Goal: Communication & Community: Participate in discussion

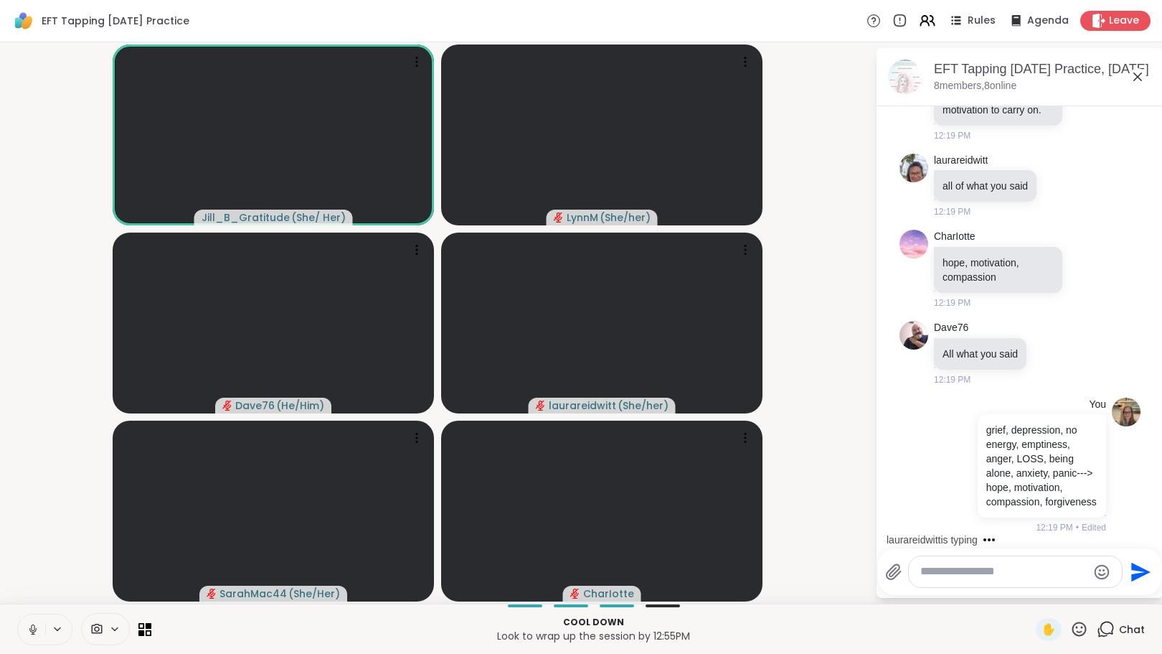
scroll to position [3001, 0]
click at [1035, 575] on textarea "Type your message" at bounding box center [1003, 571] width 167 height 15
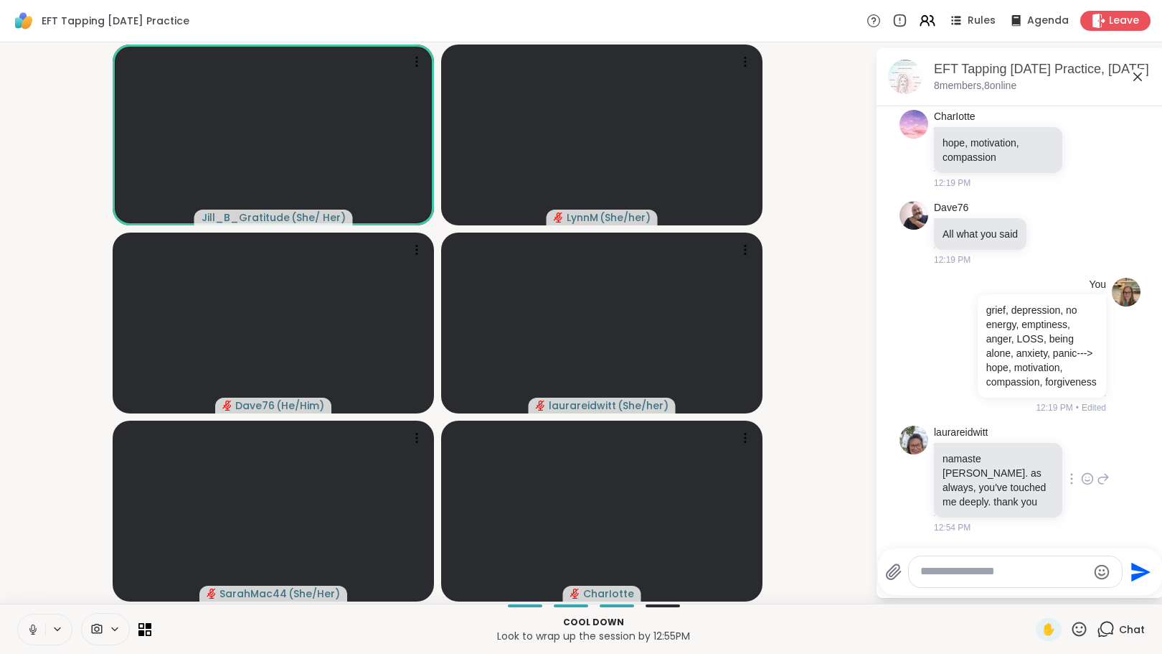
click at [1081, 475] on icon at bounding box center [1087, 478] width 13 height 14
click at [1081, 453] on div "Select Reaction: Heart" at bounding box center [1087, 455] width 13 height 13
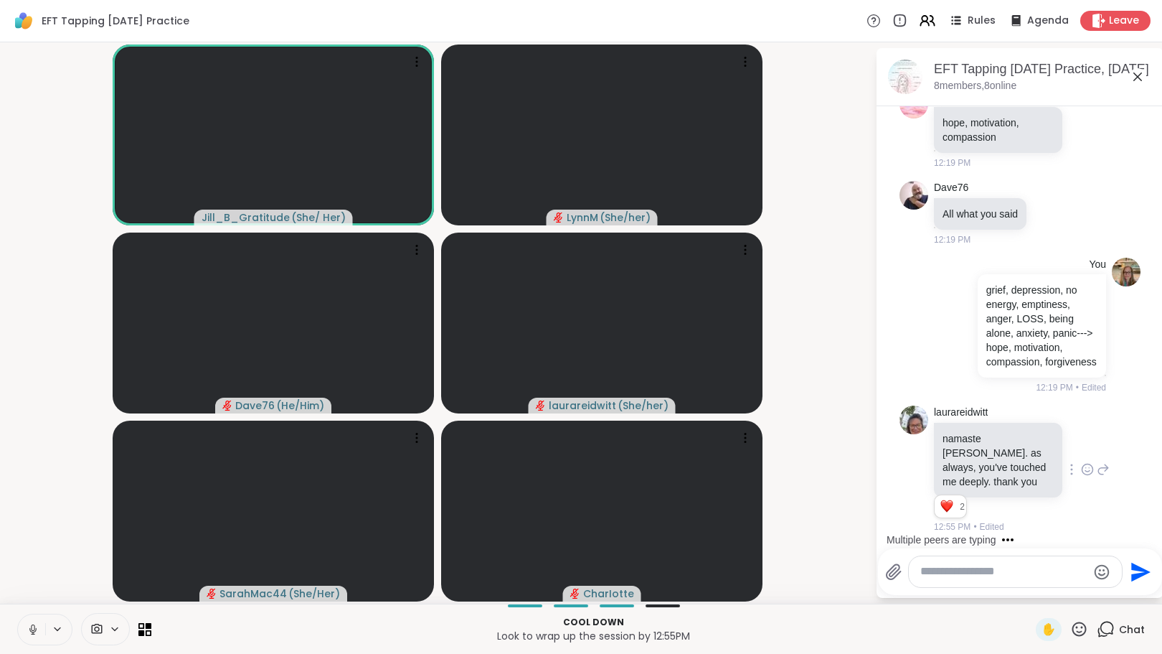
scroll to position [3247, 0]
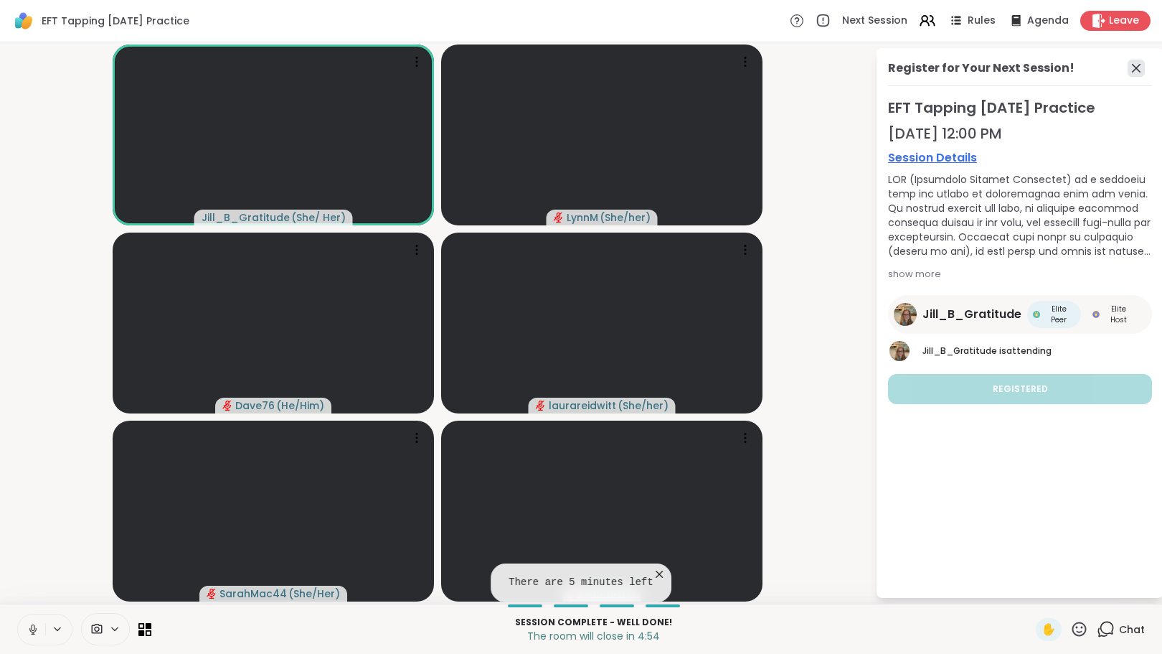
click at [1136, 67] on icon at bounding box center [1136, 68] width 9 height 9
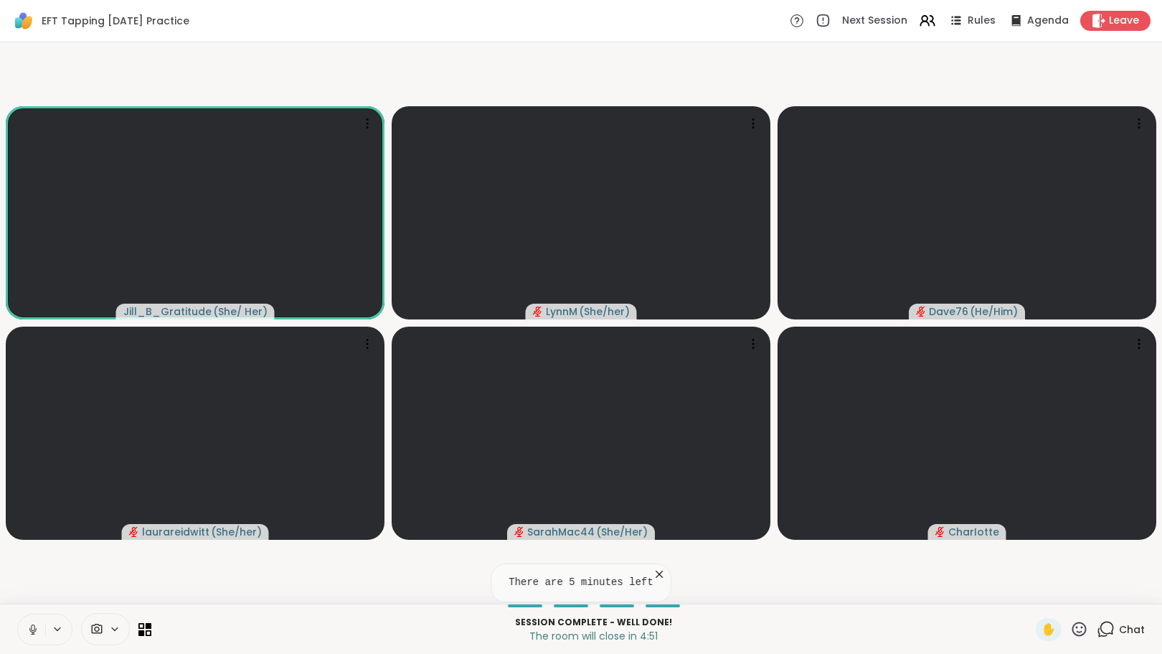
click at [1098, 631] on icon at bounding box center [1106, 629] width 18 height 18
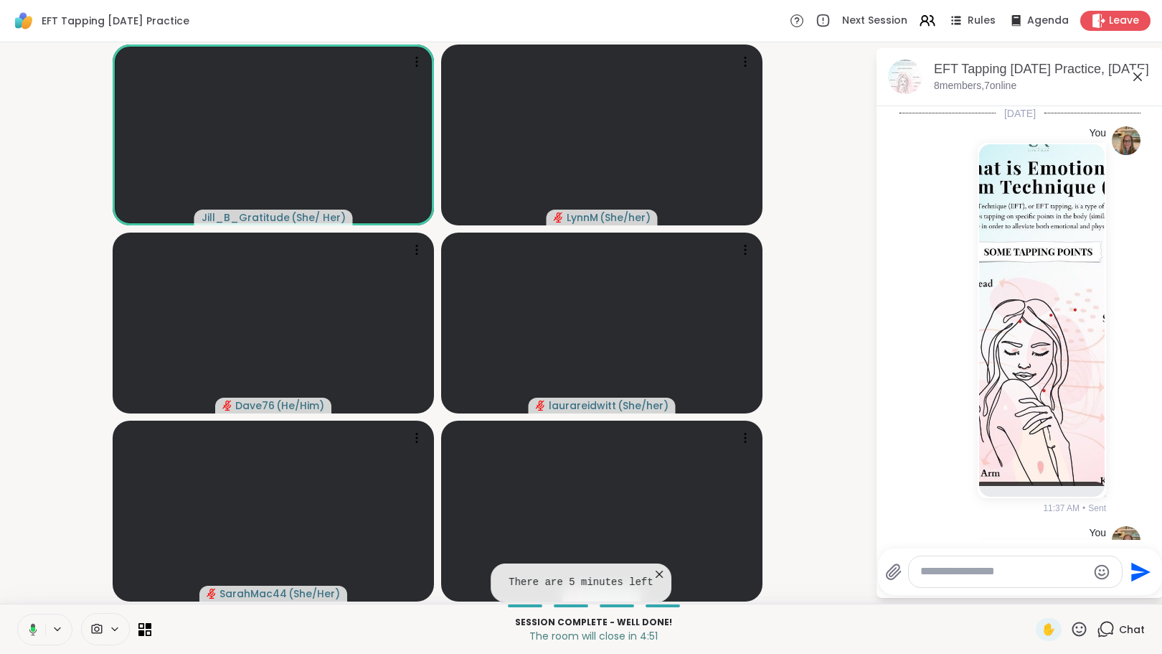
scroll to position [3232, 0]
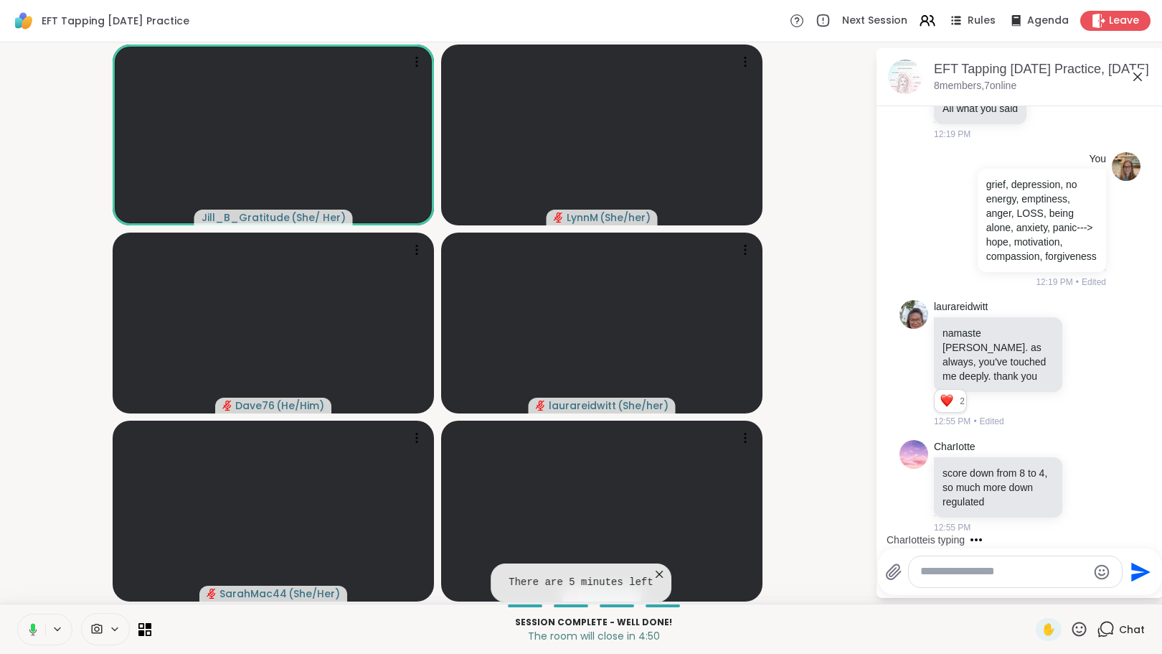
click at [979, 572] on textarea "Type your message" at bounding box center [1003, 571] width 167 height 15
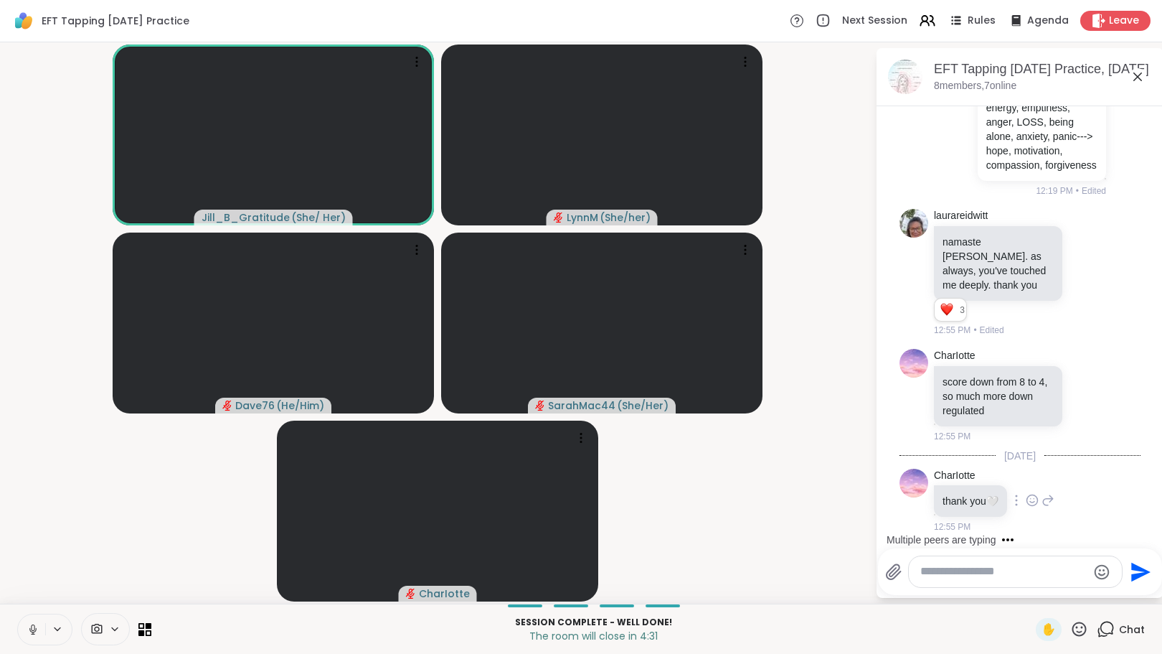
scroll to position [3400, 0]
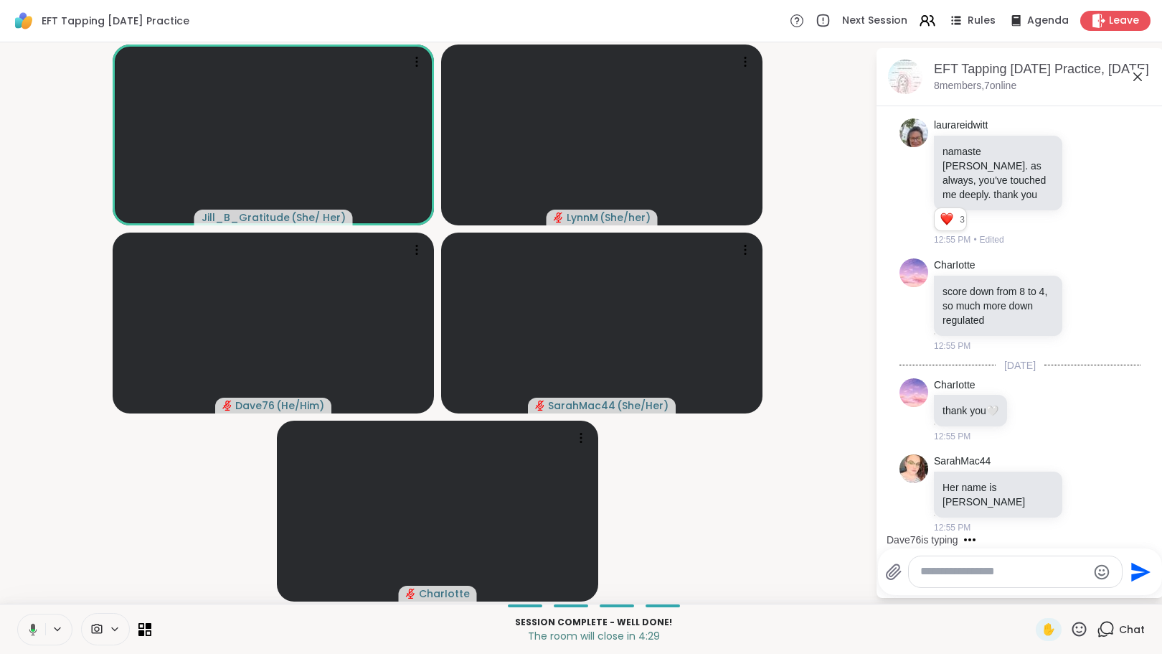
click at [1006, 573] on textarea "Type your message" at bounding box center [1003, 571] width 167 height 15
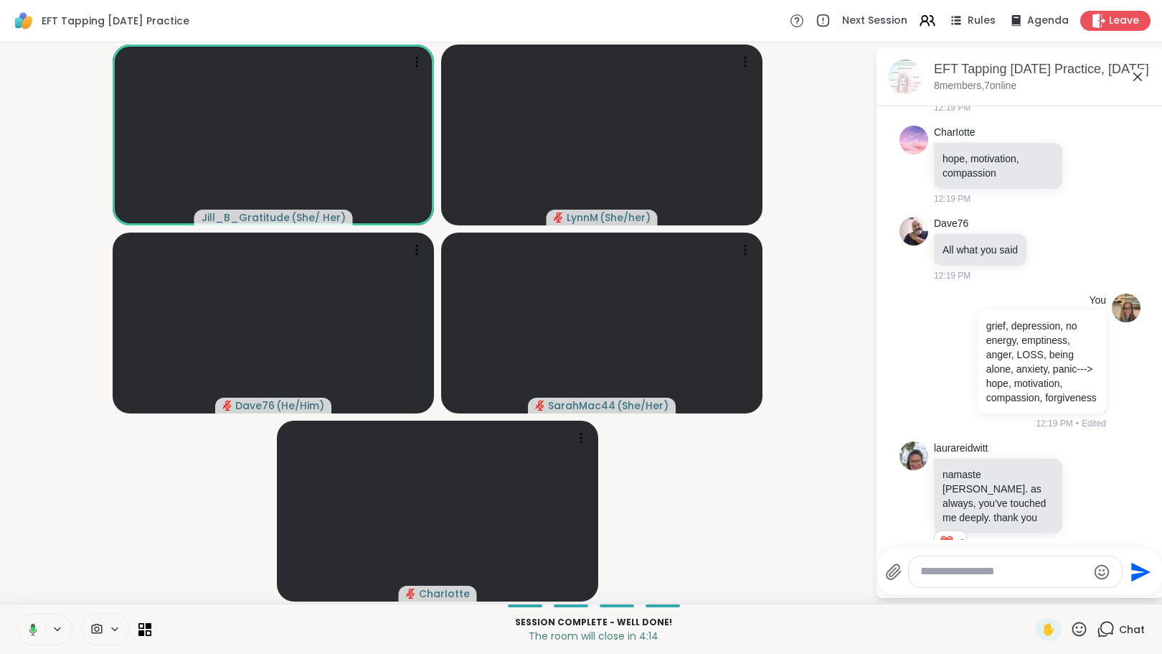
scroll to position [3546, 0]
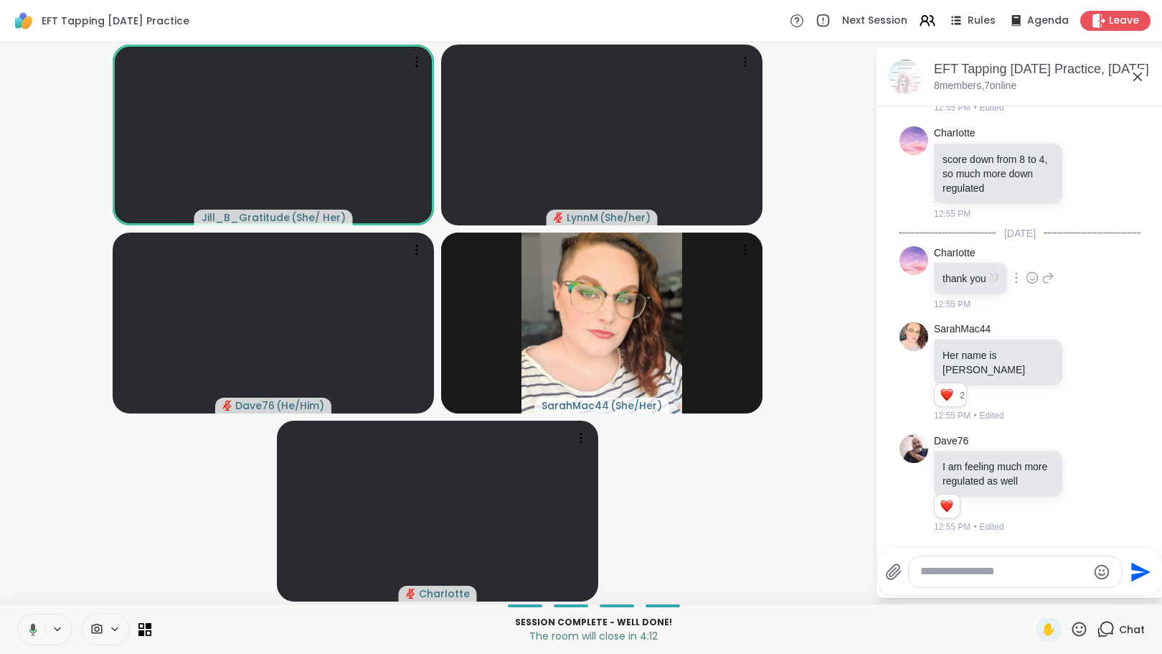
click at [1037, 275] on icon at bounding box center [1032, 277] width 13 height 14
click at [1032, 251] on div "Select Reaction: Heart" at bounding box center [1032, 254] width 13 height 13
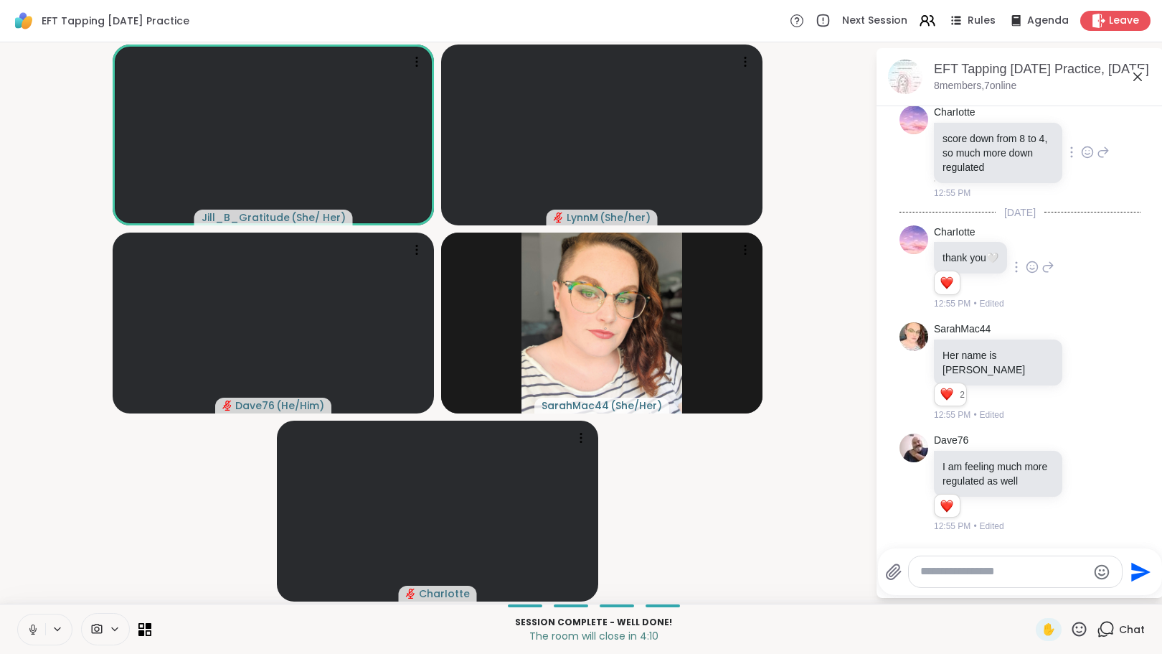
click at [1081, 159] on icon at bounding box center [1087, 152] width 13 height 14
click at [1081, 136] on div "Select Reaction: Heart" at bounding box center [1087, 129] width 13 height 13
drag, startPoint x: 1152, startPoint y: 489, endPoint x: 1147, endPoint y: 462, distance: 27.7
click at [1147, 462] on html "EFT Tapping Tuesday Practice Next Session Rules Agenda Leave Jill_B_Gratitude (…" at bounding box center [581, 327] width 1162 height 654
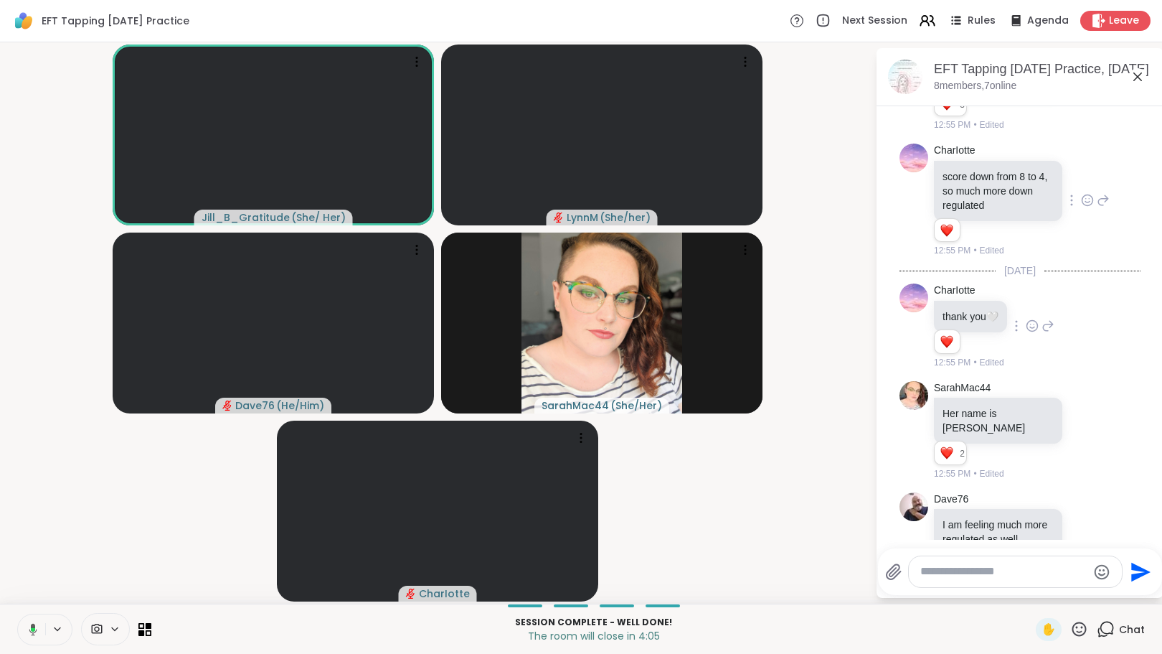
scroll to position [3587, 0]
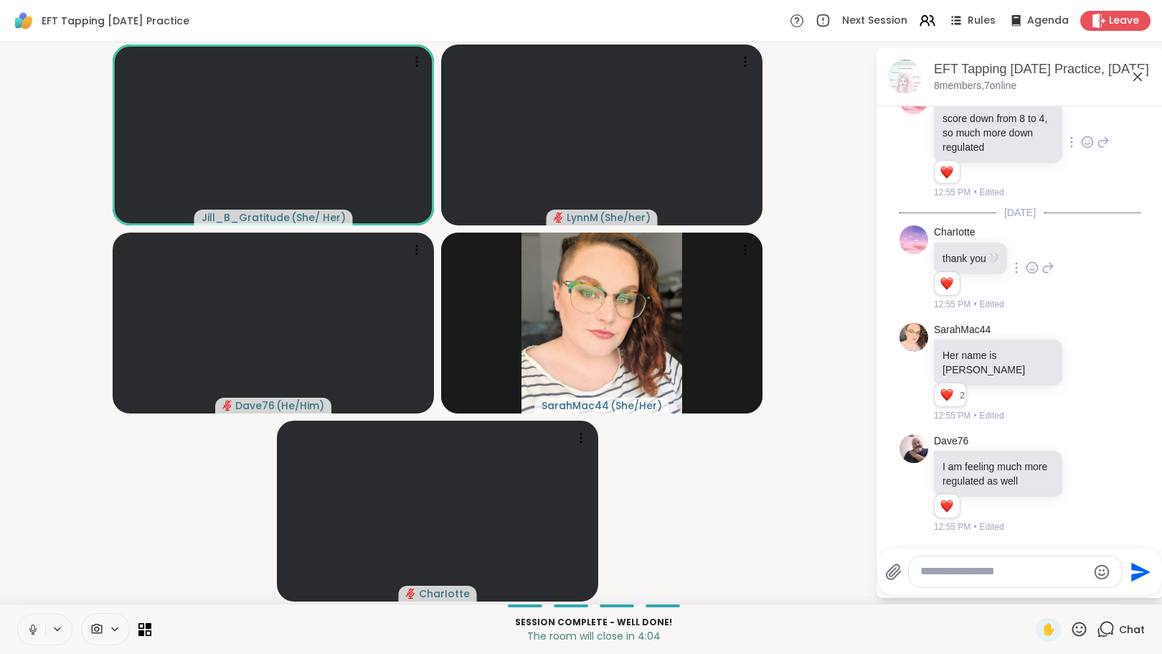
click at [1016, 575] on textarea "Type your message" at bounding box center [1003, 571] width 167 height 15
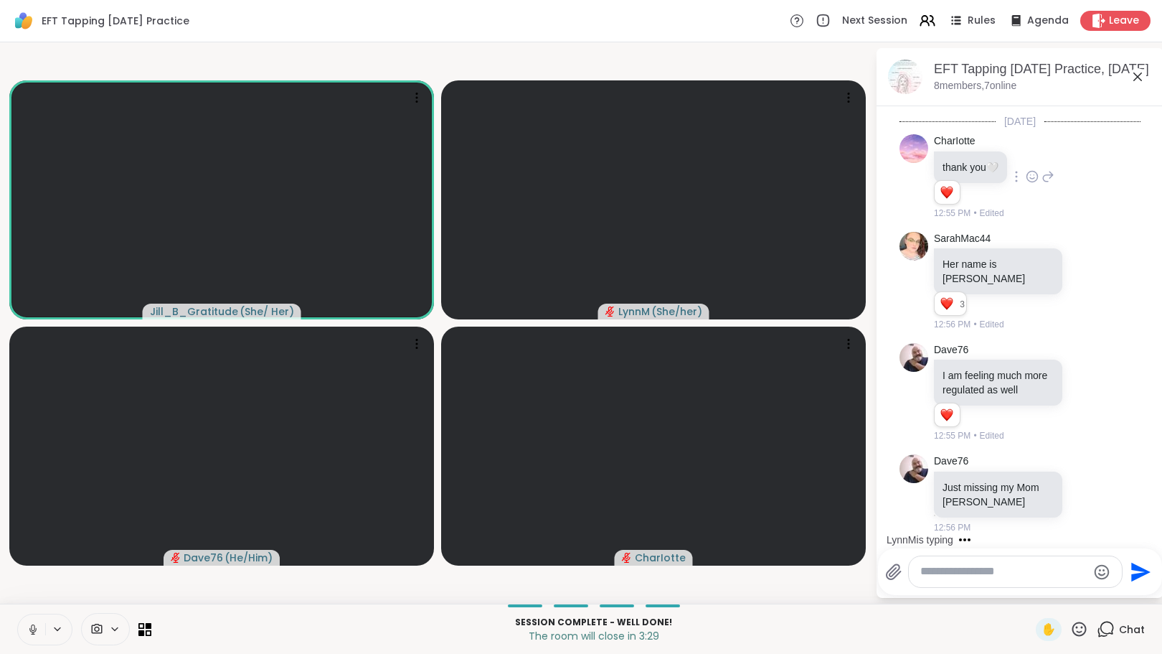
scroll to position [3698, 0]
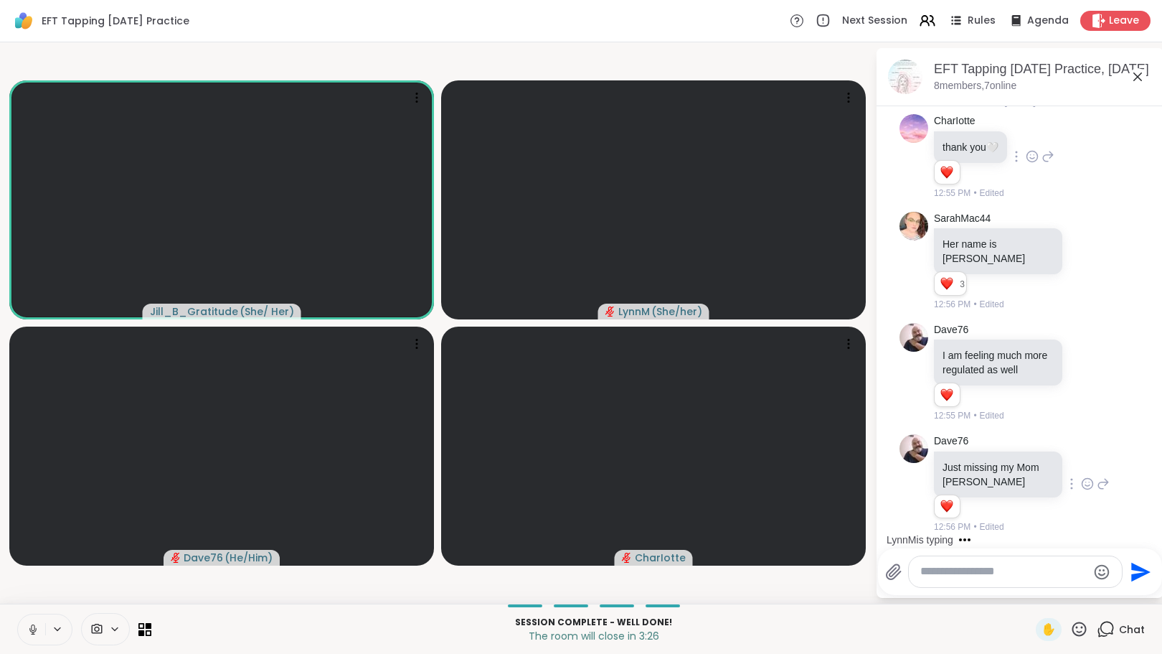
click at [1081, 481] on icon at bounding box center [1087, 483] width 13 height 14
click at [1081, 461] on div "Select Reaction: Heart" at bounding box center [1087, 460] width 13 height 13
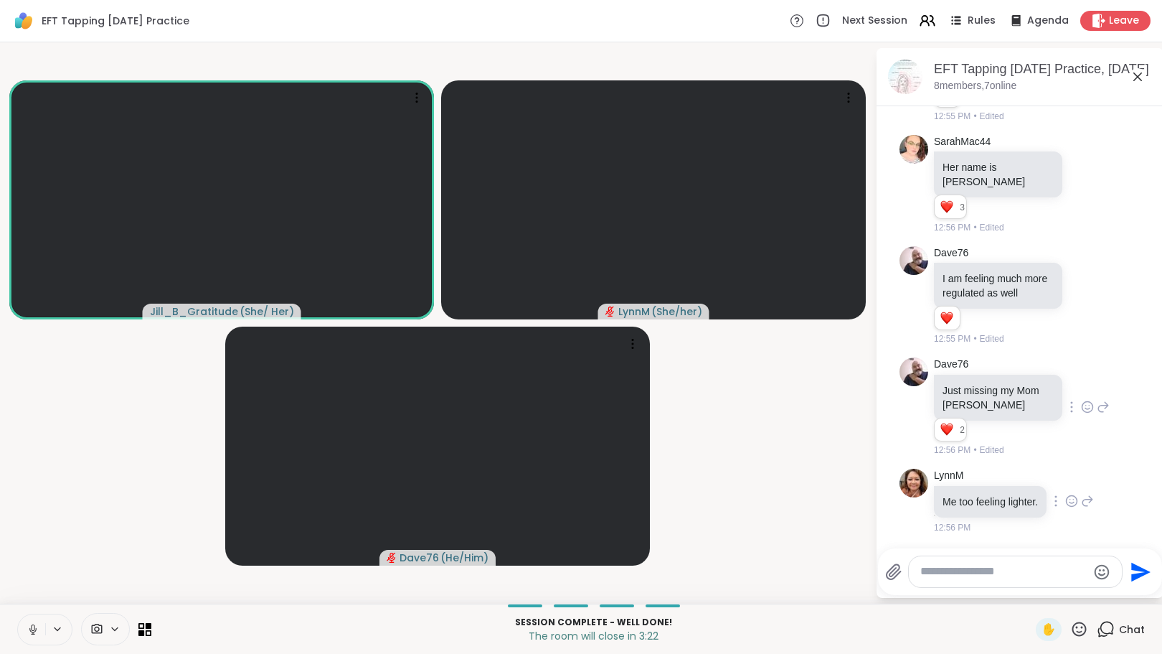
click at [1068, 494] on icon at bounding box center [1071, 501] width 13 height 14
click at [1071, 471] on div "Select Reaction: Heart" at bounding box center [1071, 477] width 13 height 13
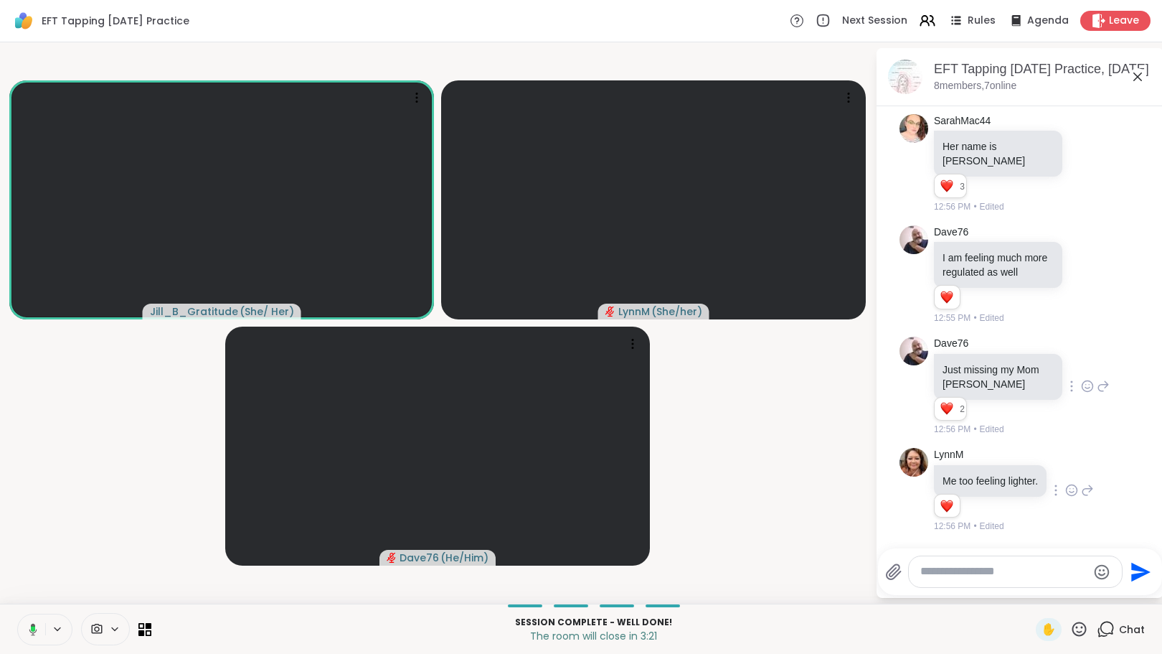
scroll to position [3809, 0]
click at [1015, 569] on textarea "Type your message" at bounding box center [1003, 571] width 167 height 15
click at [1109, 17] on span "Leave" at bounding box center [1125, 21] width 32 height 15
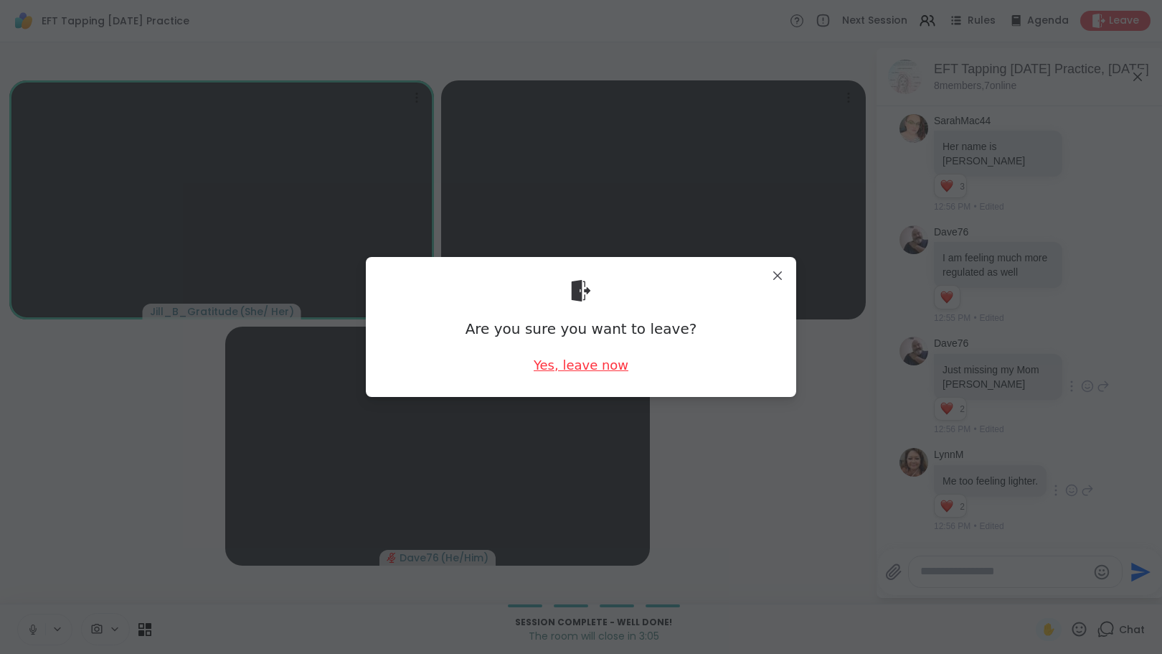
click at [589, 366] on div "Yes, leave now" at bounding box center [581, 365] width 95 height 18
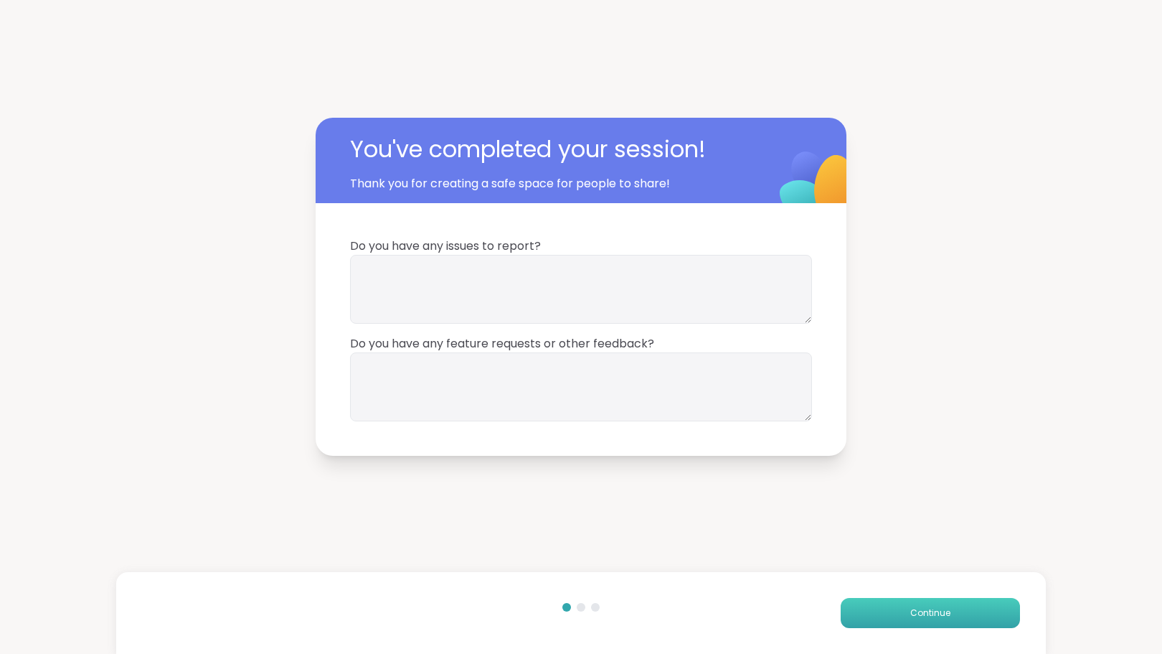
click at [883, 613] on button "Continue" at bounding box center [930, 613] width 179 height 30
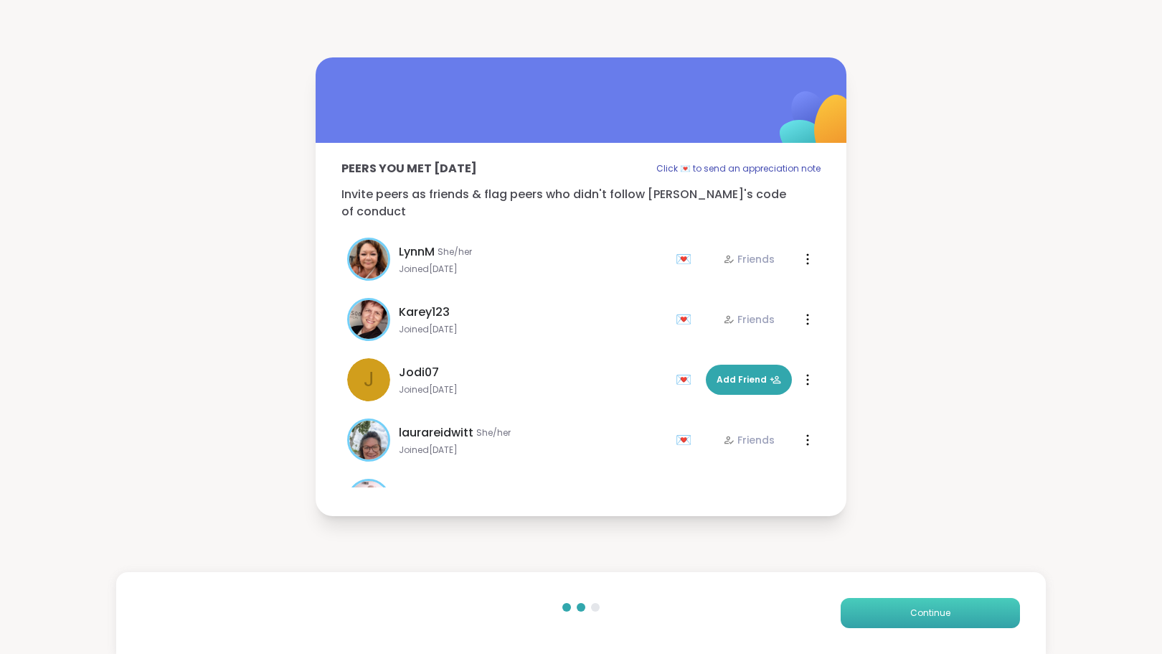
click at [883, 613] on button "Continue" at bounding box center [930, 613] width 179 height 30
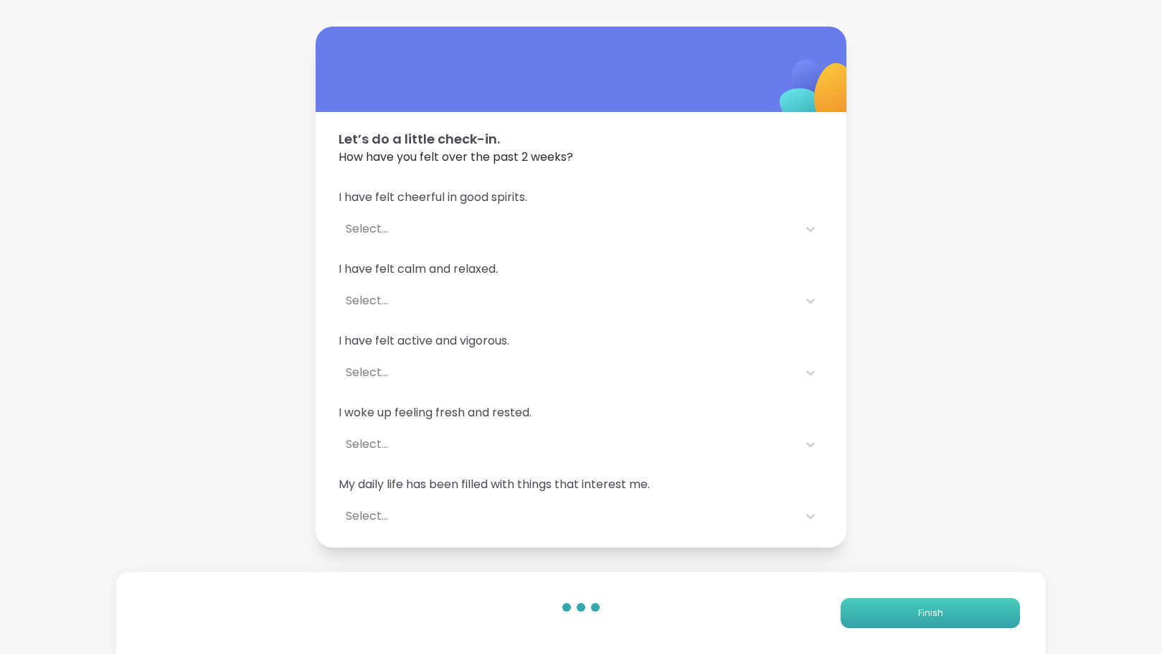
click at [883, 613] on button "Finish" at bounding box center [930, 613] width 179 height 30
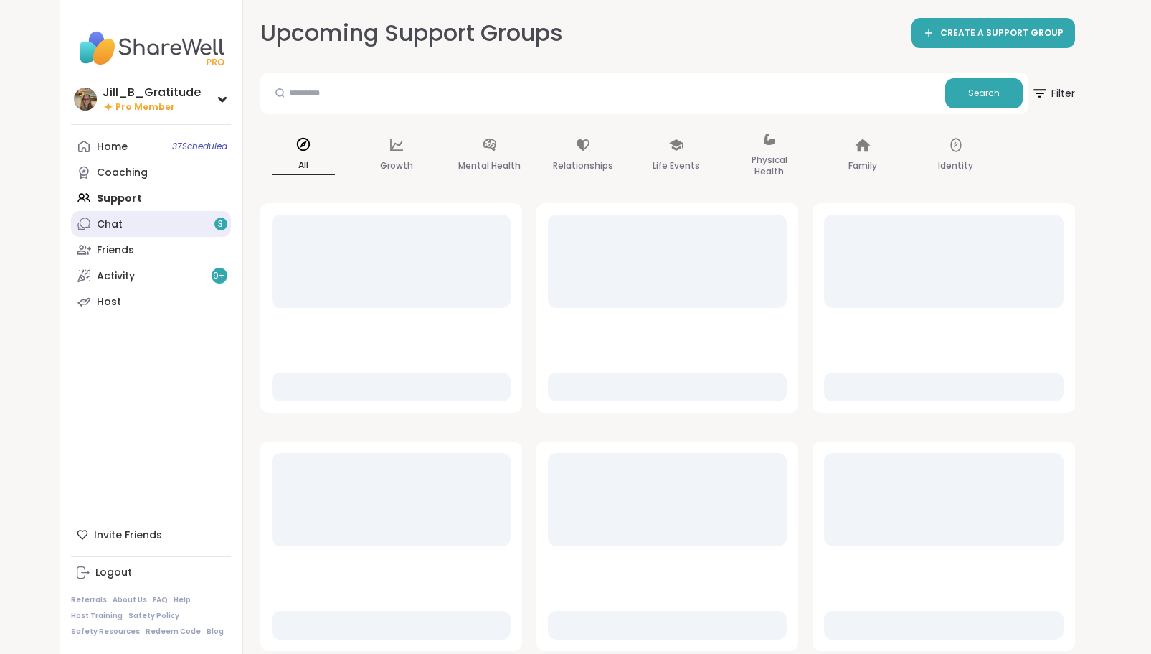
click at [147, 228] on link "Chat 3" at bounding box center [151, 224] width 160 height 26
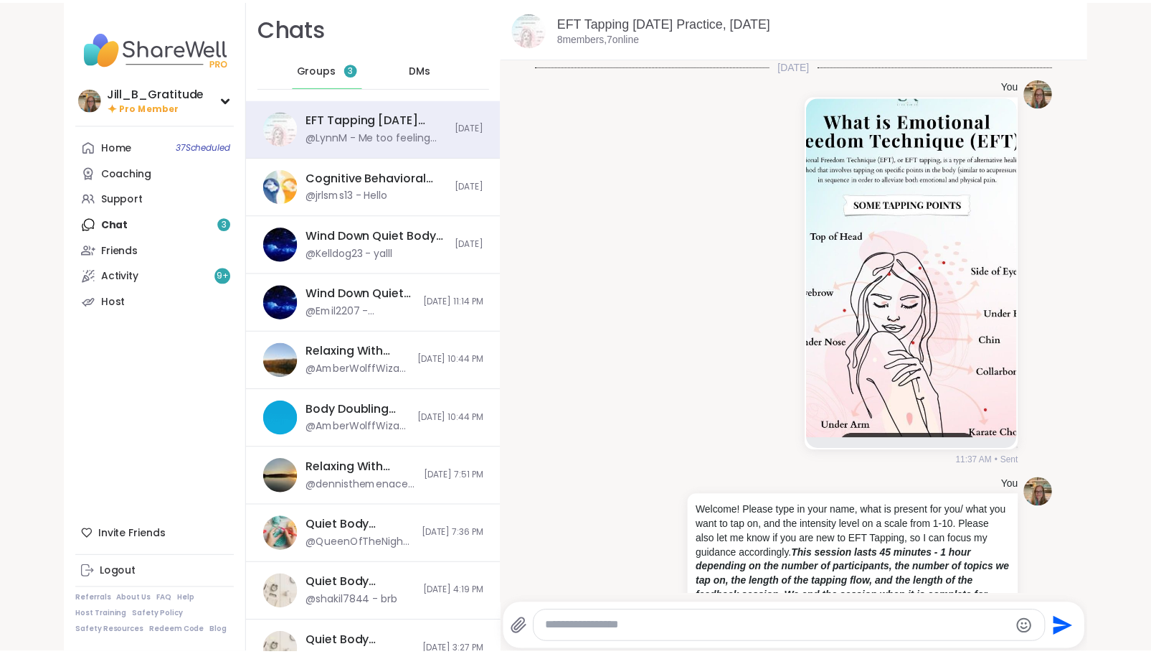
scroll to position [2646, 0]
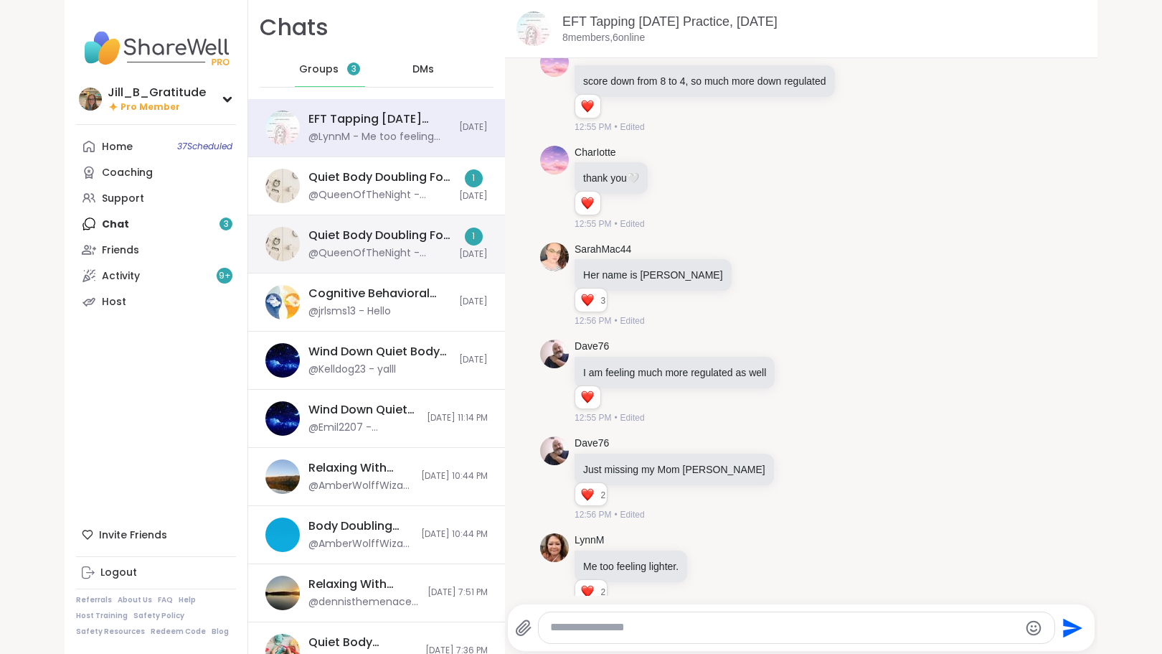
click at [336, 247] on div "@QueenOfTheNight - ***Body Doubling Session Guidelines*** - **Respect the focus…" at bounding box center [379, 253] width 142 height 14
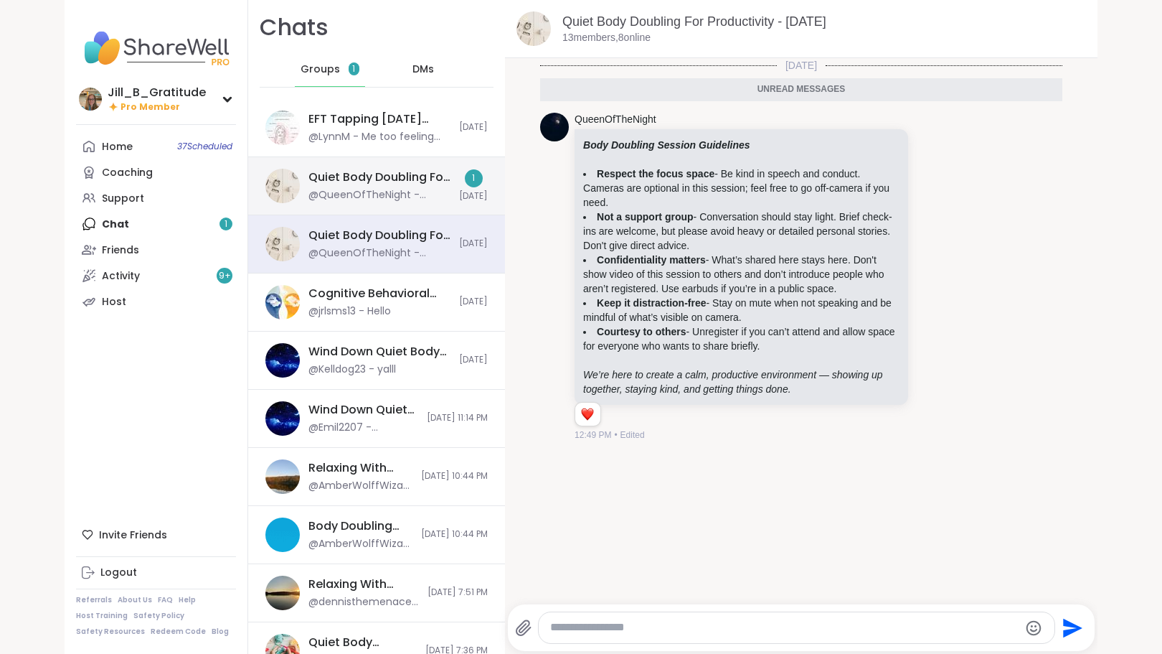
click at [367, 191] on div "@QueenOfTheNight - ***Body Doubling Session Guidelines*** - **Respect the focus…" at bounding box center [379, 195] width 142 height 14
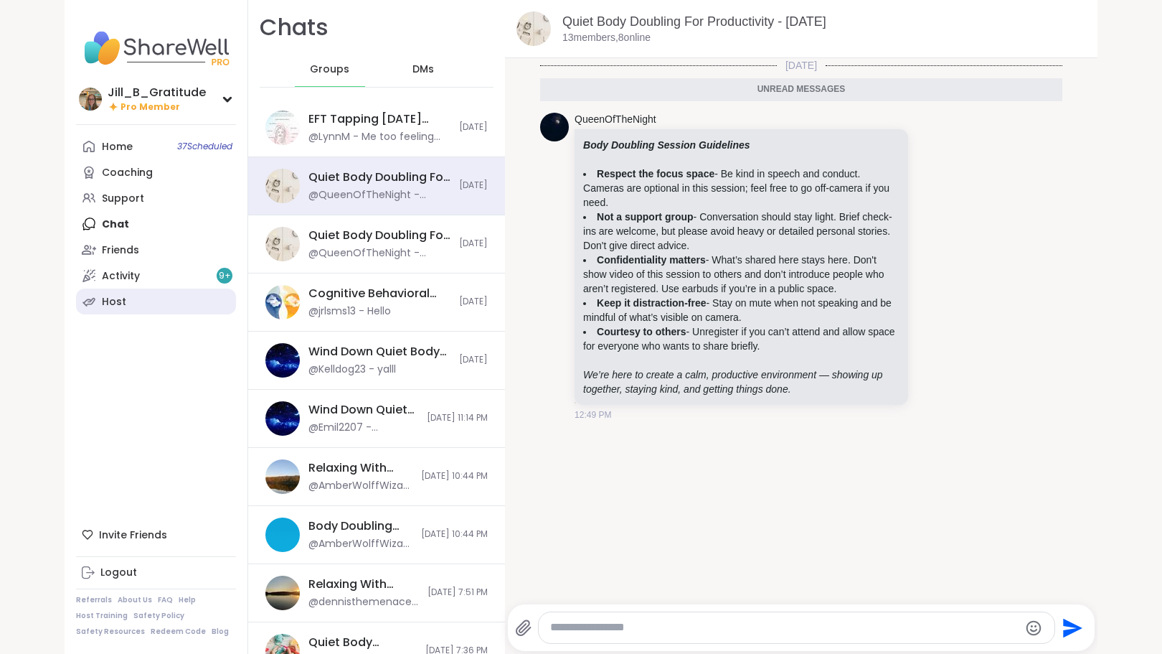
click at [192, 297] on link "Host" at bounding box center [156, 301] width 160 height 26
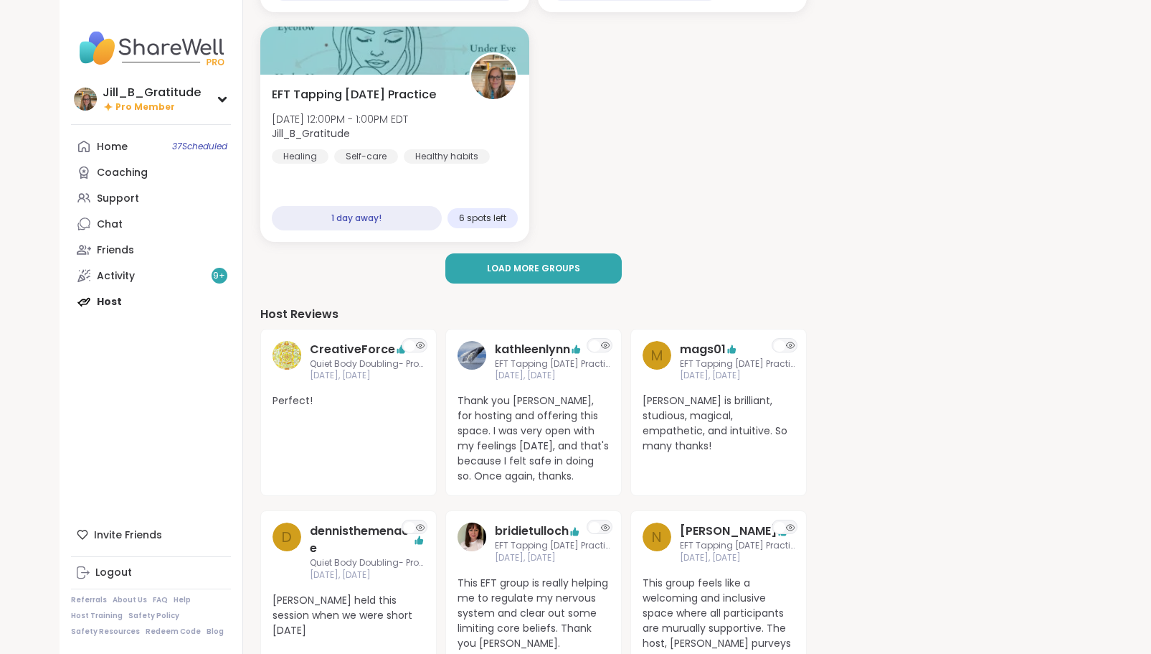
scroll to position [346, 0]
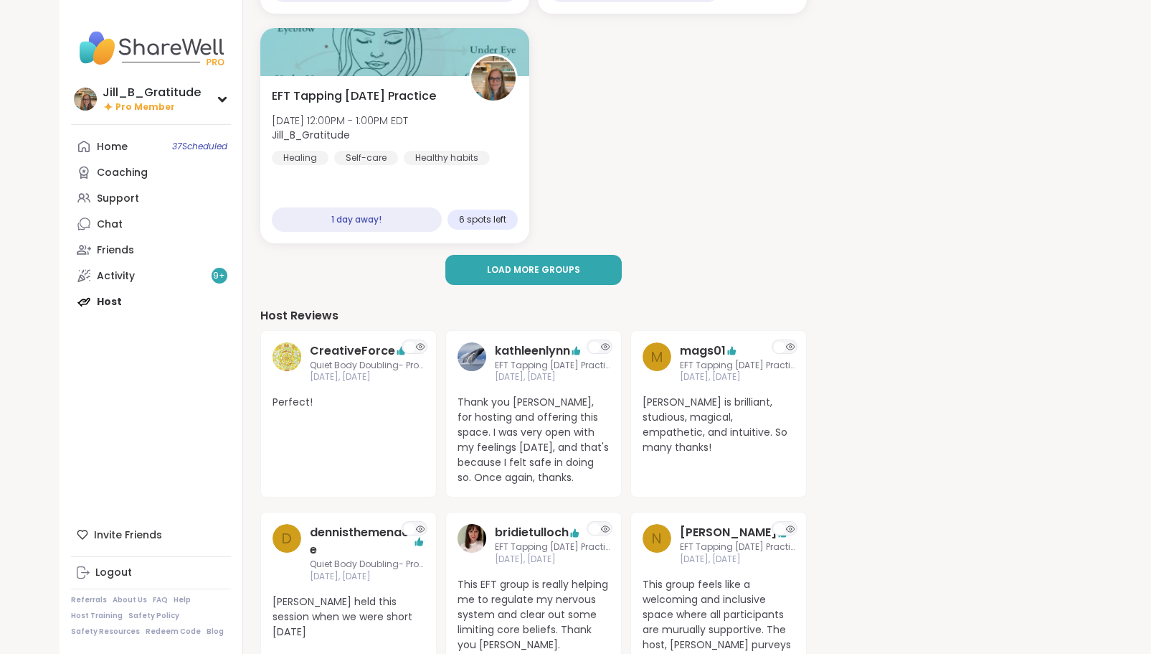
click at [136, 301] on div "Home 37 Scheduled Coaching Support Chat Friends Activity 9 + Host" at bounding box center [151, 223] width 160 height 181
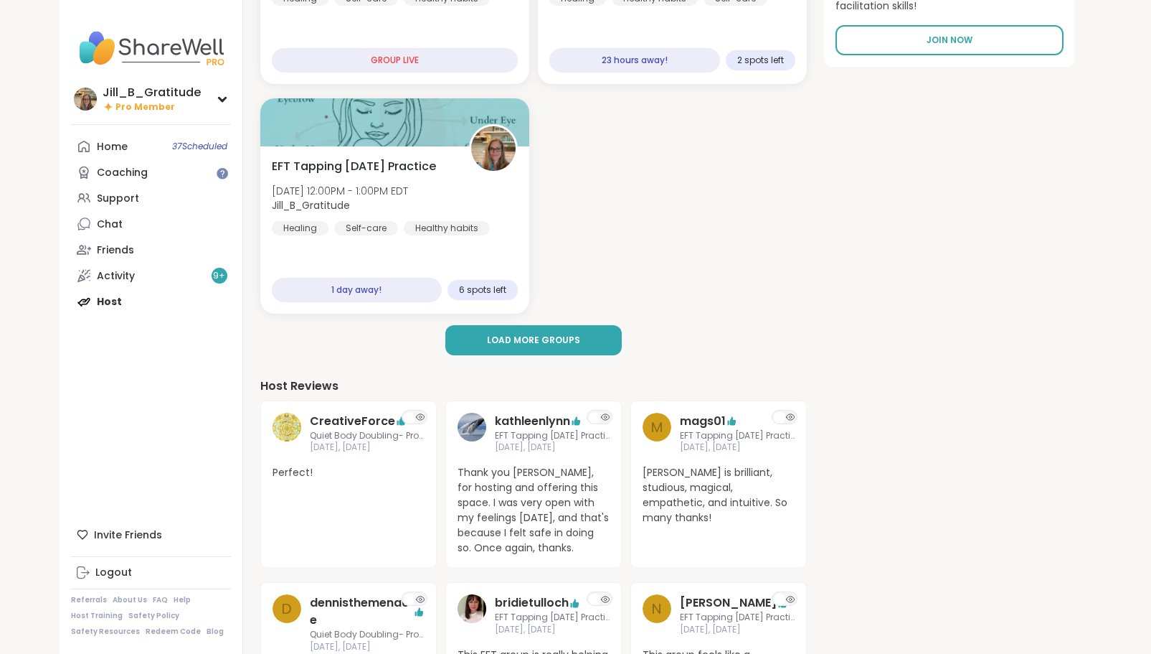
scroll to position [279, 0]
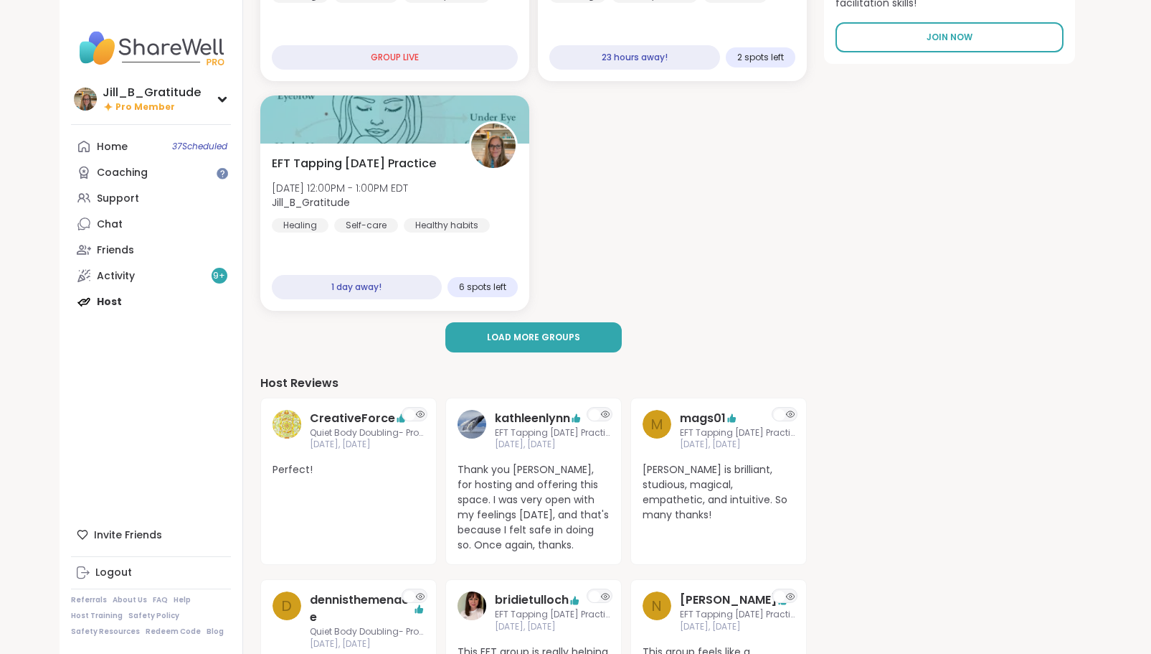
click at [160, 300] on div "Home 37 Scheduled Coaching Support Chat Friends Activity 9 + Host" at bounding box center [151, 223] width 160 height 181
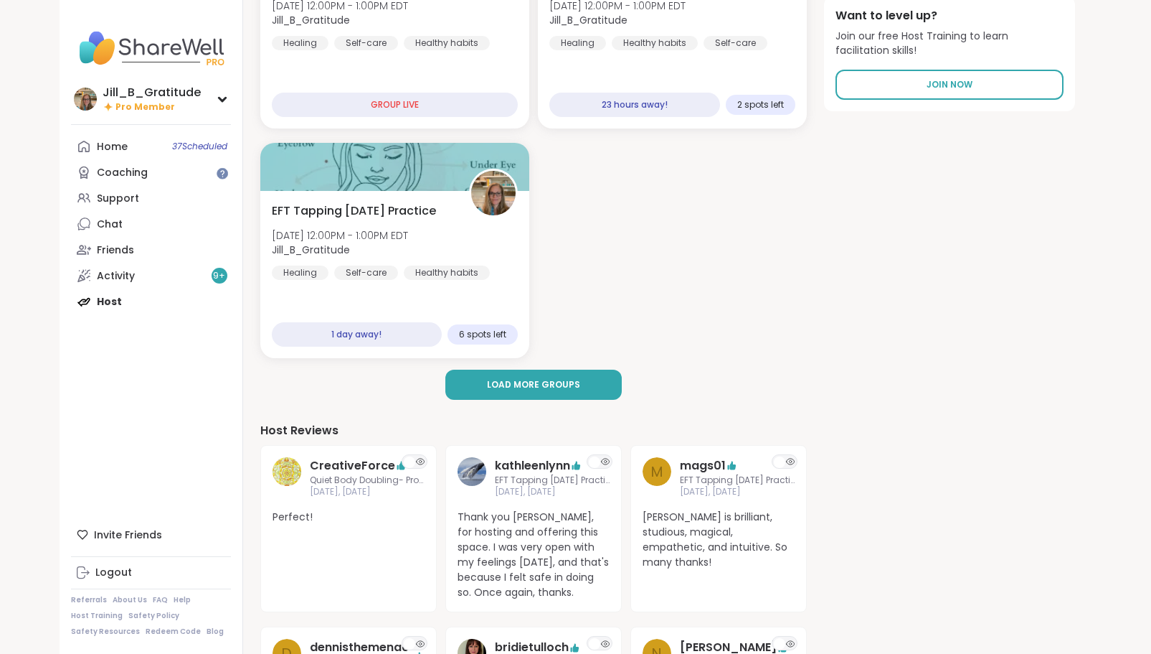
scroll to position [234, 0]
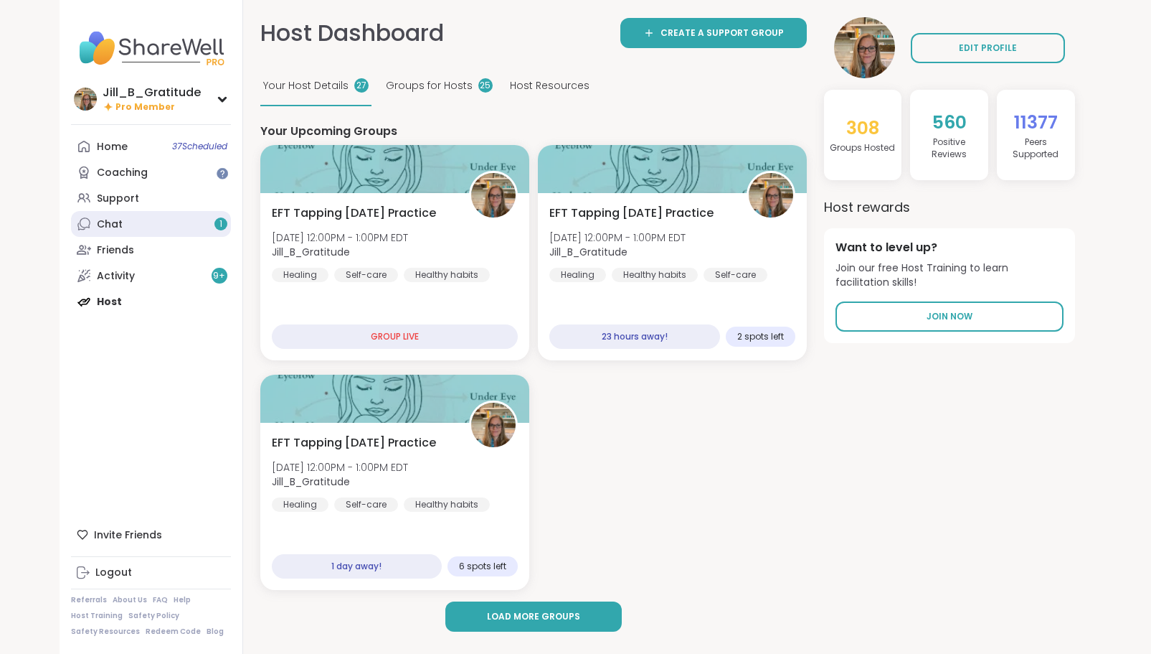
click at [168, 226] on link "Chat 1" at bounding box center [151, 224] width 160 height 26
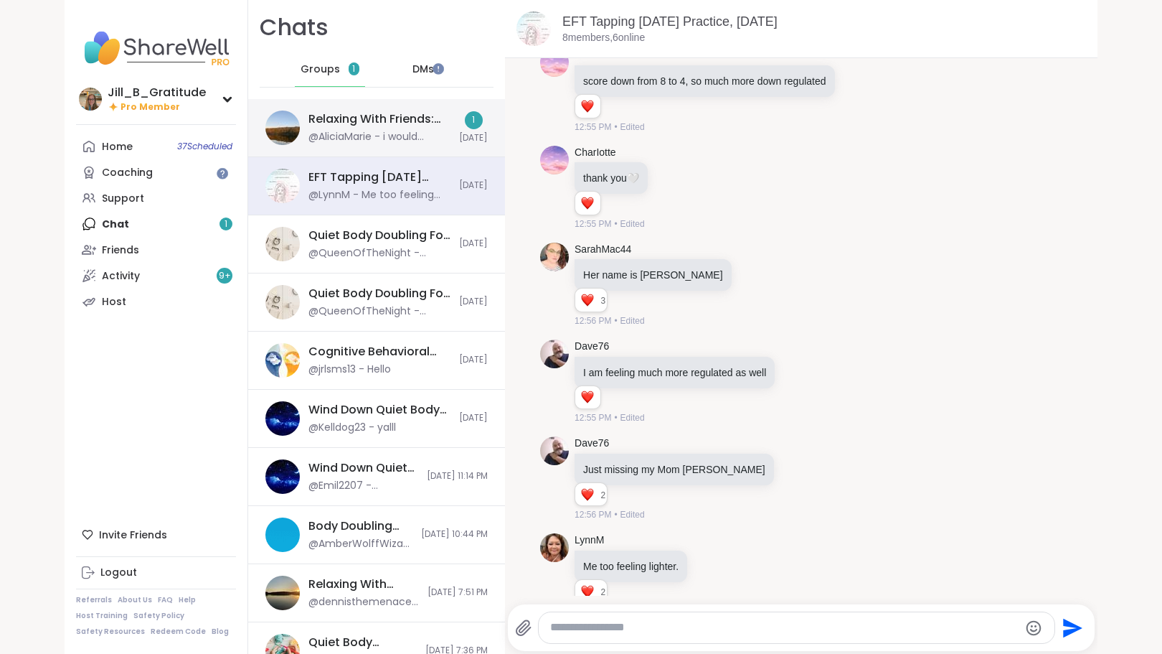
click at [404, 128] on div "Relaxing With Friends: Affirmation Nation Pt 2!, Oct 06 @AliciaMarie - i would …" at bounding box center [379, 127] width 142 height 33
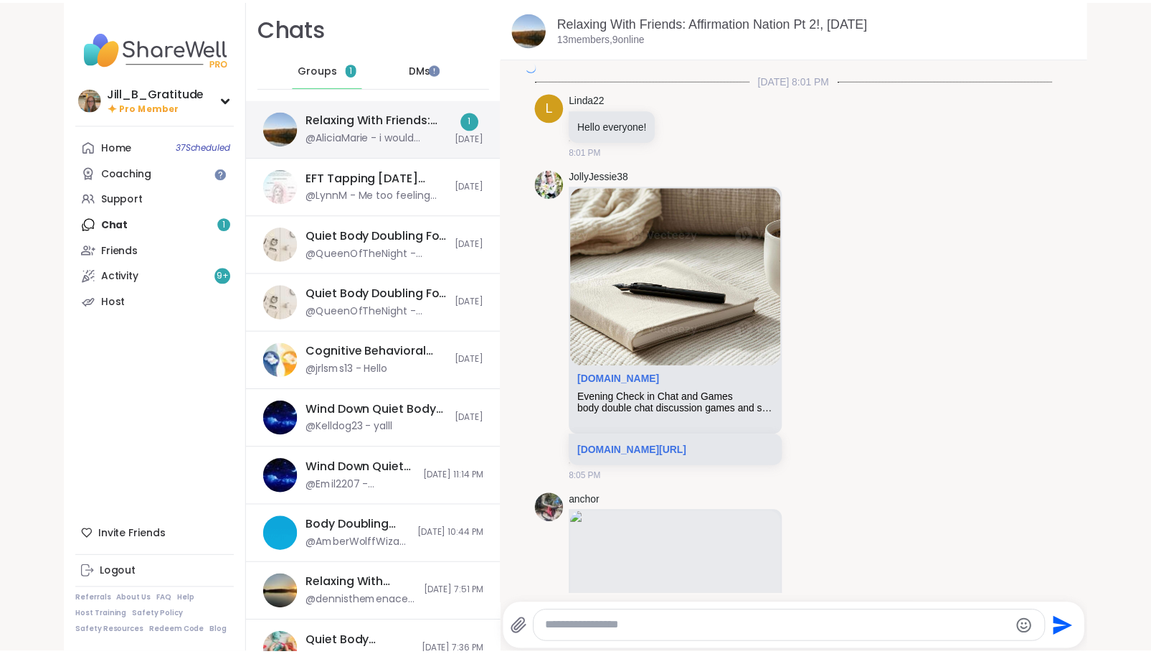
scroll to position [2756, 0]
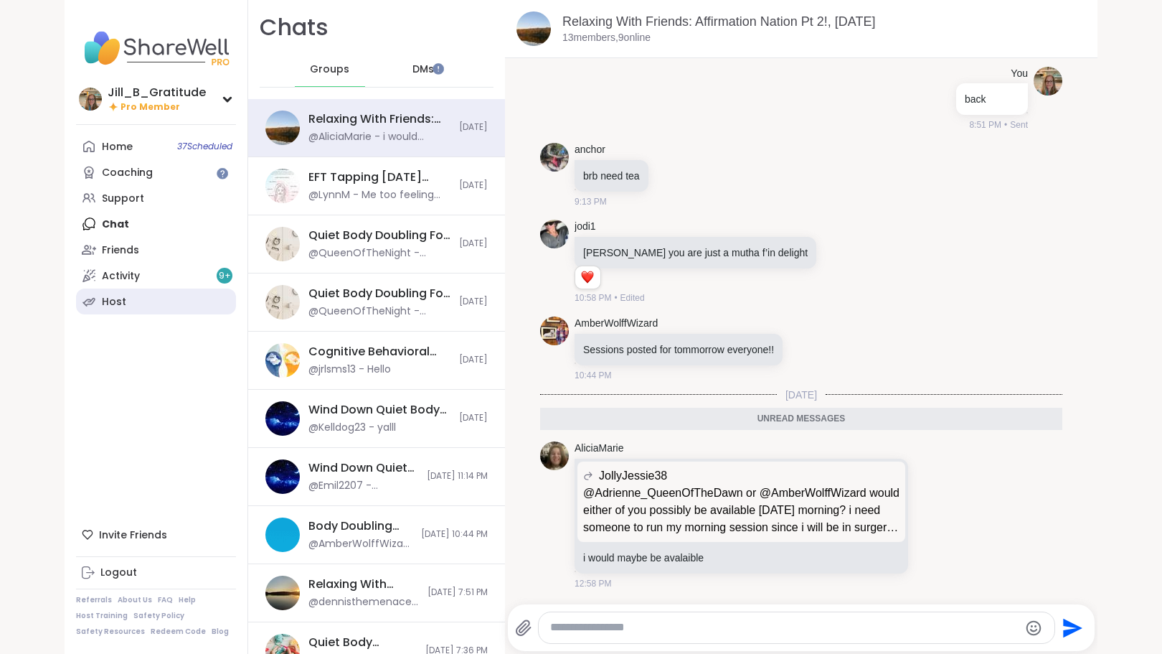
click at [199, 291] on link "Host" at bounding box center [156, 301] width 160 height 26
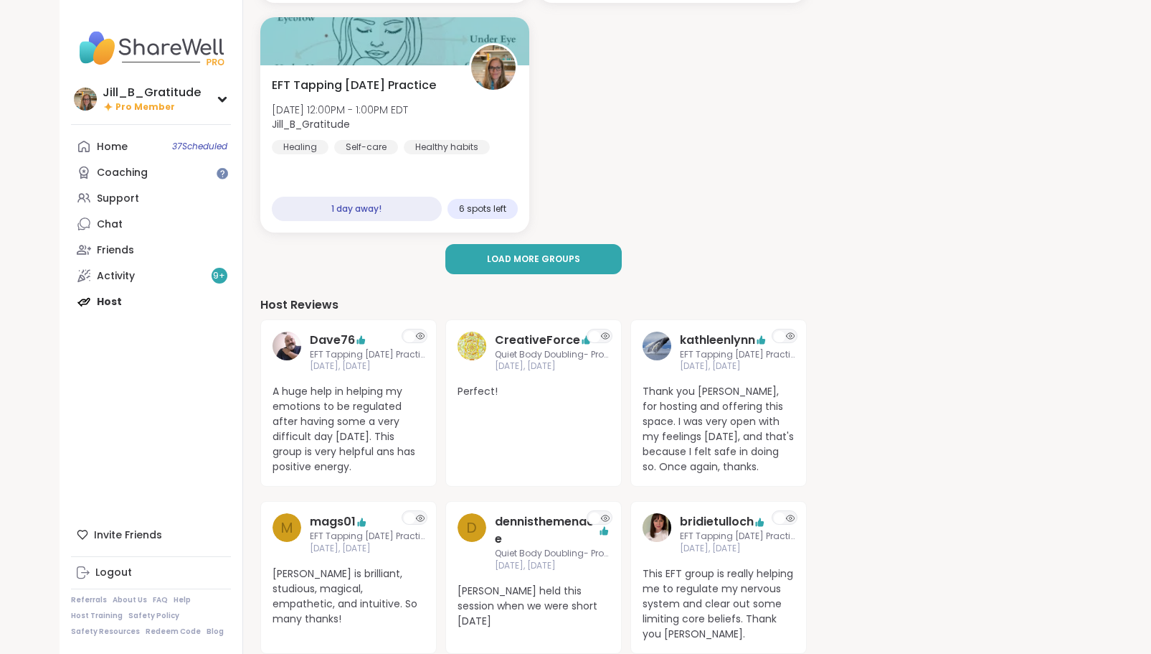
scroll to position [366, 0]
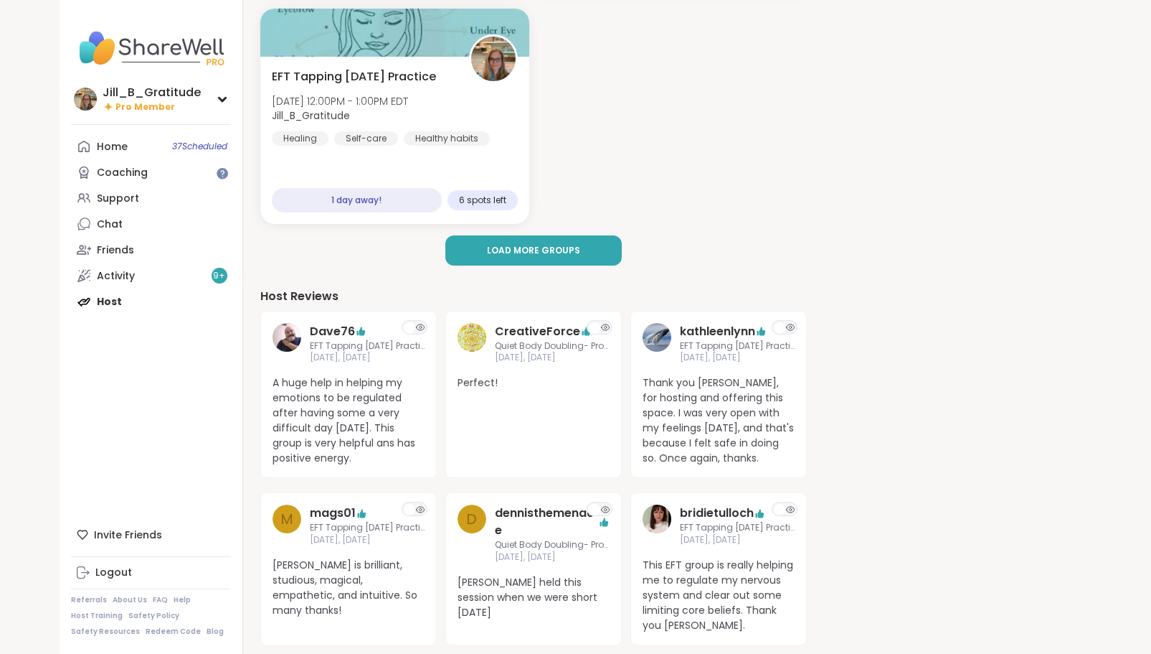
click at [172, 308] on div "Home 37 Scheduled Coaching Support Chat Friends Activity 9 + Host" at bounding box center [151, 223] width 160 height 181
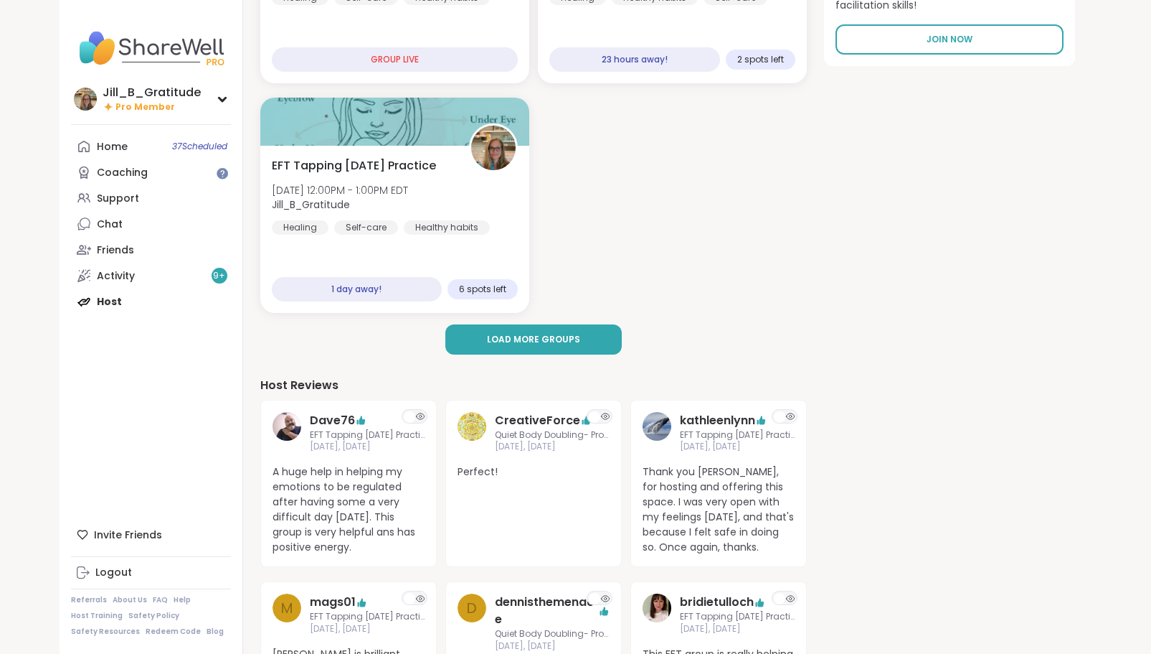
scroll to position [313, 0]
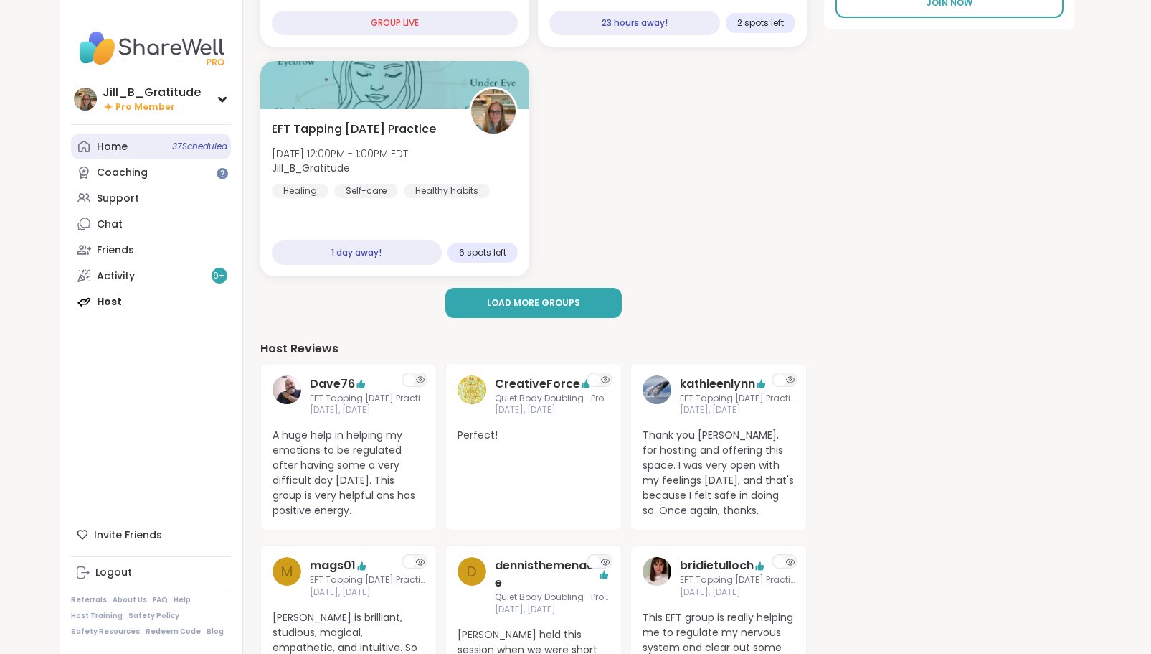
click at [148, 154] on link "Home 37 Scheduled" at bounding box center [151, 146] width 160 height 26
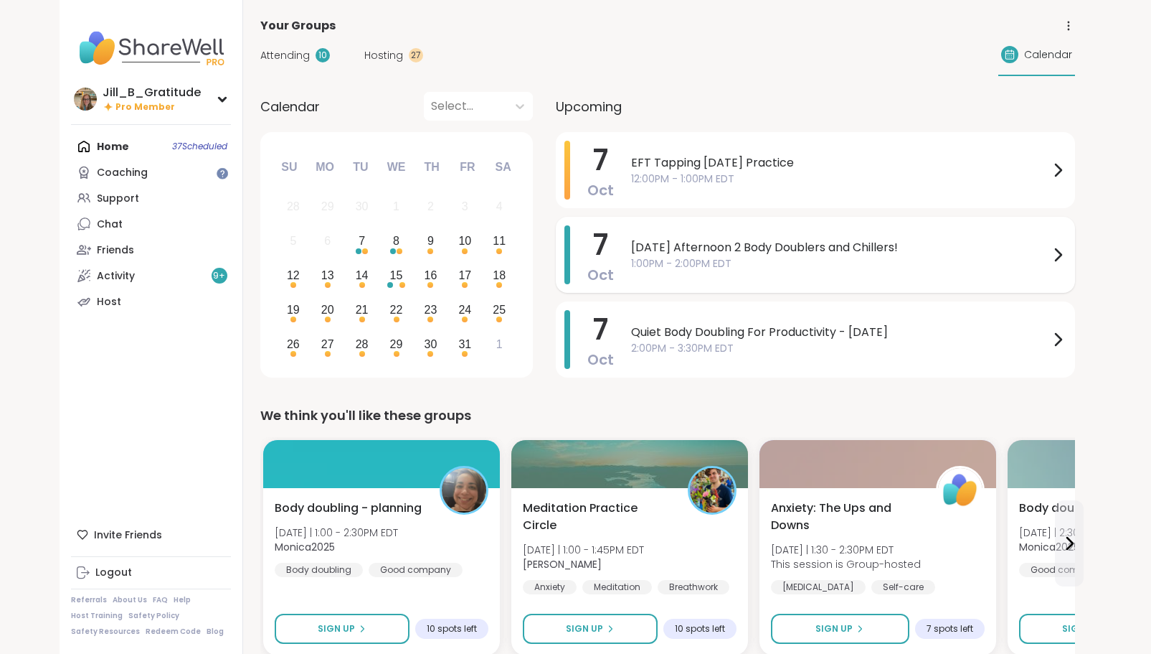
click at [675, 251] on span "[DATE] Afternoon 2 Body Doublers and Chillers!" at bounding box center [840, 247] width 418 height 17
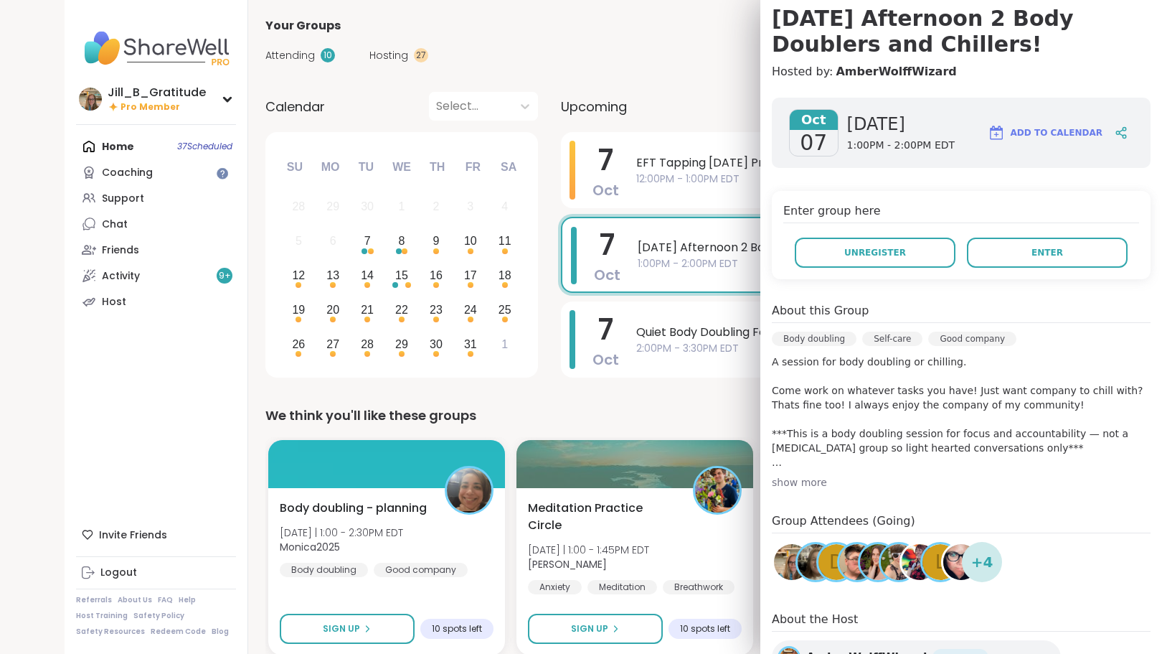
scroll to position [72, 0]
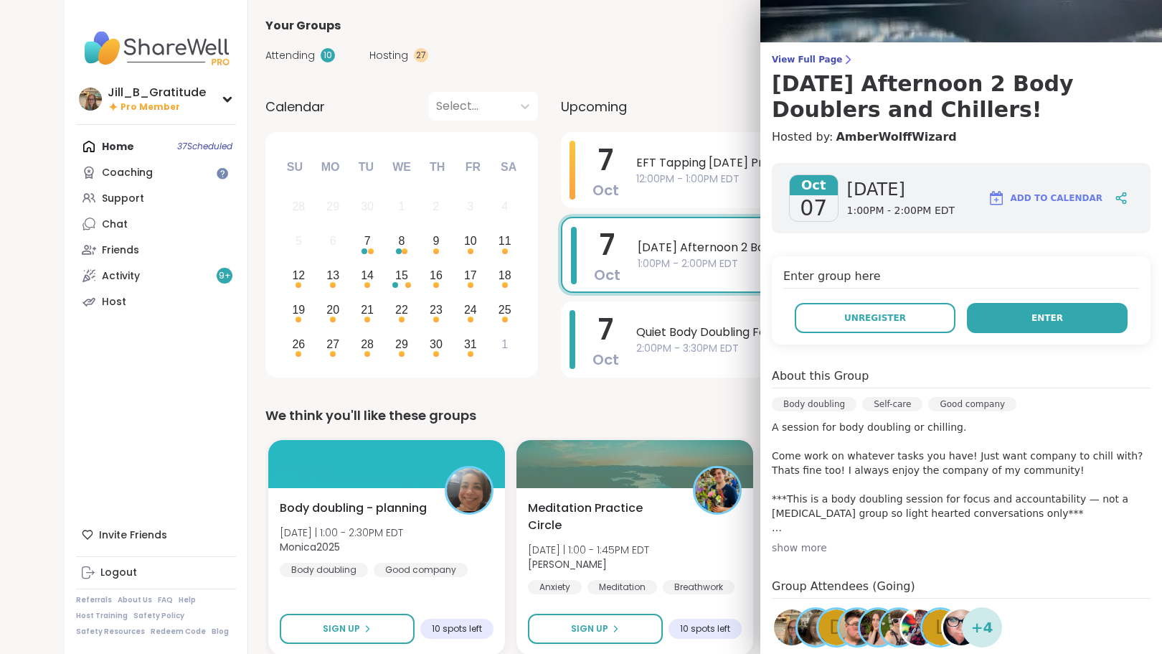
click at [991, 308] on button "Enter" at bounding box center [1047, 318] width 161 height 30
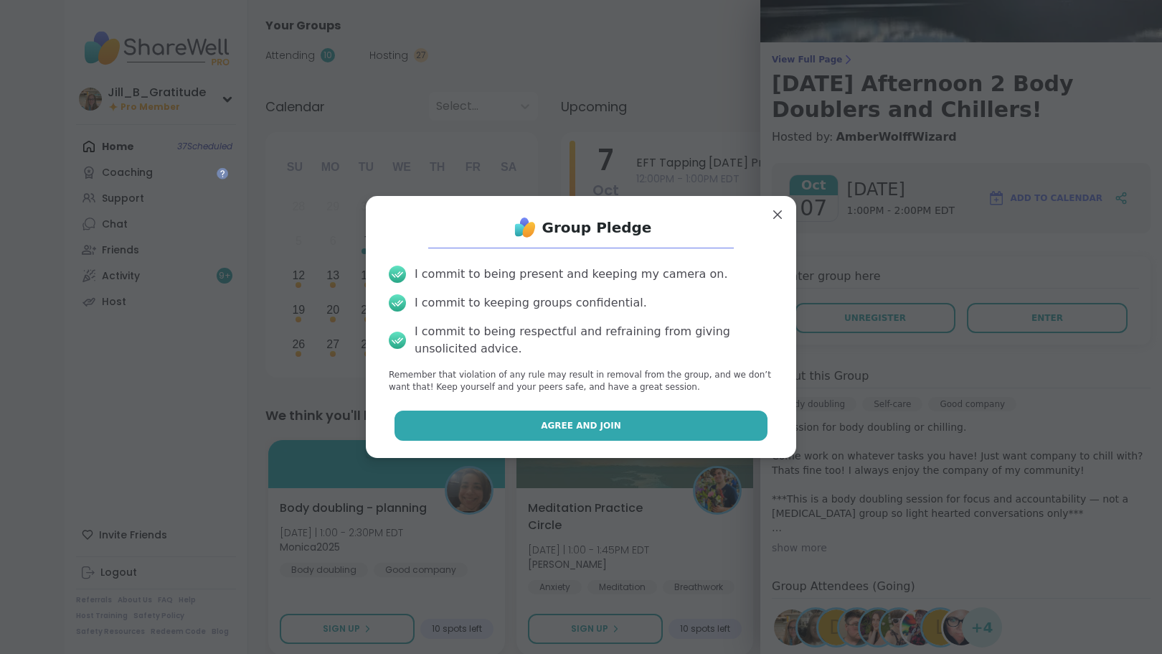
click at [563, 415] on button "Agree and Join" at bounding box center [582, 425] width 374 height 30
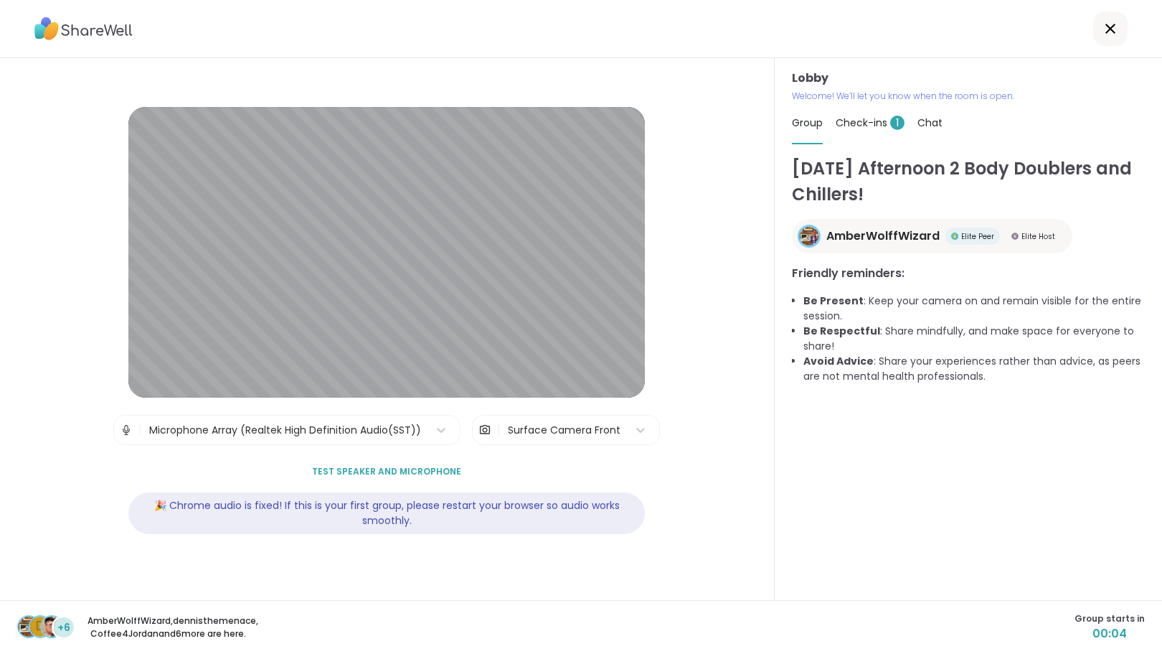
click at [863, 119] on span "Check-ins 1" at bounding box center [870, 122] width 69 height 14
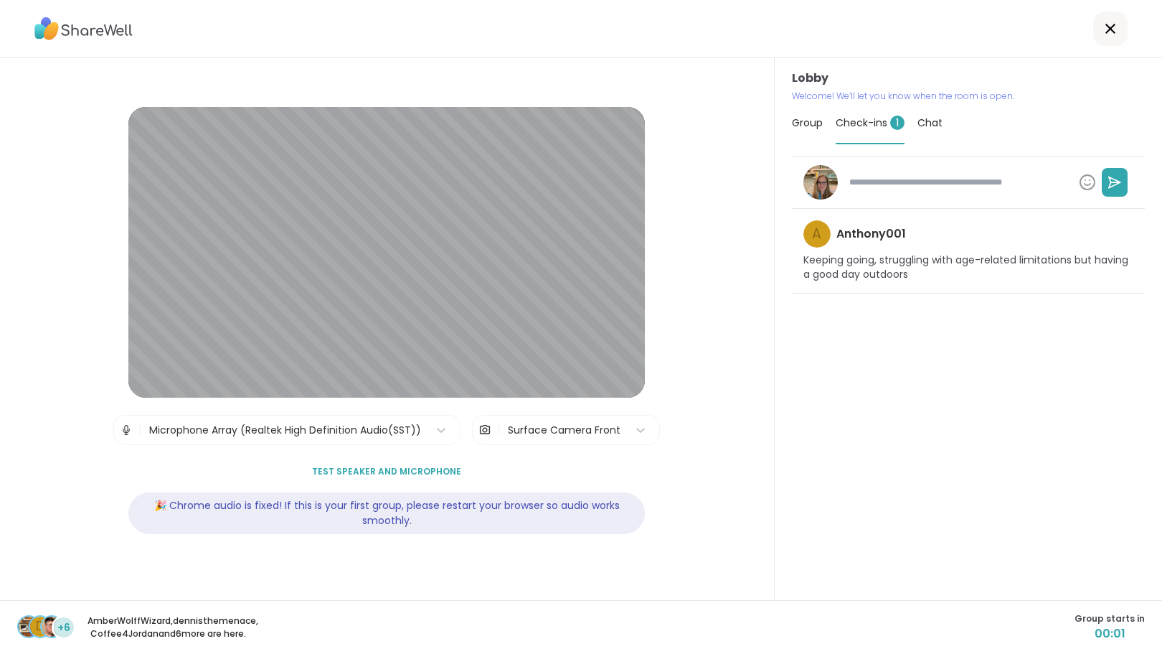
type textarea "*"
click at [801, 120] on span "Group" at bounding box center [807, 122] width 31 height 14
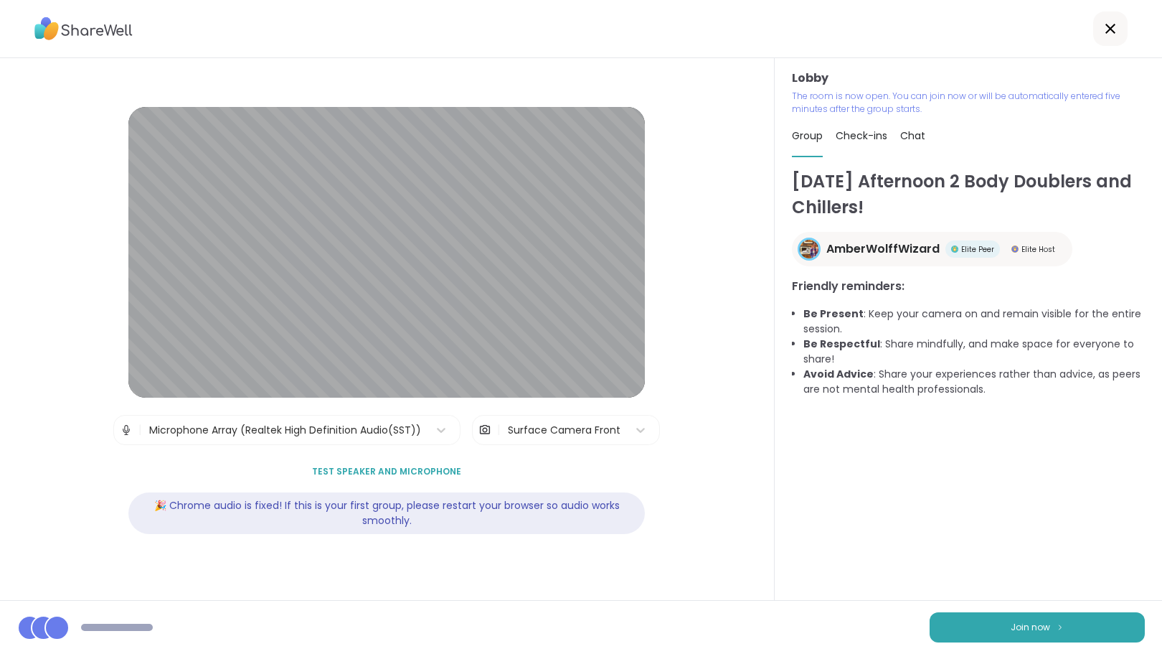
click at [926, 133] on div "Group Check-ins Chat" at bounding box center [968, 136] width 353 height 42
click at [910, 134] on span "Chat" at bounding box center [912, 135] width 25 height 14
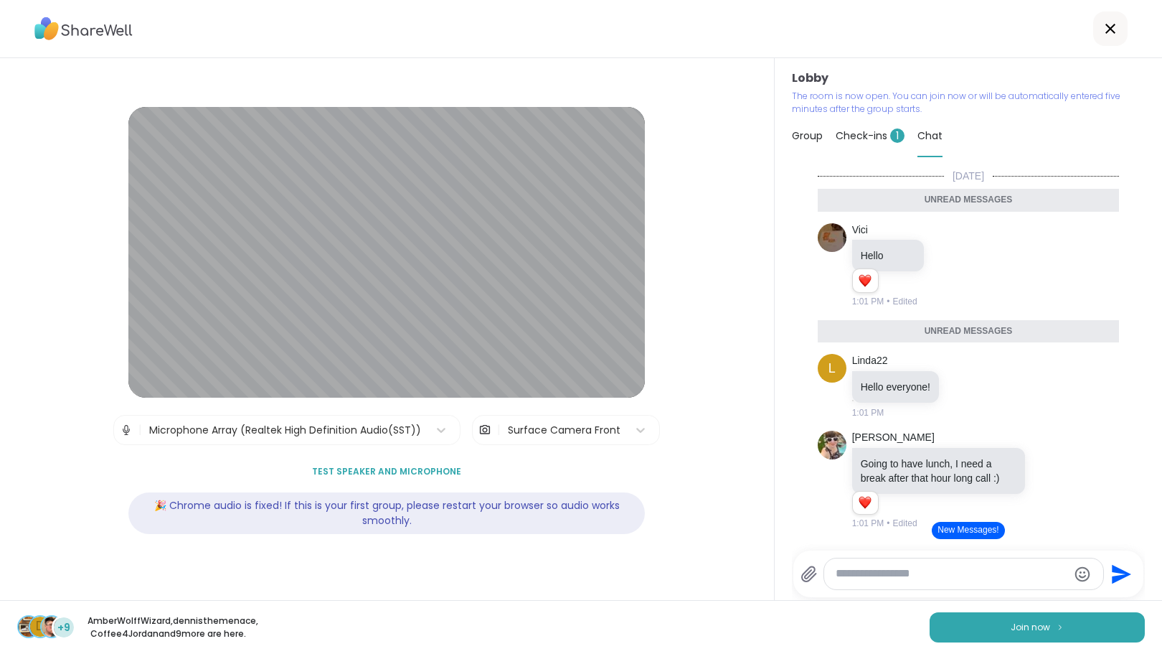
scroll to position [122, 0]
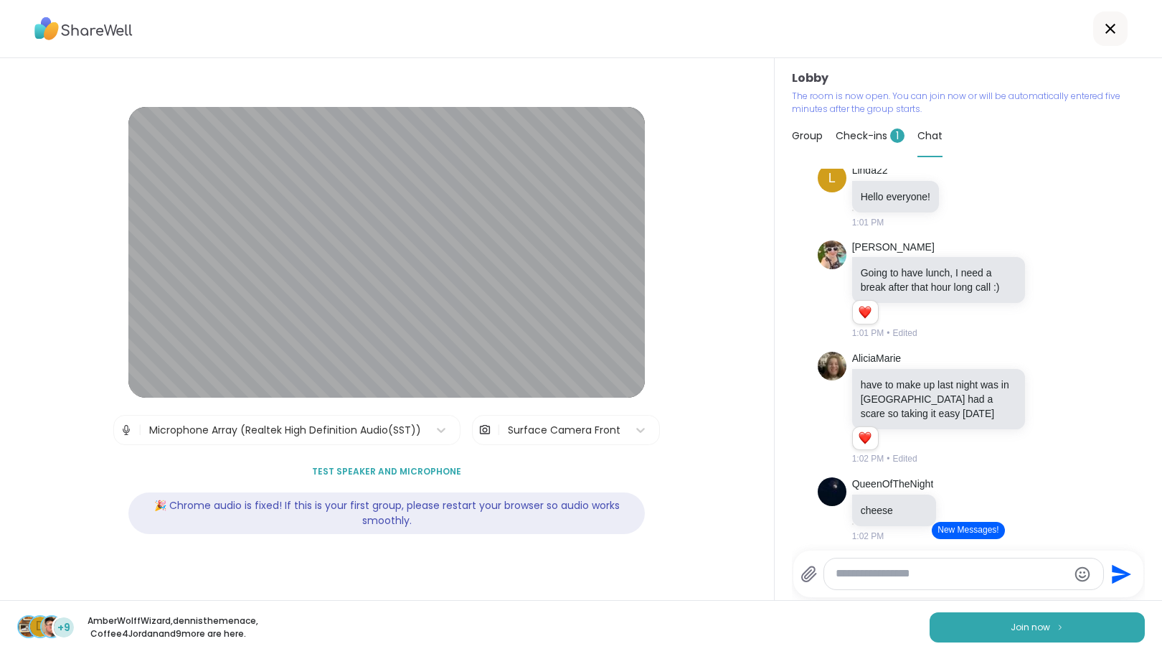
click at [959, 530] on button "New Messages!" at bounding box center [968, 530] width 72 height 17
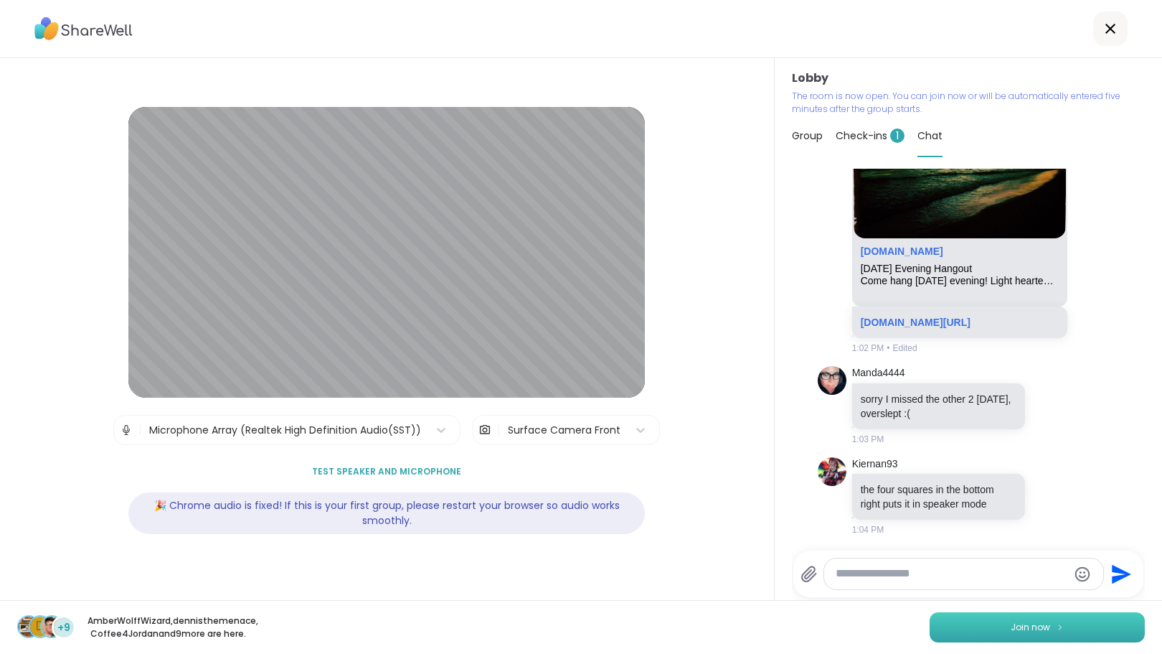
click at [1014, 613] on button "Join now" at bounding box center [1037, 627] width 215 height 30
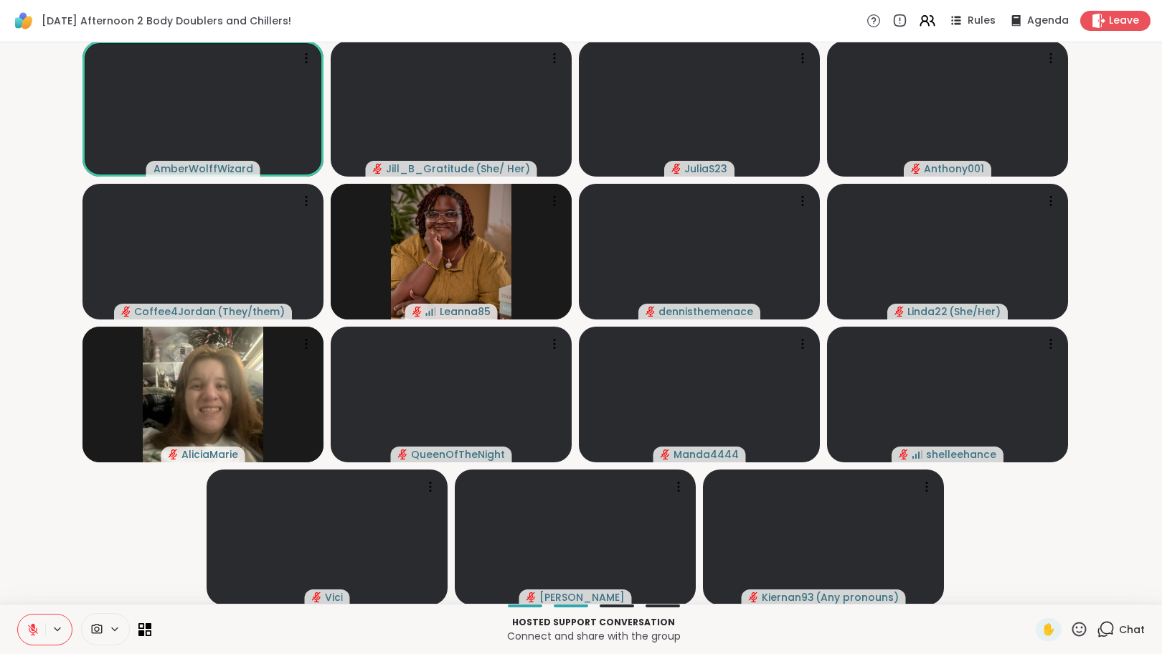
click at [1100, 622] on icon at bounding box center [1107, 627] width 14 height 13
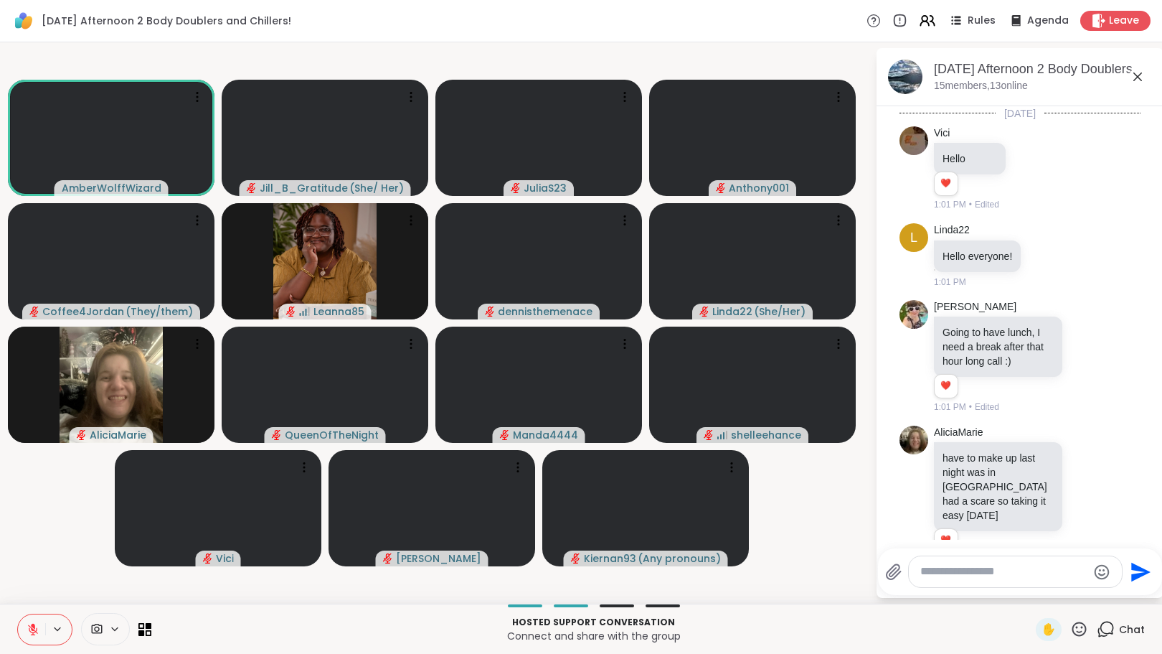
scroll to position [661, 0]
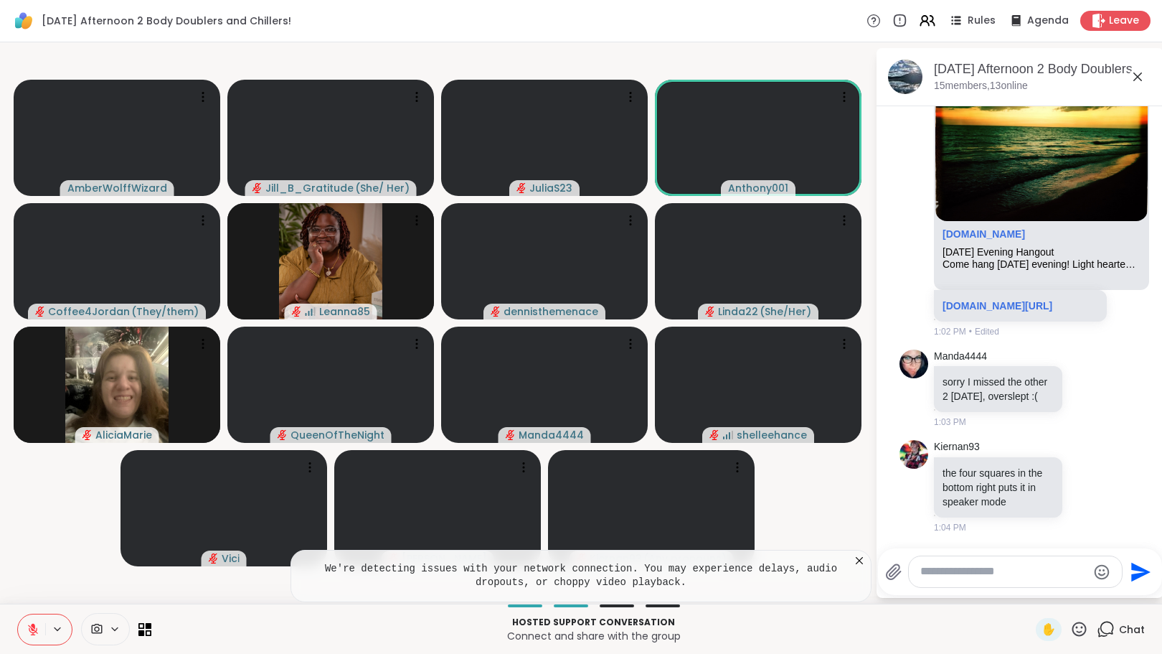
click at [858, 561] on icon at bounding box center [859, 560] width 7 height 7
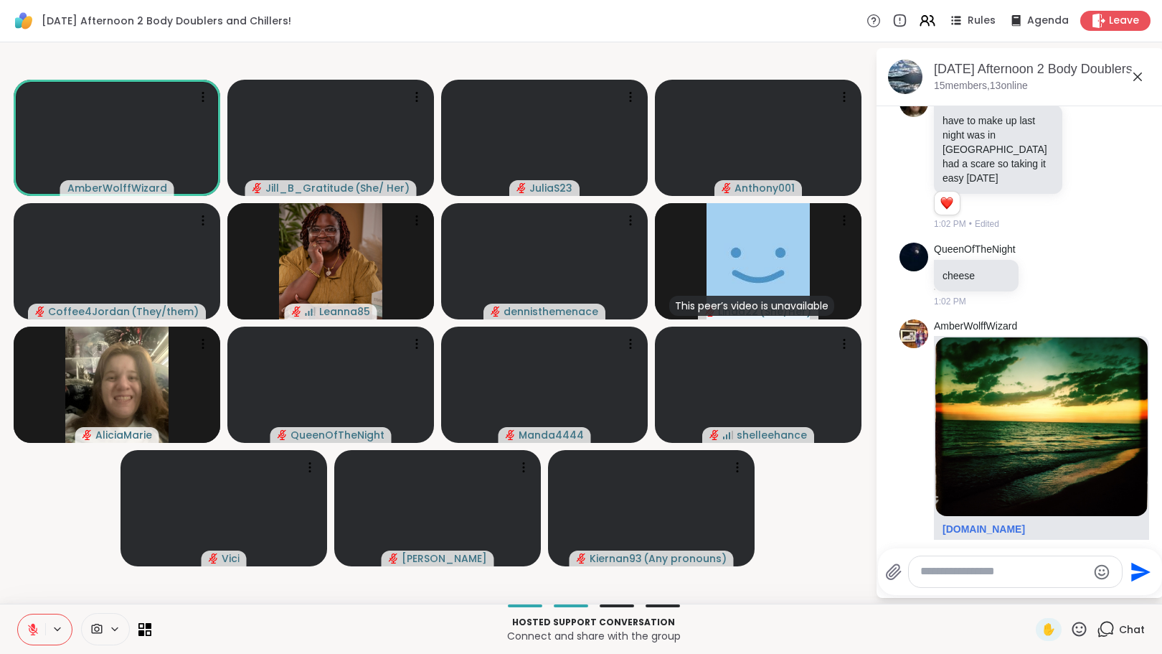
scroll to position [377, 0]
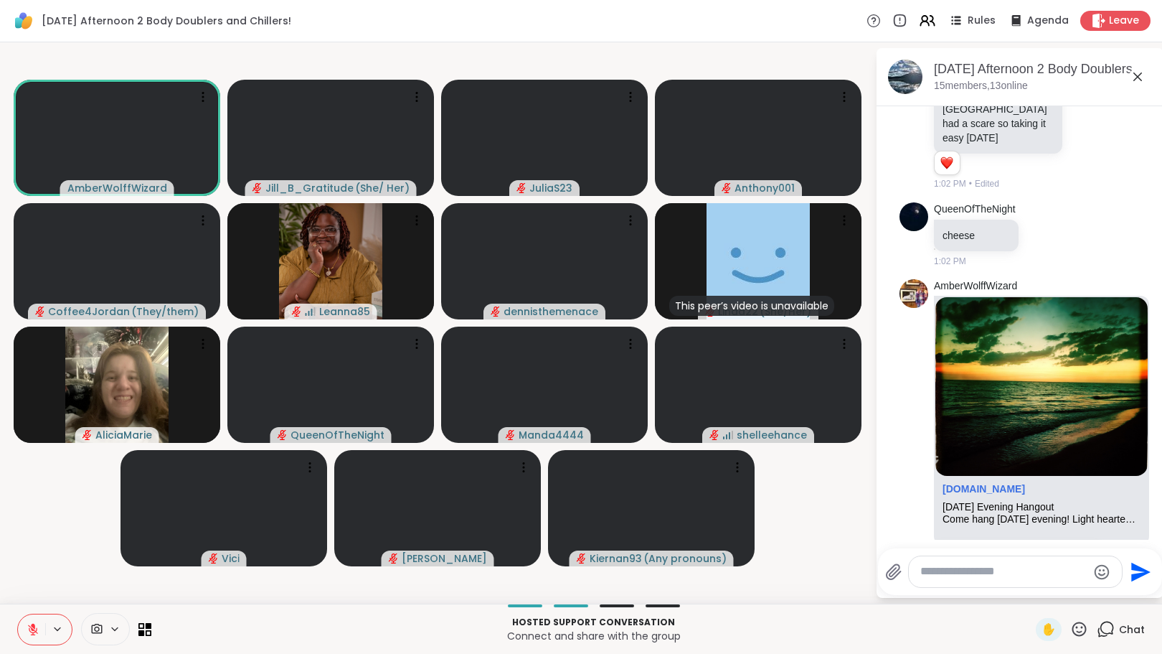
drag, startPoint x: 1156, startPoint y: 308, endPoint x: 1161, endPoint y: 358, distance: 50.5
click at [1151, 358] on html "Tuesday Afternoon 2 Body Doublers and Chillers! Rules Agenda Leave AmberWolffWi…" at bounding box center [581, 327] width 1162 height 654
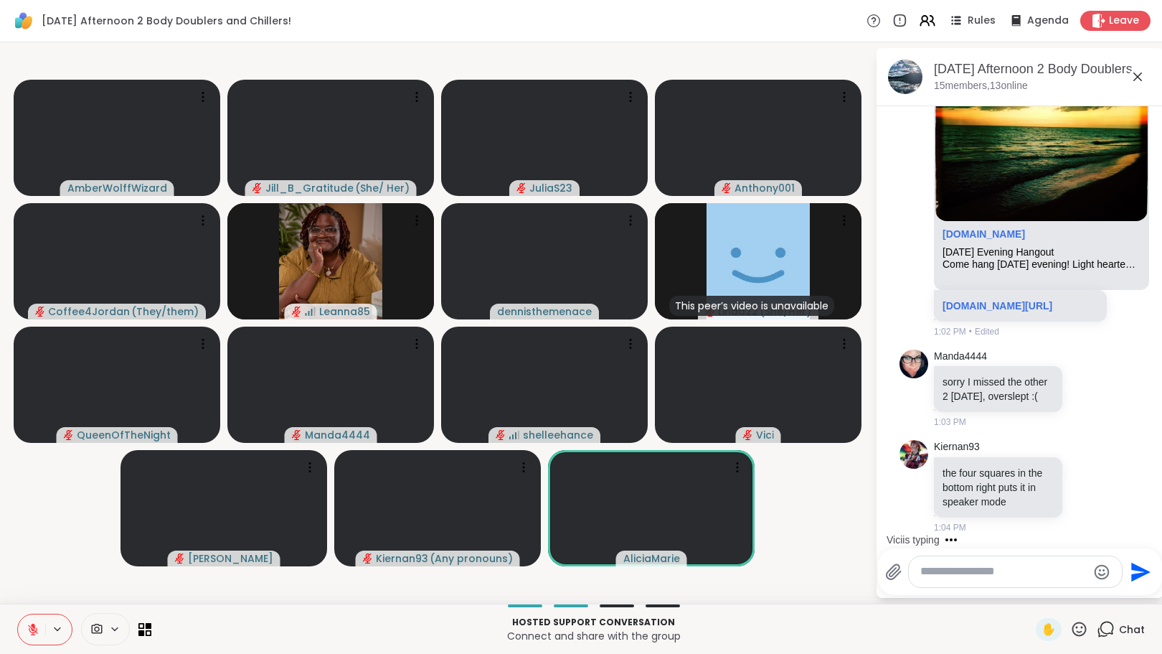
scroll to position [661, 0]
click at [992, 572] on textarea "Type your message" at bounding box center [1003, 571] width 167 height 15
type textarea "**********"
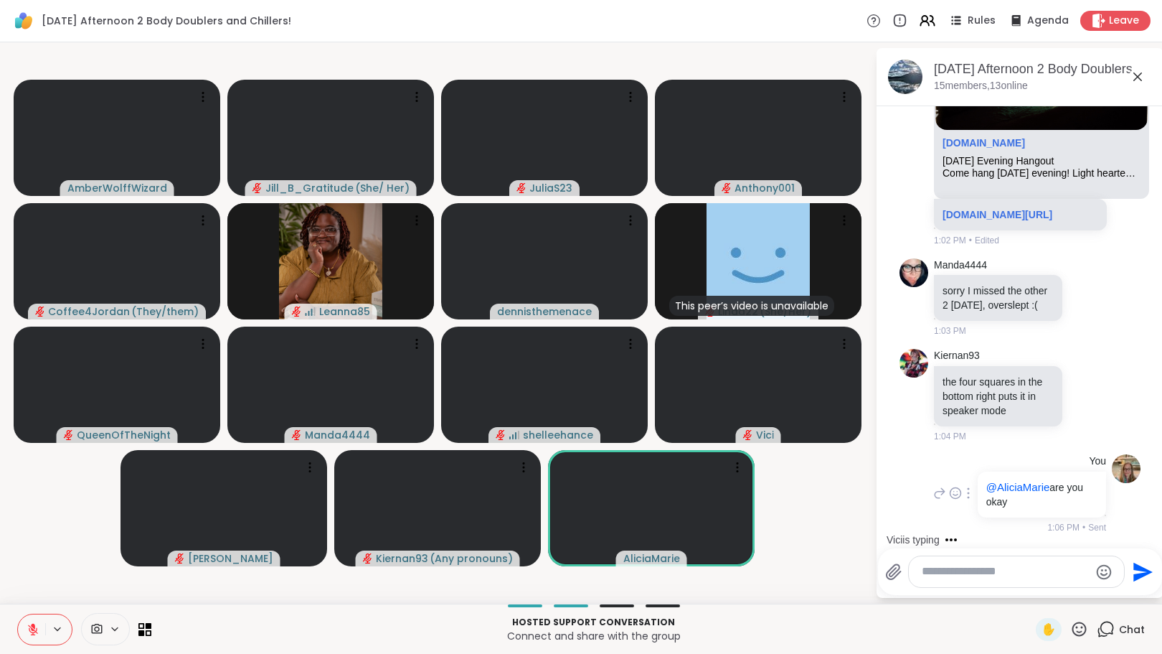
click at [968, 492] on icon at bounding box center [968, 494] width 1 height 10
click at [978, 511] on icon at bounding box center [985, 513] width 14 height 14
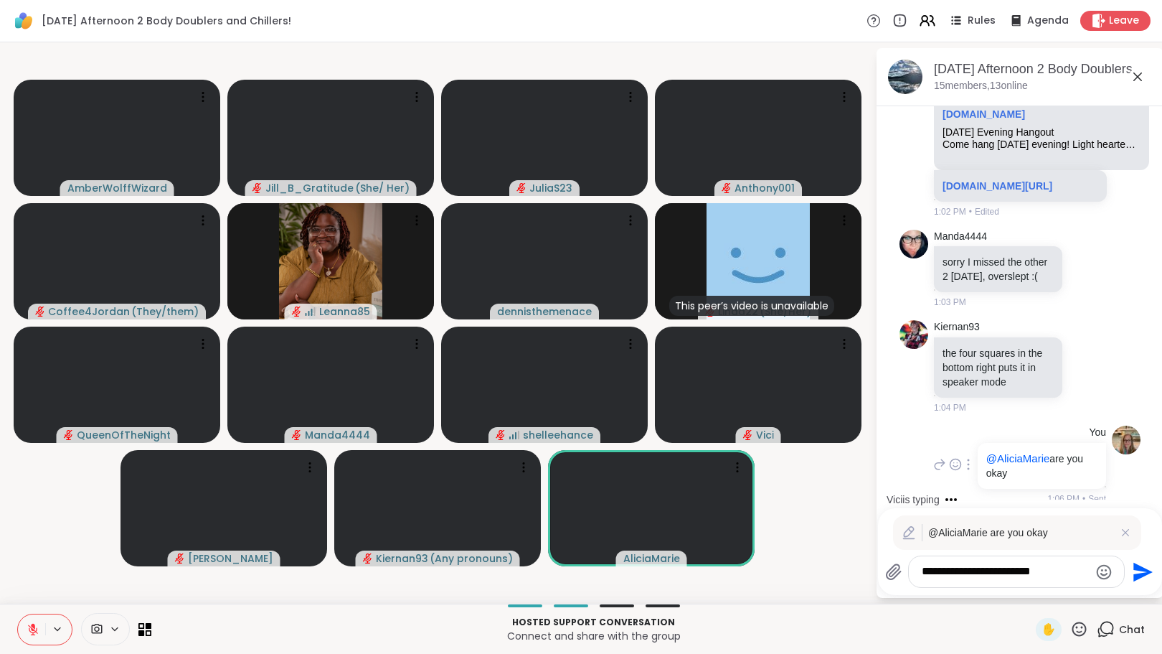
click at [1056, 567] on textarea "**********" at bounding box center [1005, 571] width 167 height 15
type textarea "**********"
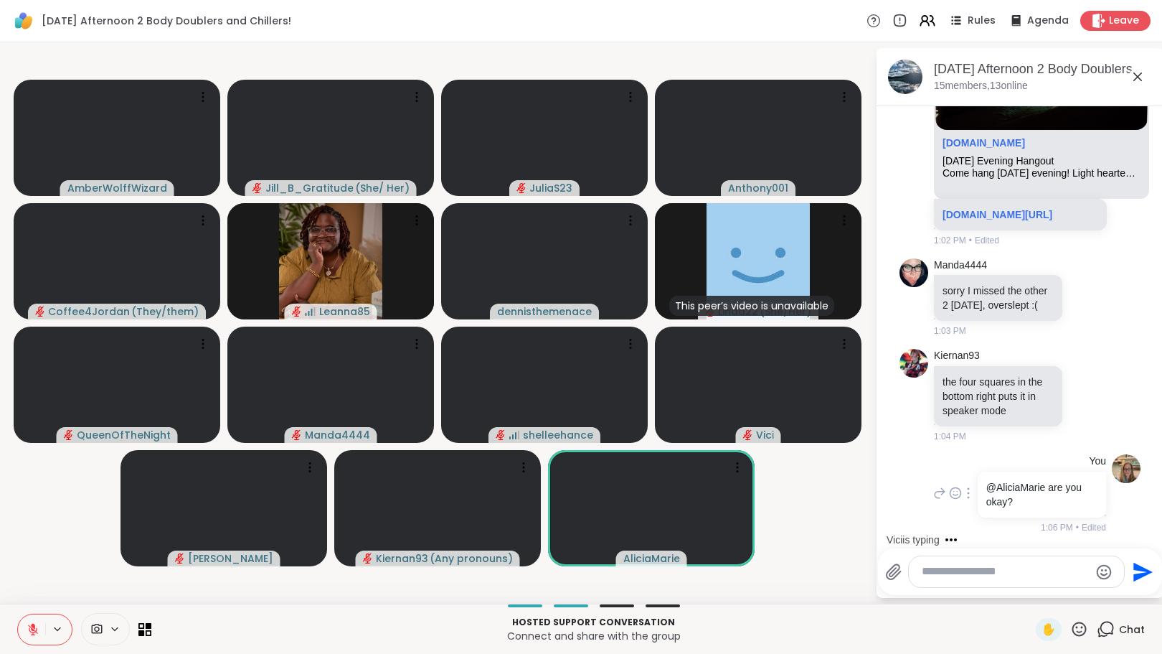
click at [980, 572] on textarea "Type your message" at bounding box center [1005, 571] width 167 height 15
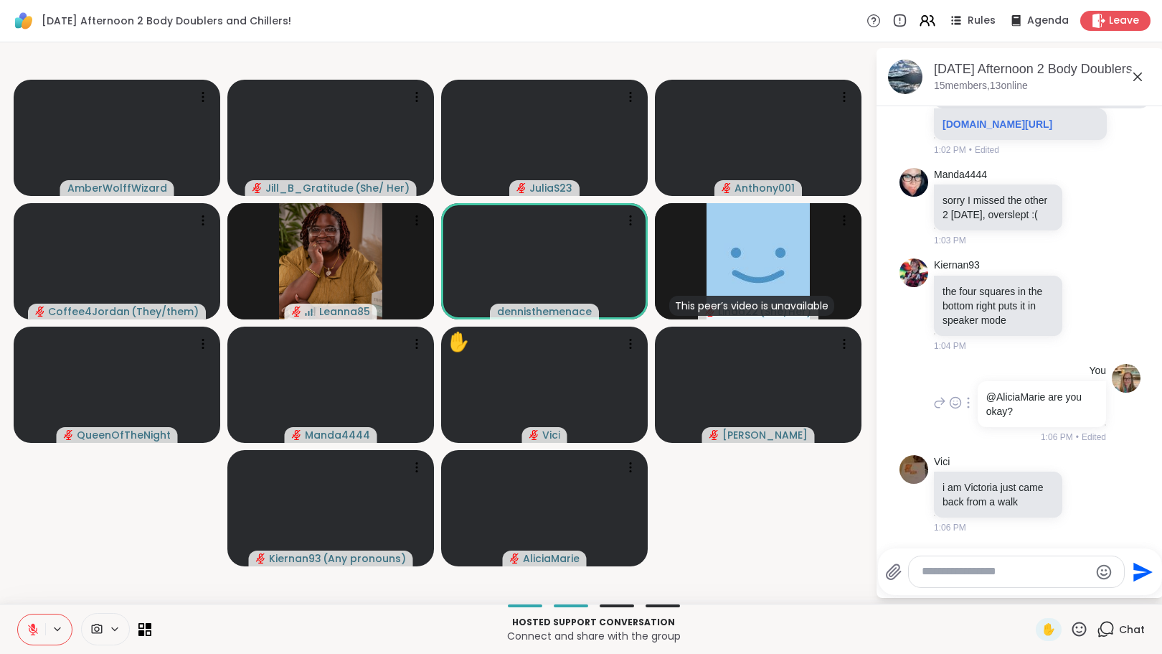
click at [1071, 624] on icon at bounding box center [1079, 629] width 18 height 18
click at [1030, 588] on span "❤️" at bounding box center [1037, 591] width 14 height 17
click at [1042, 630] on span "✋" at bounding box center [1049, 629] width 14 height 17
click at [1042, 631] on span "✋" at bounding box center [1049, 629] width 14 height 17
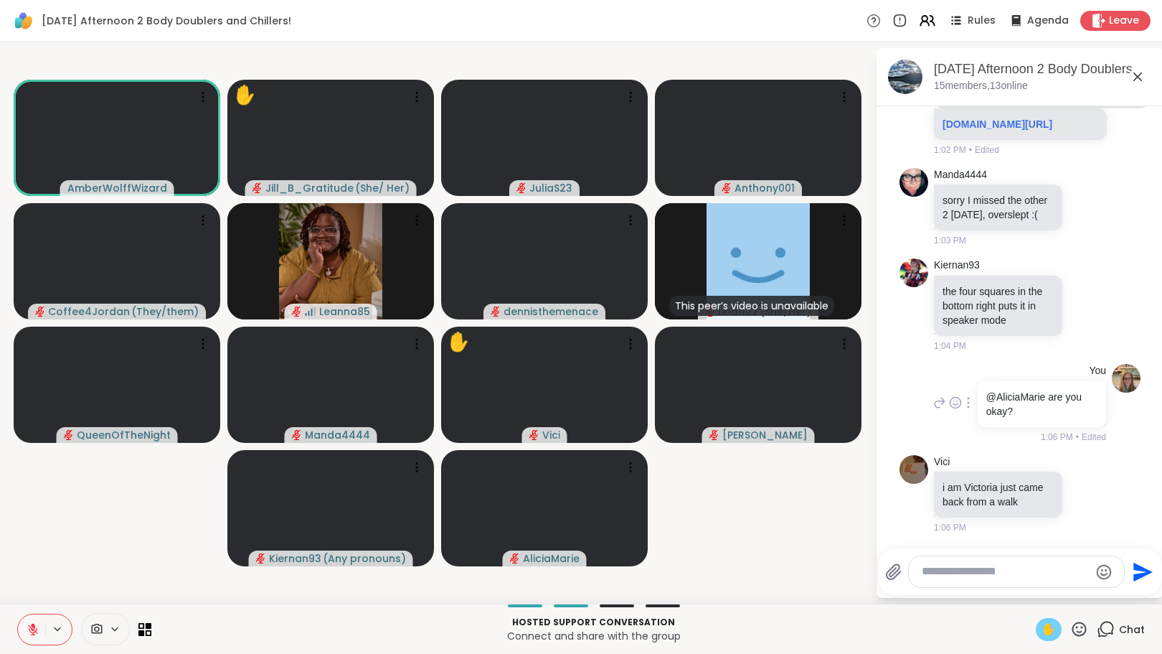
click at [33, 628] on icon at bounding box center [33, 629] width 10 height 10
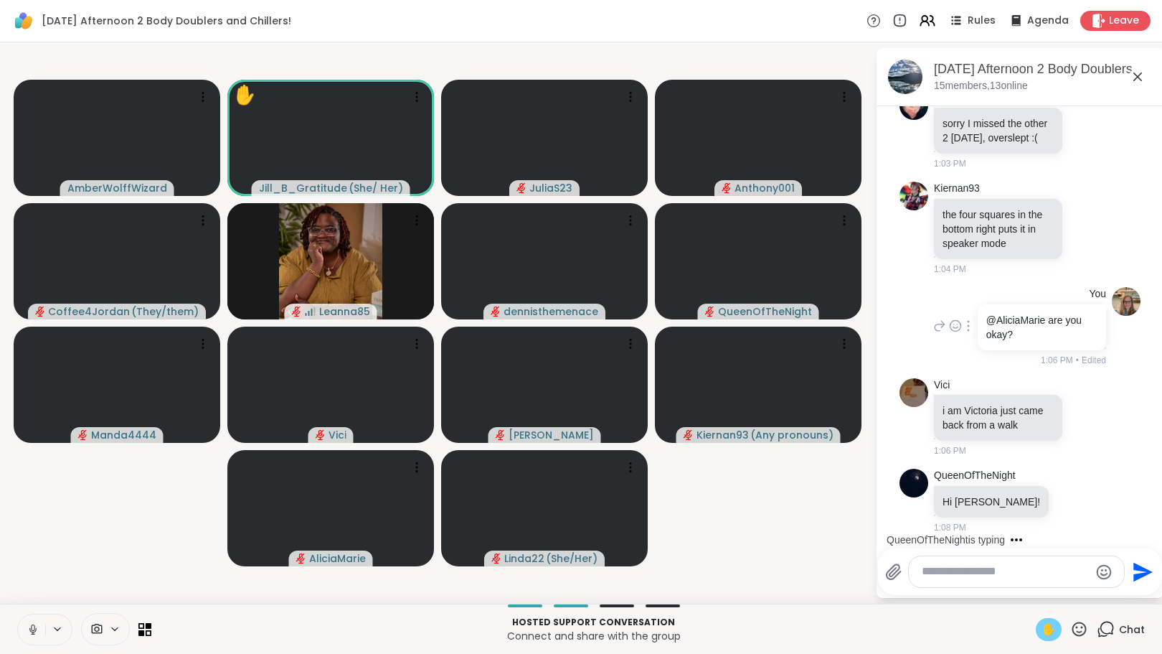
scroll to position [1009, 0]
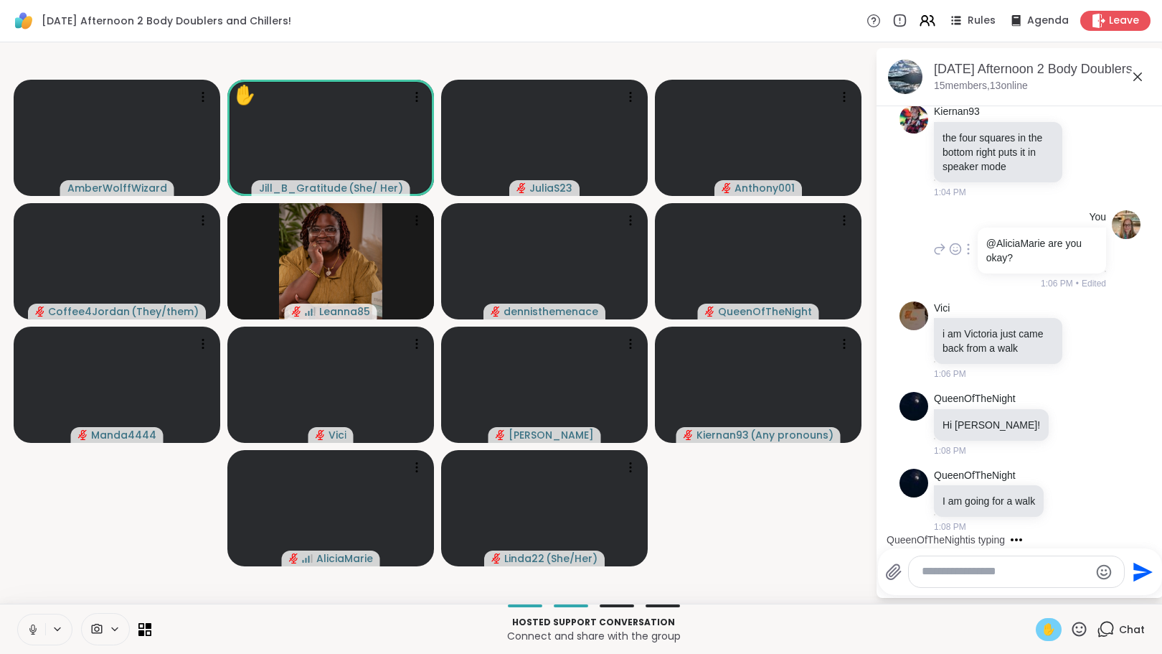
click at [1042, 626] on span "✋" at bounding box center [1049, 629] width 14 height 17
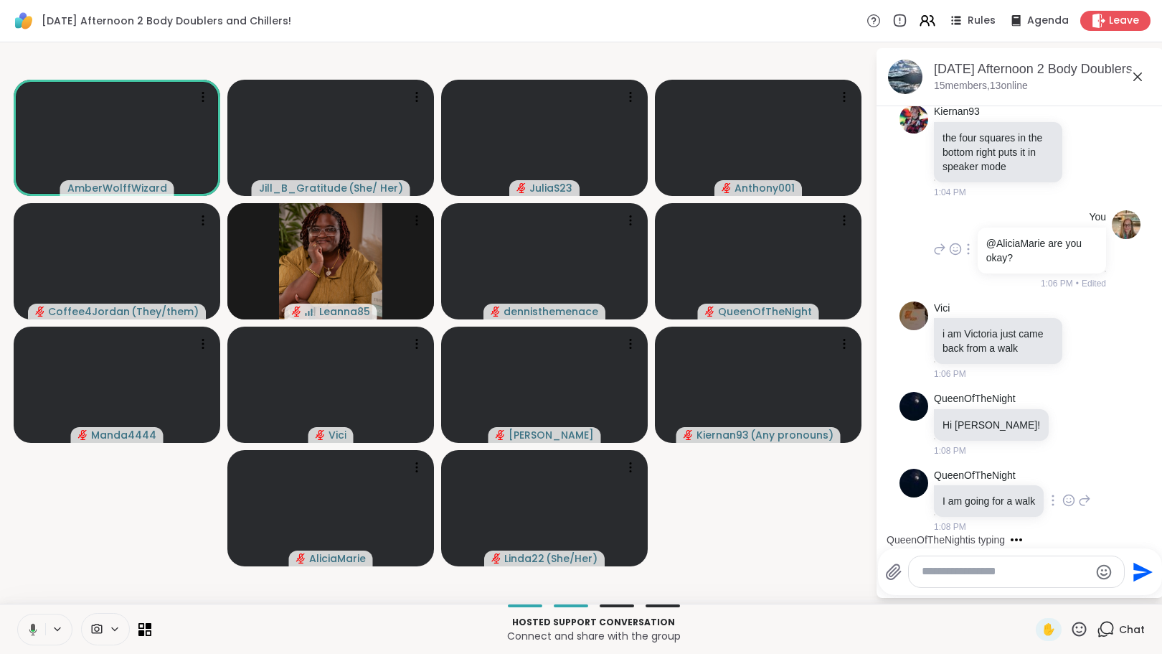
click at [1067, 499] on icon at bounding box center [1067, 499] width 0 height 0
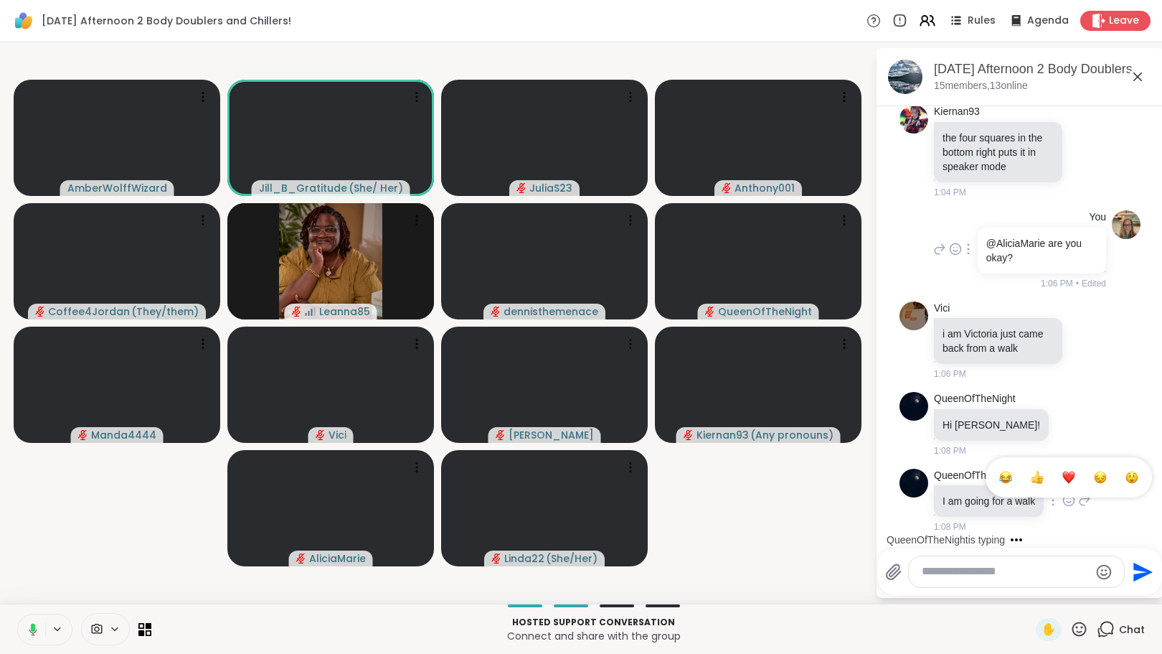
click at [1070, 480] on div "Select Reaction: Heart" at bounding box center [1068, 477] width 13 height 13
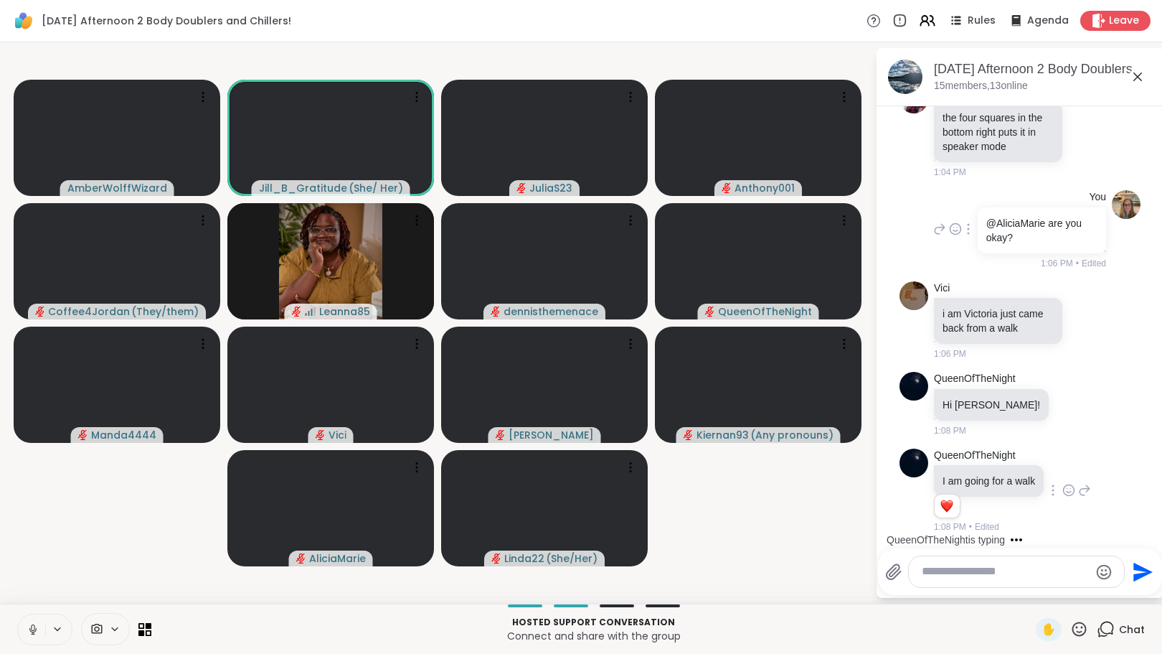
scroll to position [1107, 0]
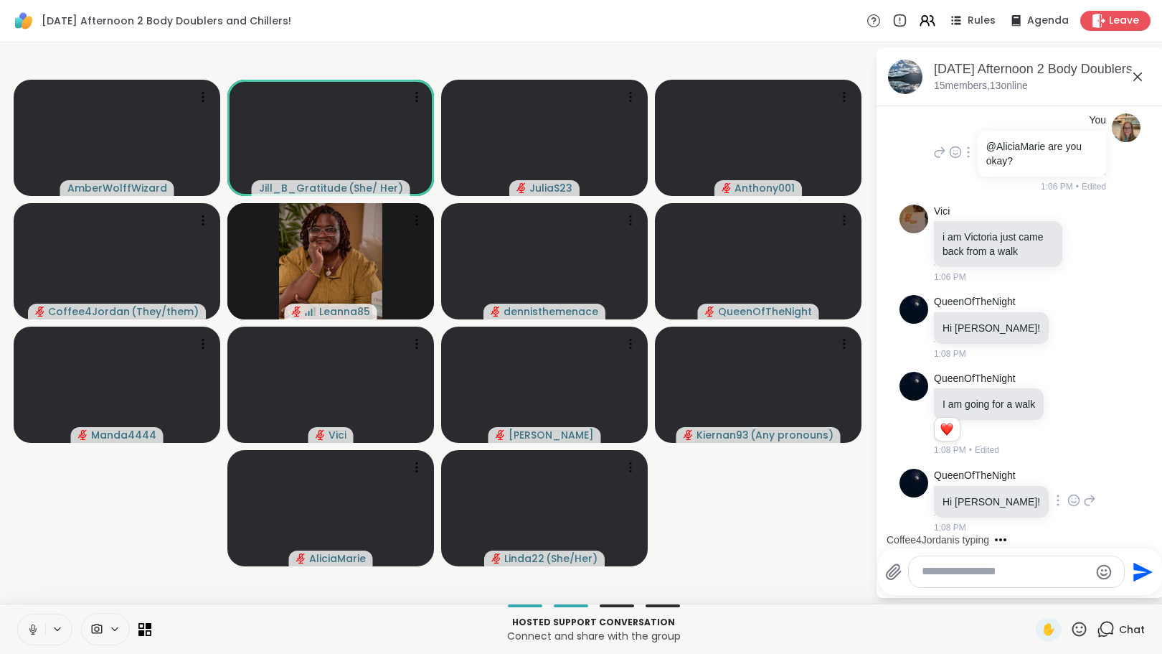
click at [1067, 496] on icon at bounding box center [1073, 500] width 13 height 14
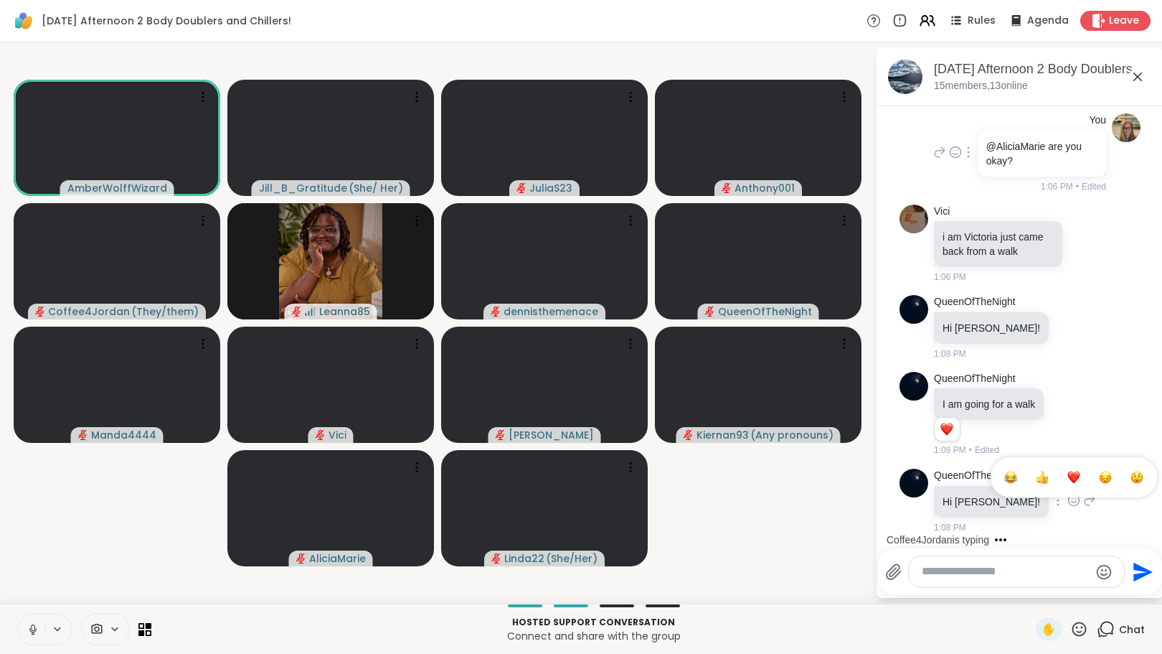
click at [1067, 479] on div "Select Reaction: Heart" at bounding box center [1073, 477] width 13 height 13
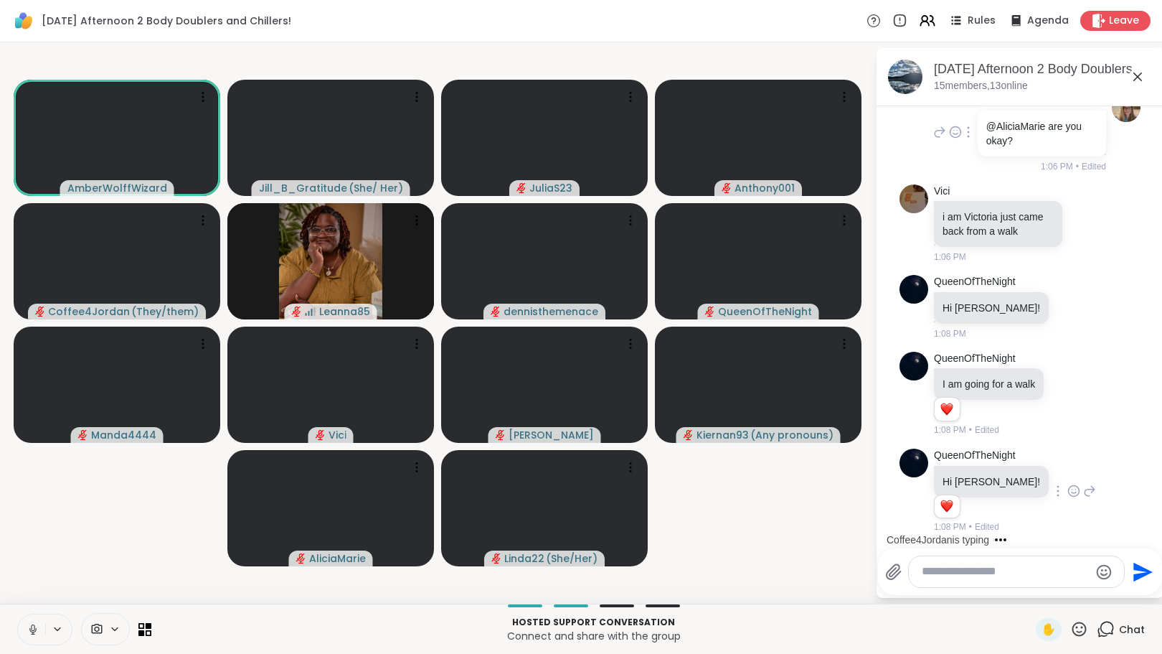
click at [1083, 490] on icon at bounding box center [1089, 490] width 13 height 17
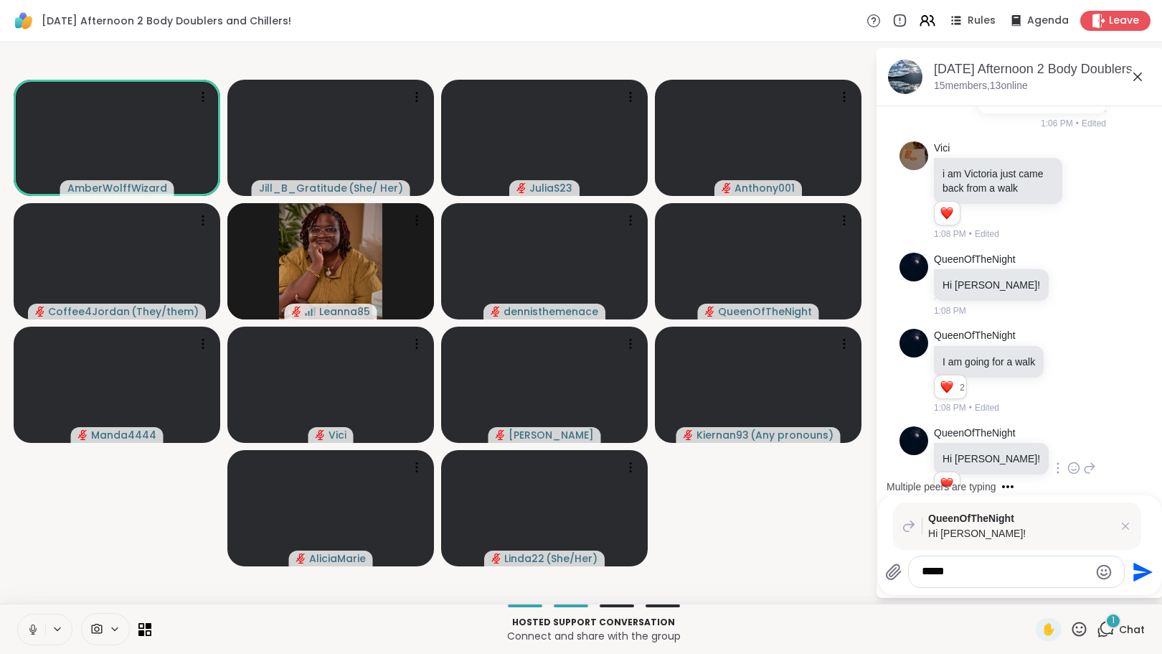
scroll to position [1291, 0]
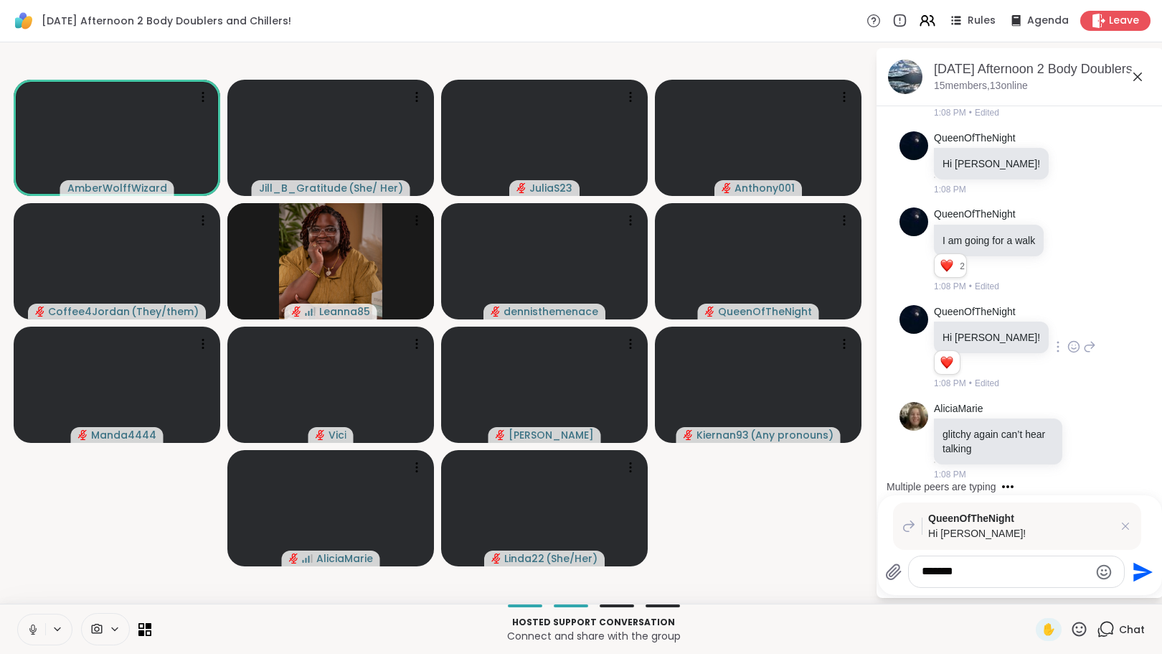
type textarea "********"
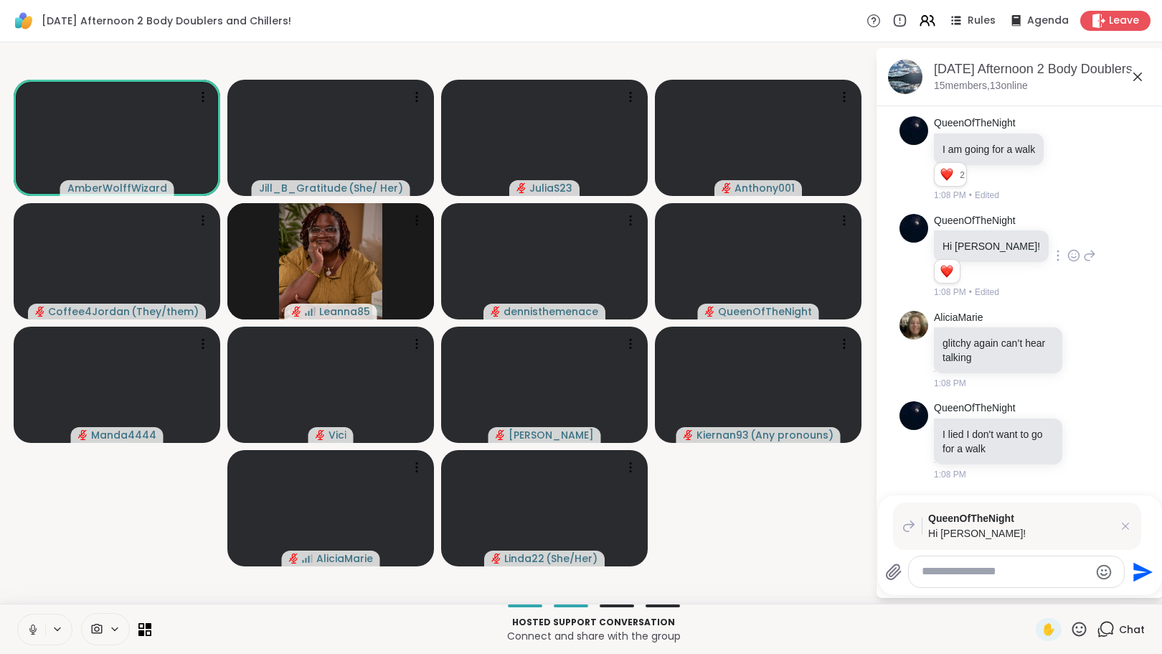
scroll to position [1455, 0]
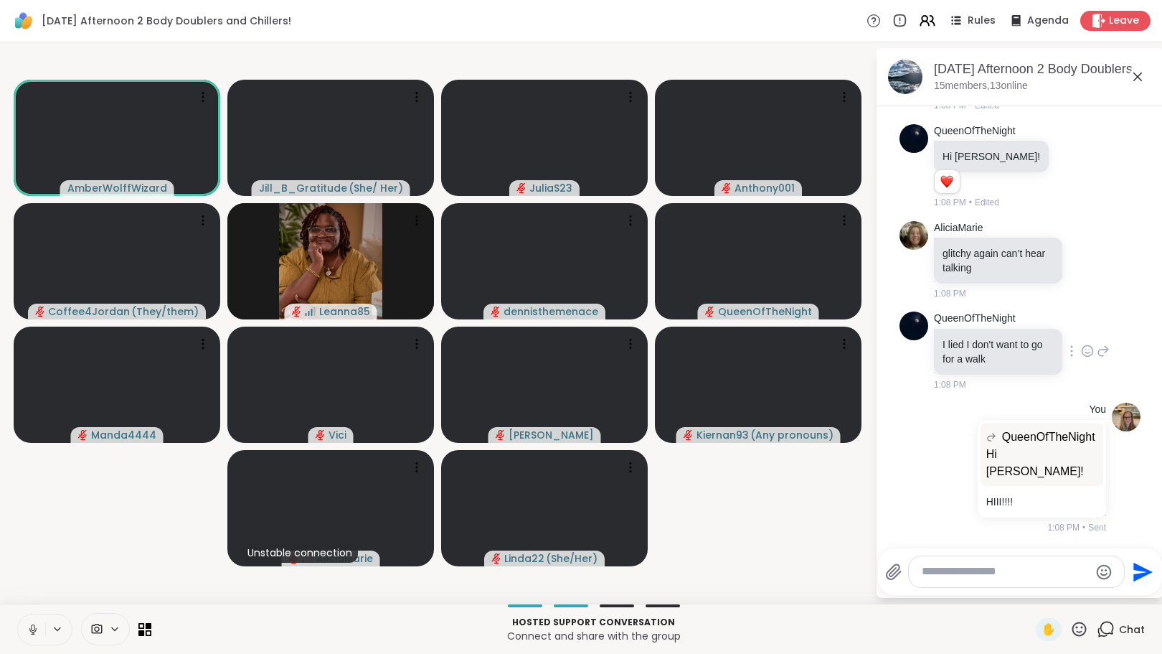
click at [1081, 358] on icon at bounding box center [1087, 351] width 13 height 14
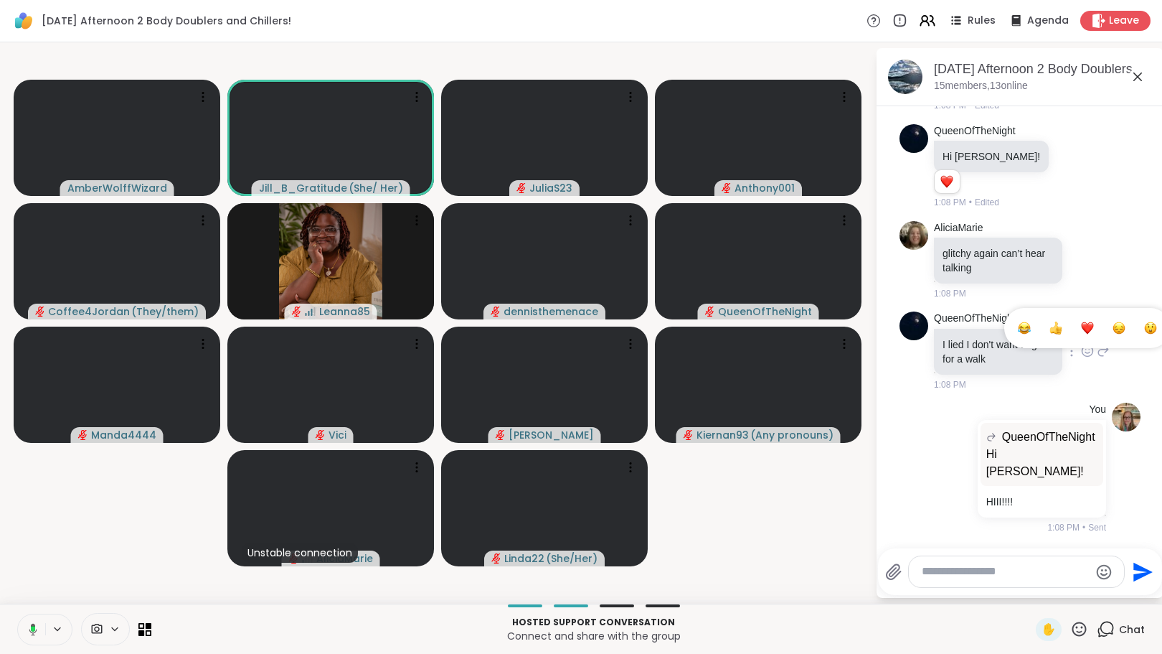
click at [1018, 334] on div "Select Reaction: Joy" at bounding box center [1024, 327] width 13 height 13
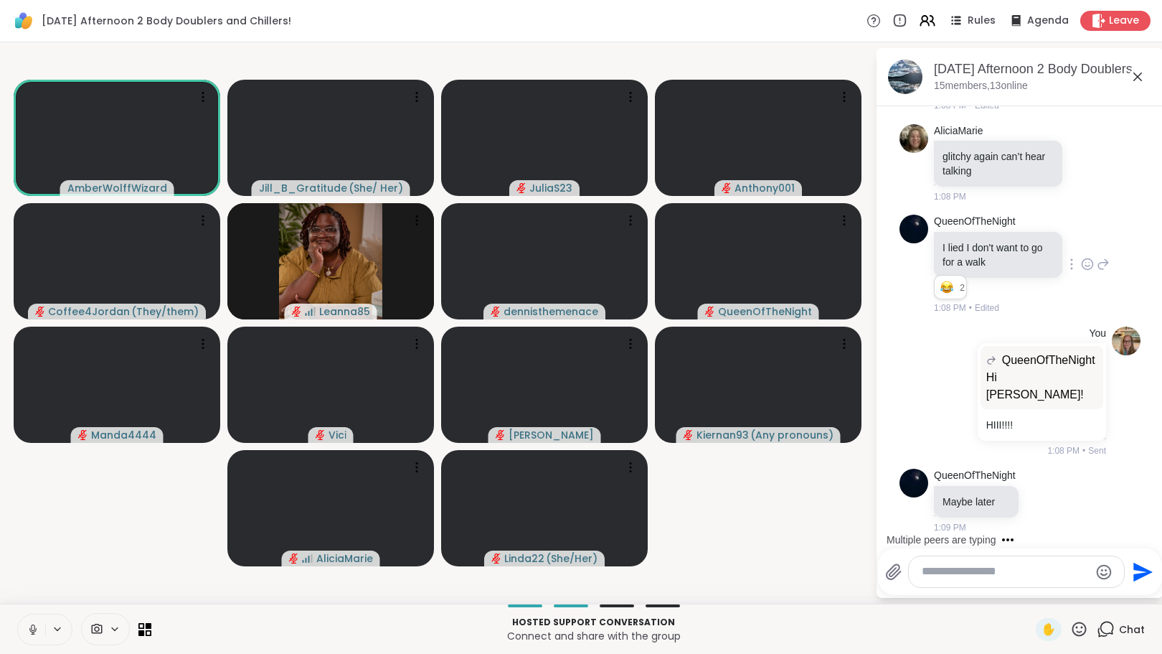
scroll to position [1699, 0]
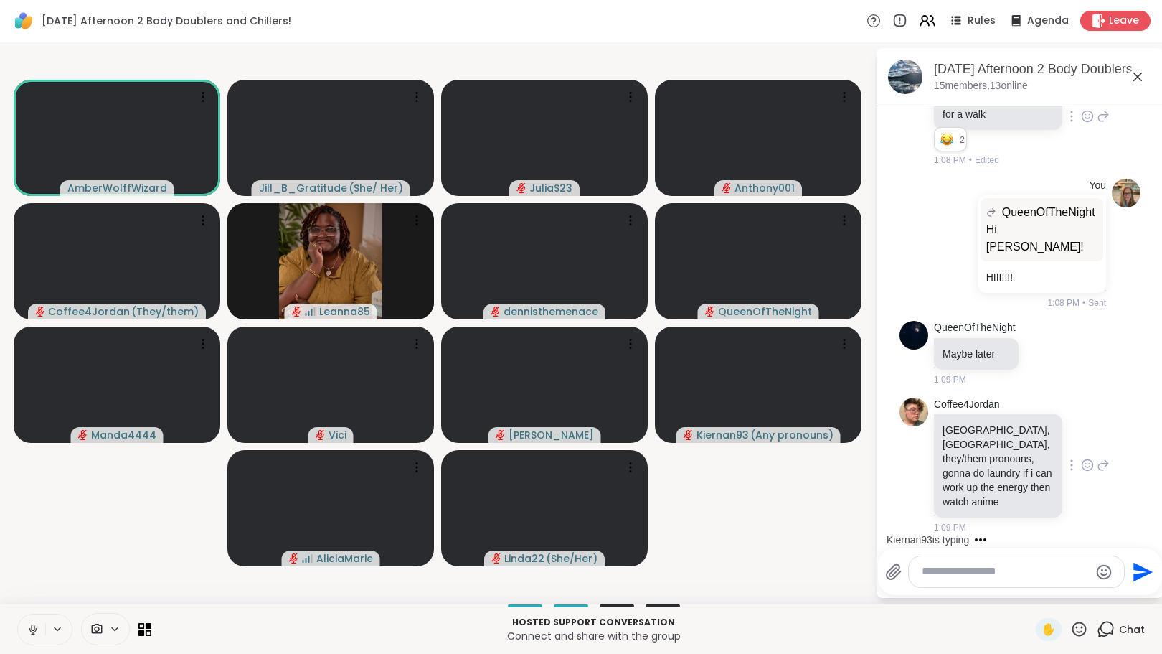
click at [1081, 464] on icon at bounding box center [1087, 465] width 13 height 14
click at [1081, 445] on div "Select Reaction: Heart" at bounding box center [1087, 441] width 13 height 13
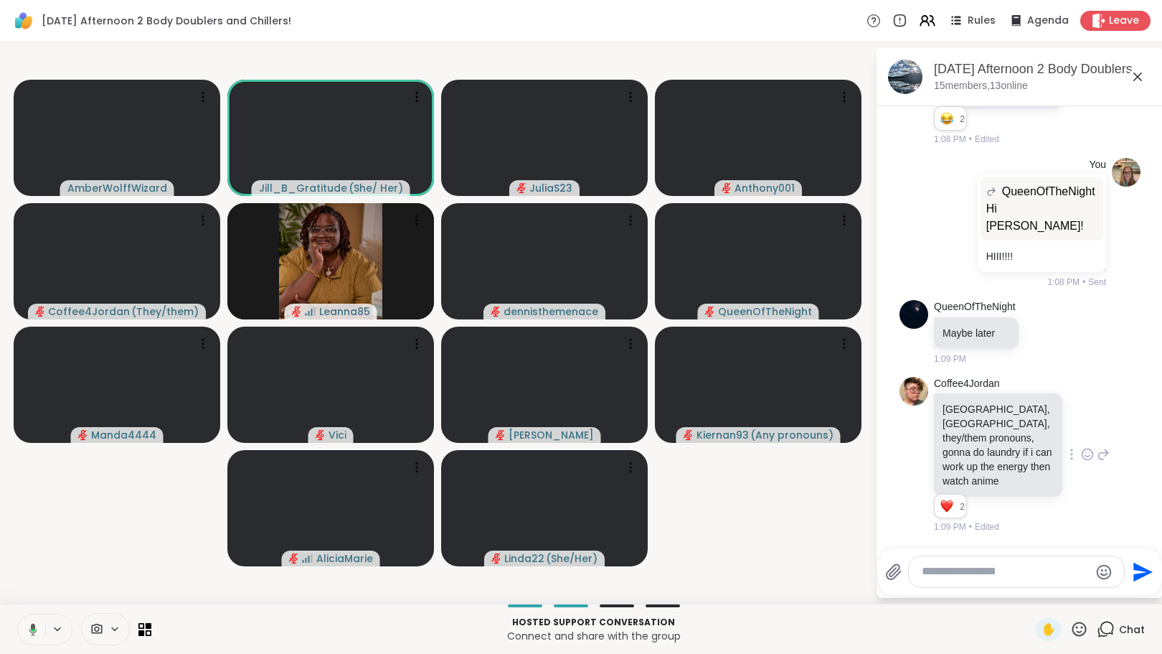
click at [1099, 453] on icon at bounding box center [1104, 455] width 10 height 10
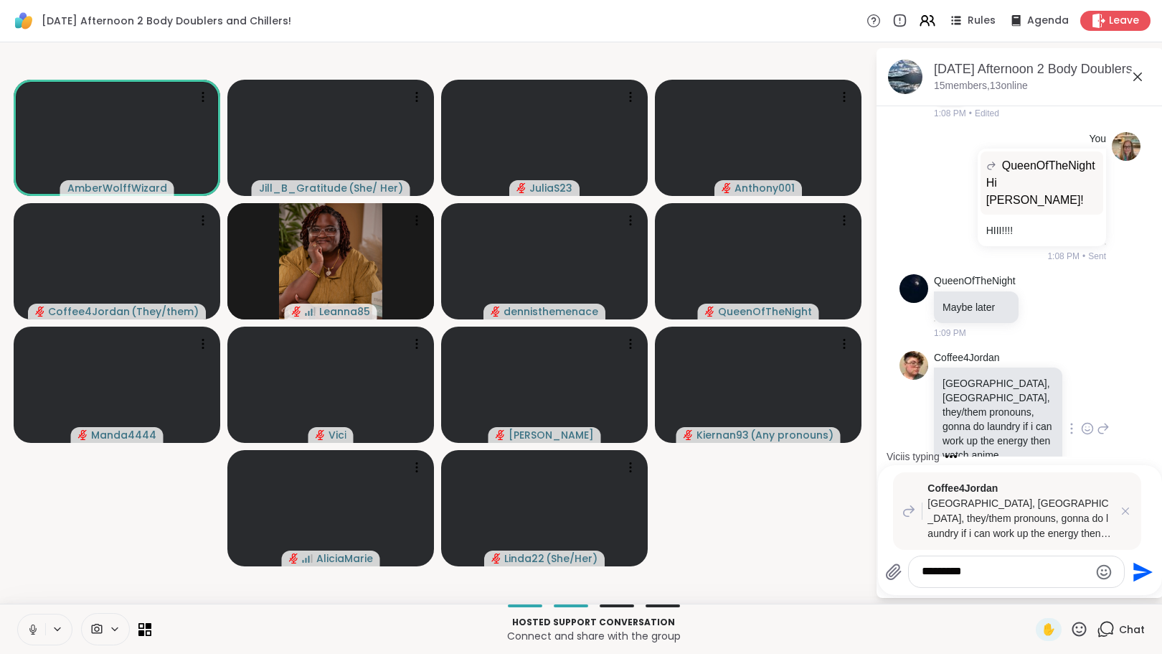
type textarea "**********"
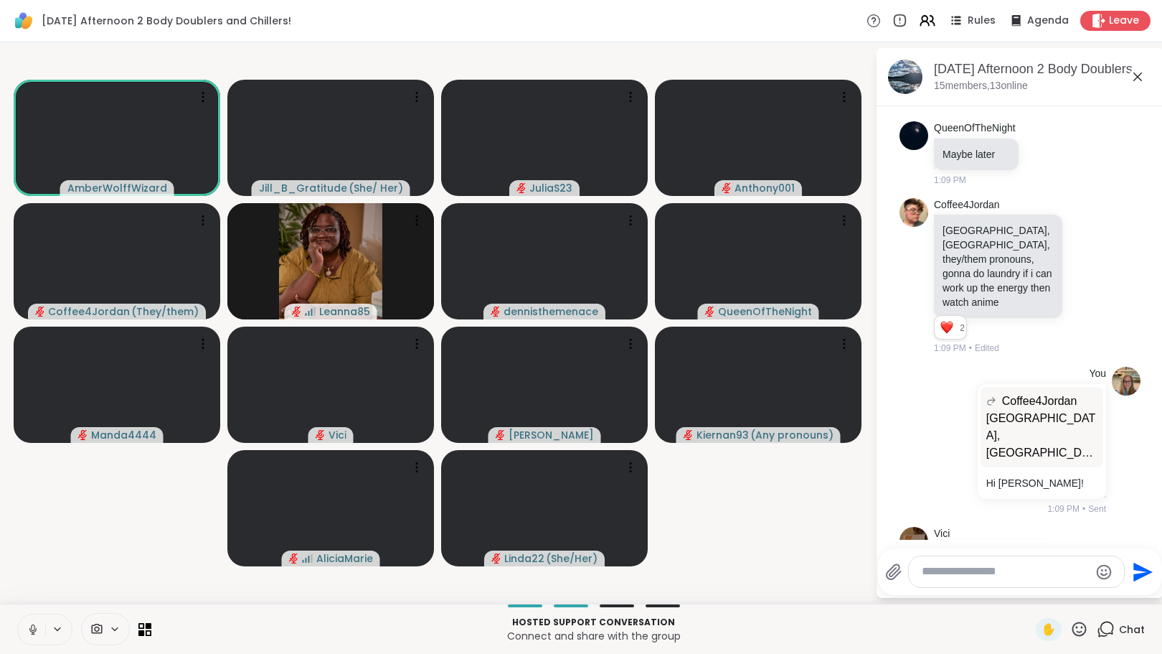
scroll to position [1956, 0]
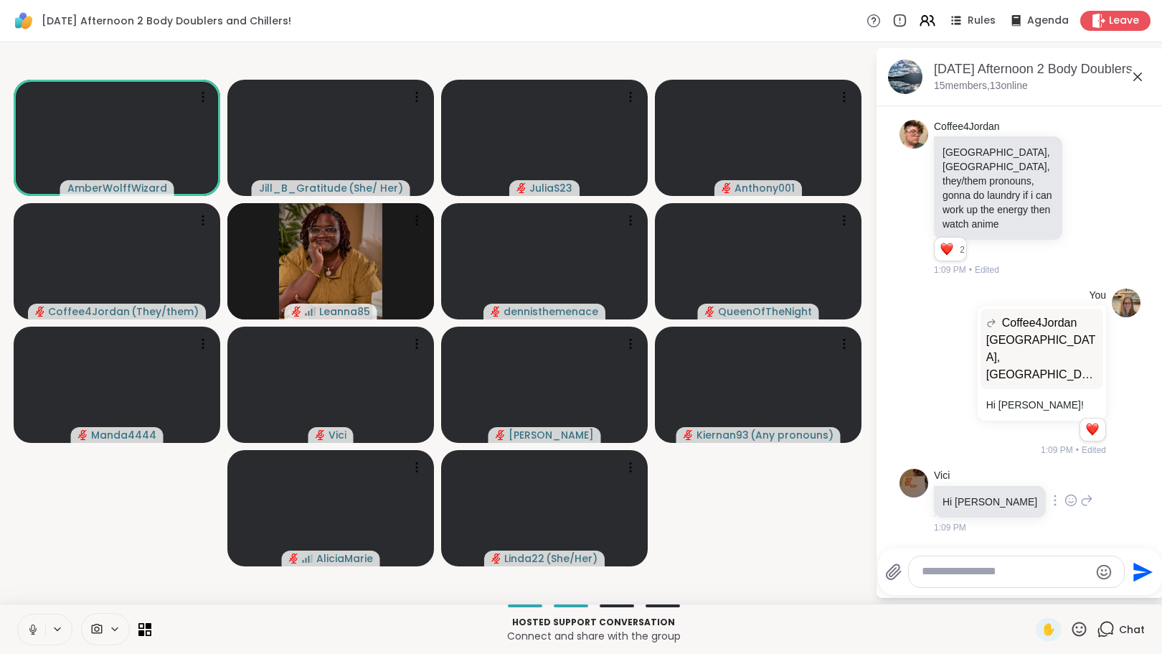
click at [1065, 507] on icon at bounding box center [1071, 500] width 13 height 14
click at [1065, 484] on div "Select Reaction: Heart" at bounding box center [1071, 477] width 13 height 13
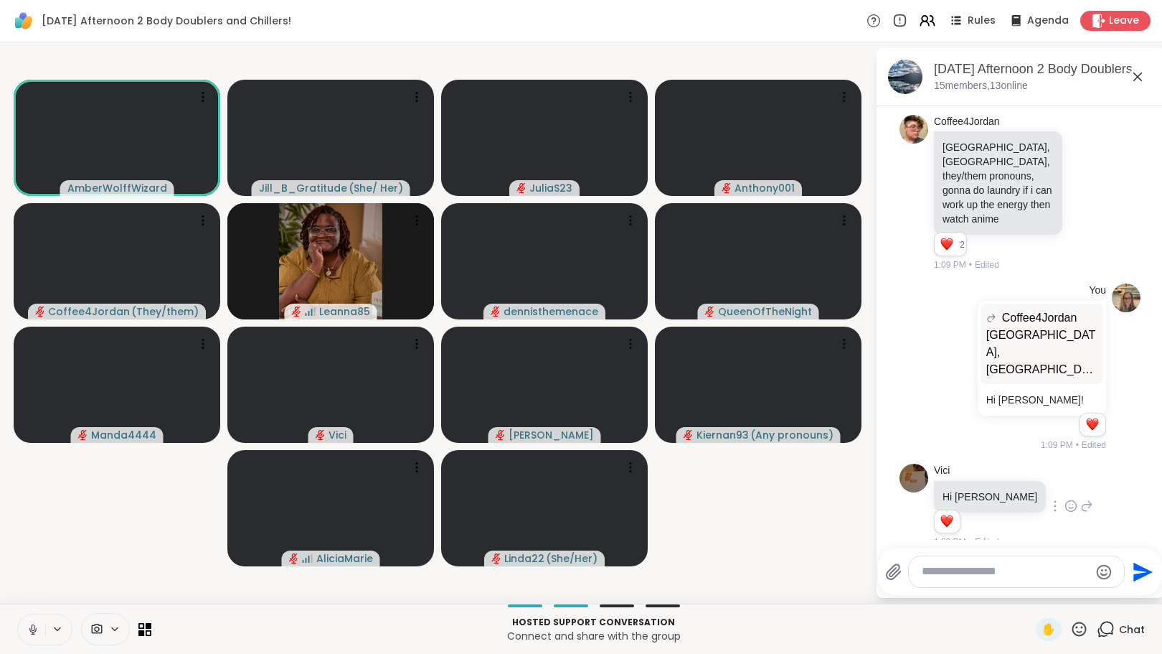
scroll to position [1997, 0]
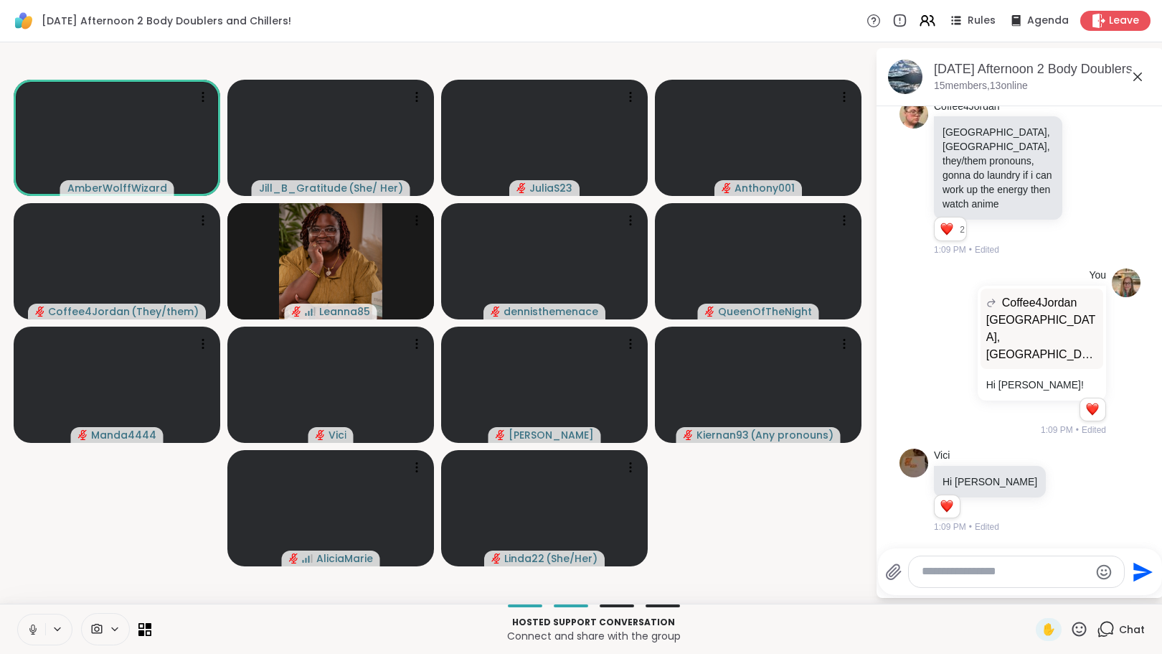
click at [1080, 489] on icon at bounding box center [1086, 490] width 13 height 17
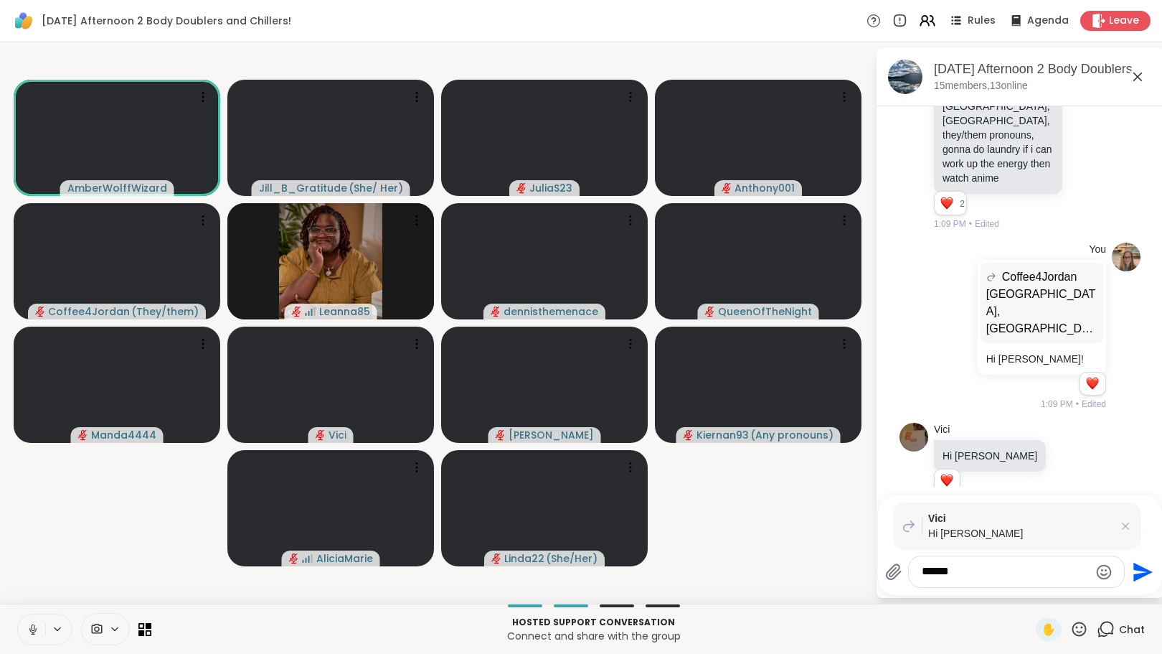
scroll to position [2156, 0]
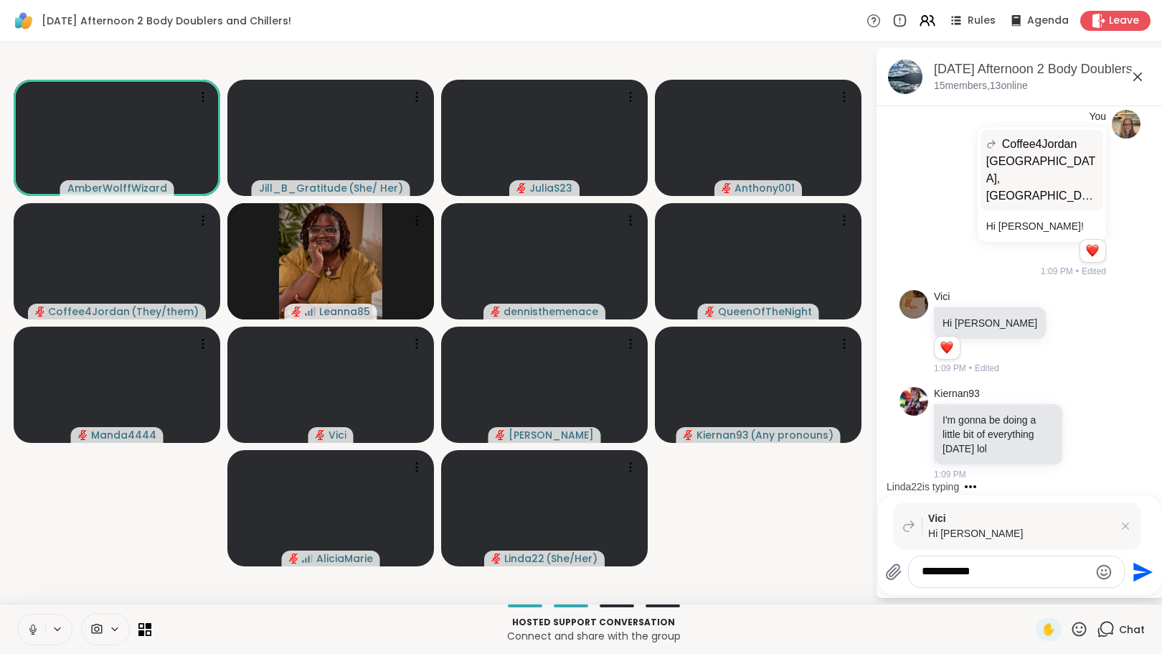
type textarea "**********"
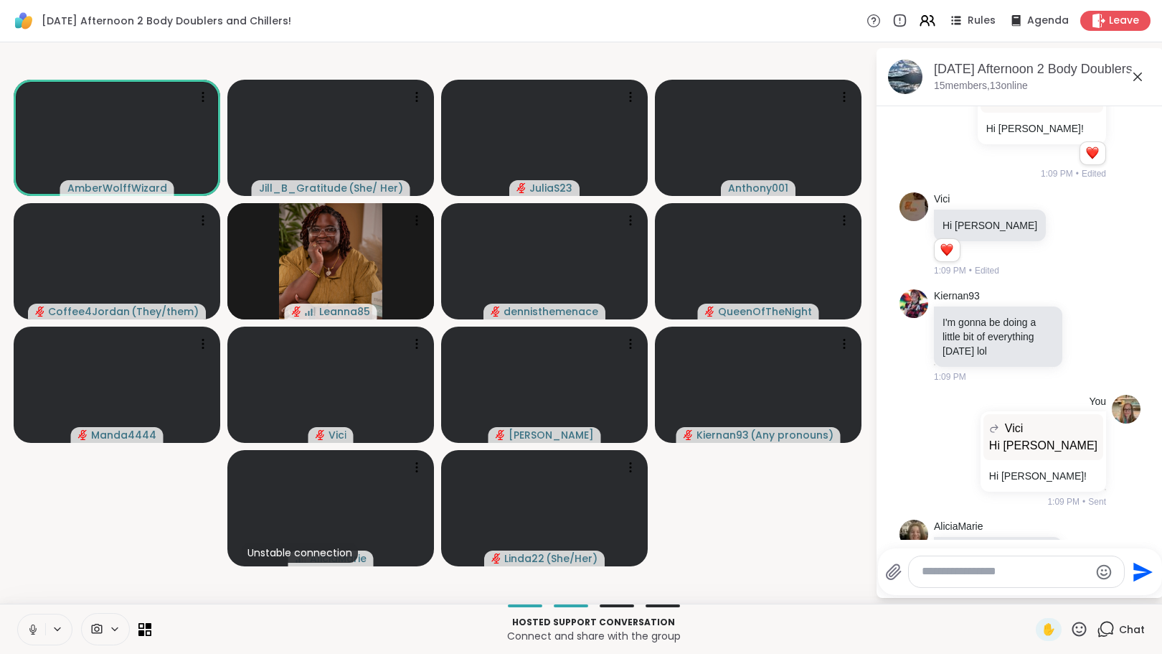
scroll to position [2304, 0]
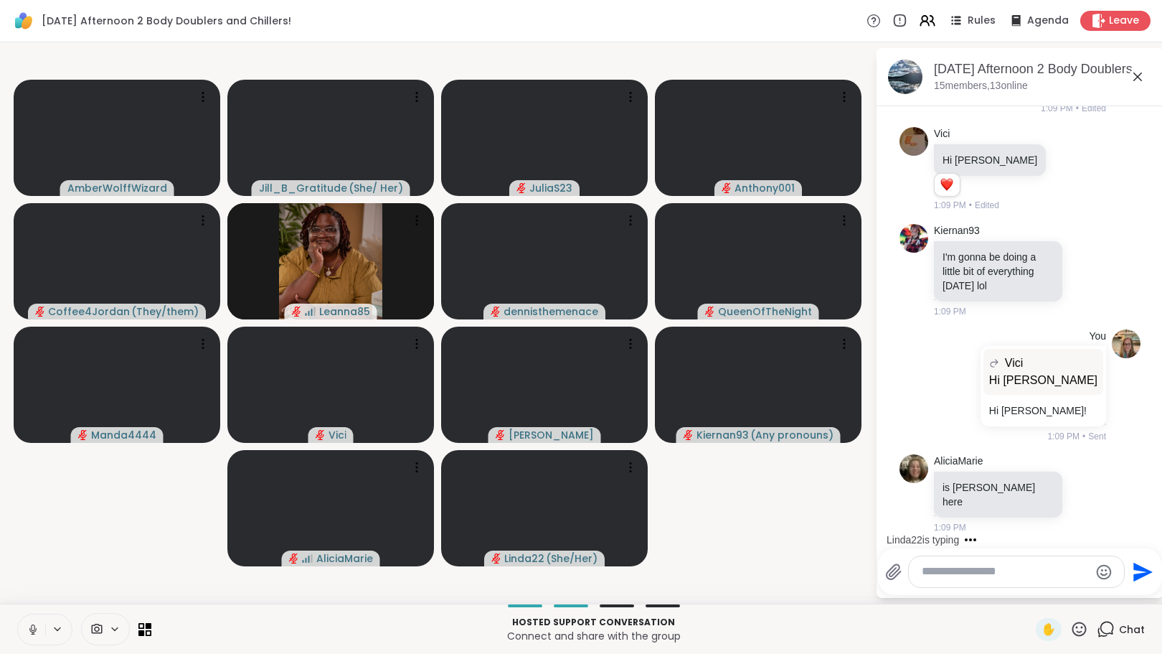
click at [27, 631] on icon at bounding box center [33, 629] width 13 height 13
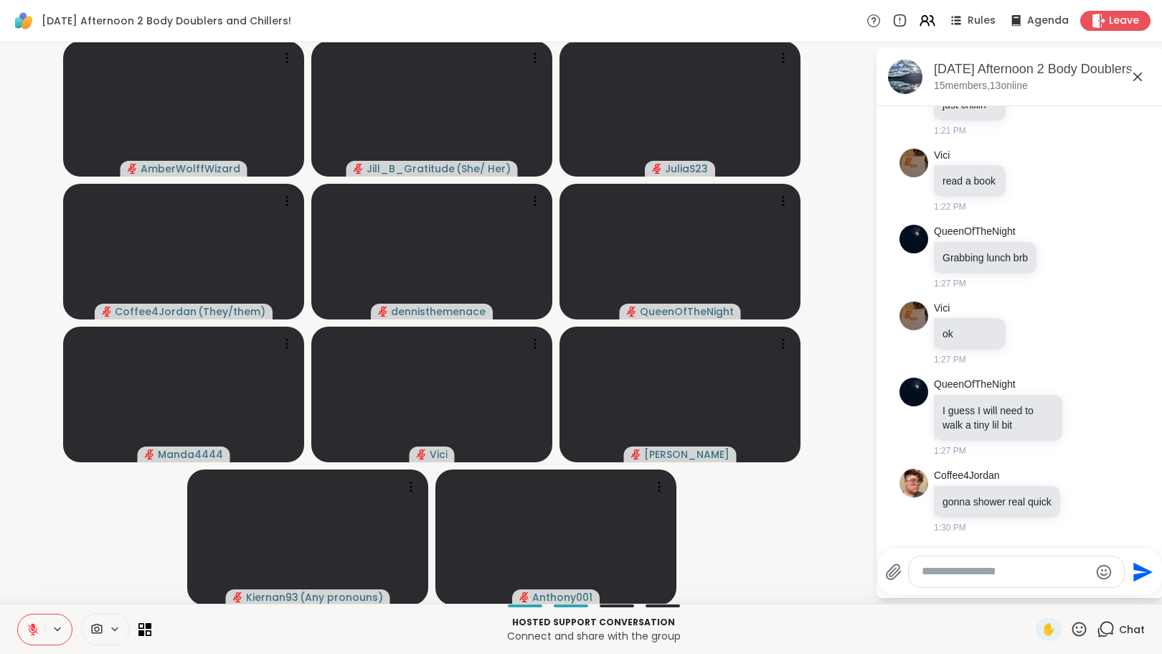
scroll to position [3220, 0]
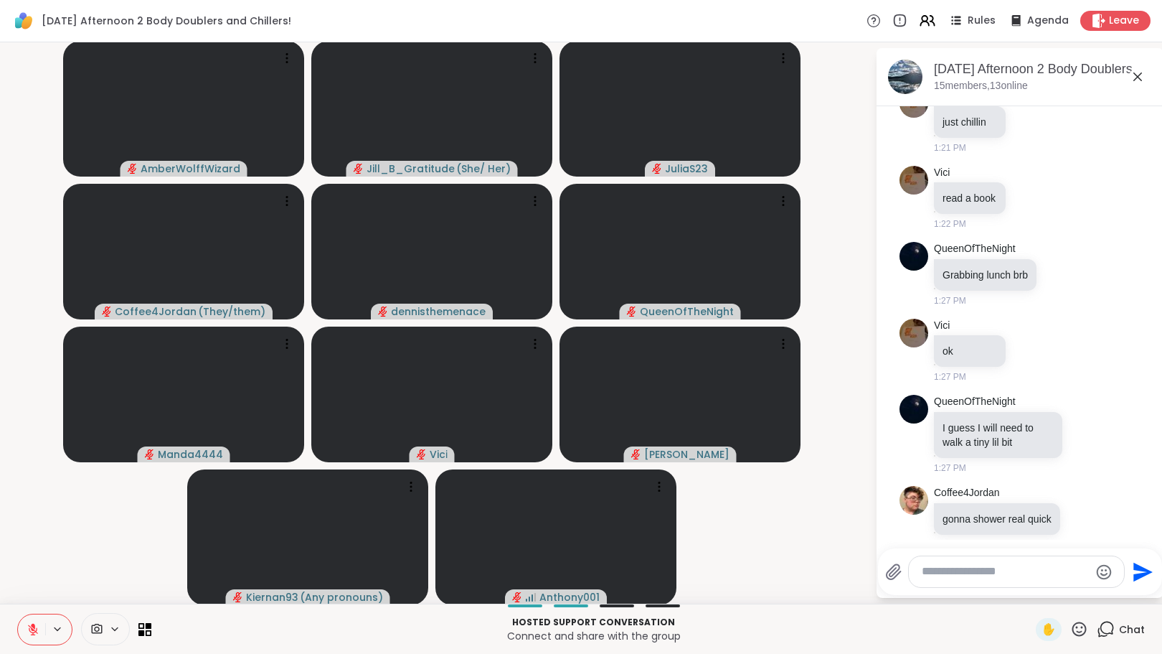
click at [957, 578] on textarea "Type your message" at bounding box center [1005, 571] width 167 height 15
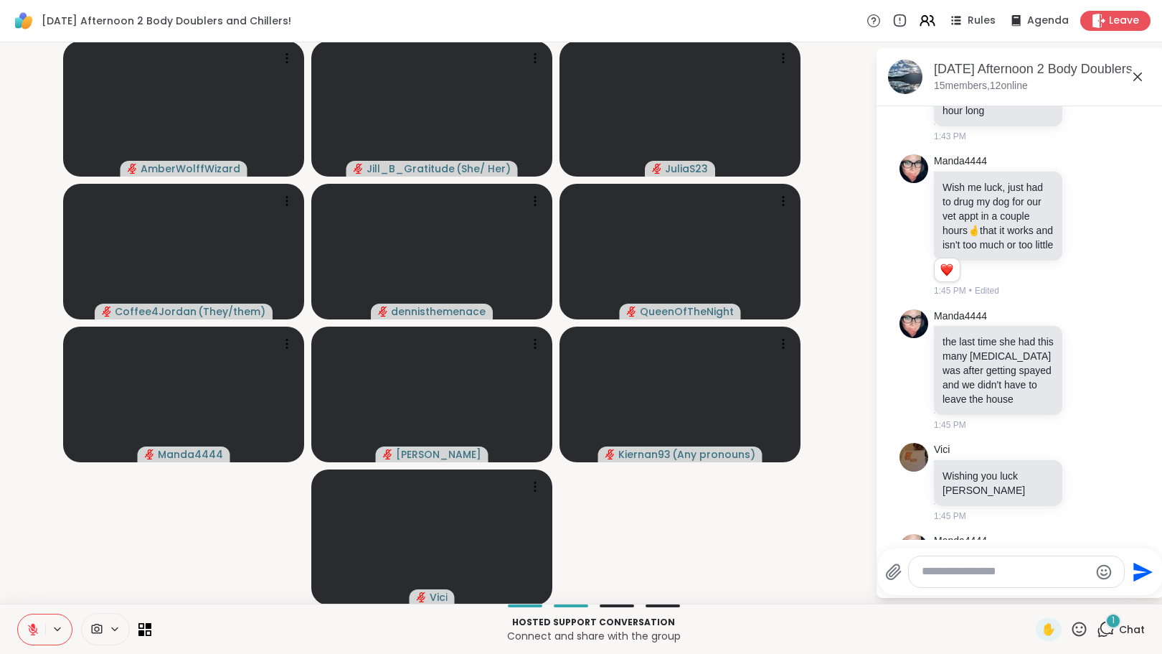
scroll to position [4020, 0]
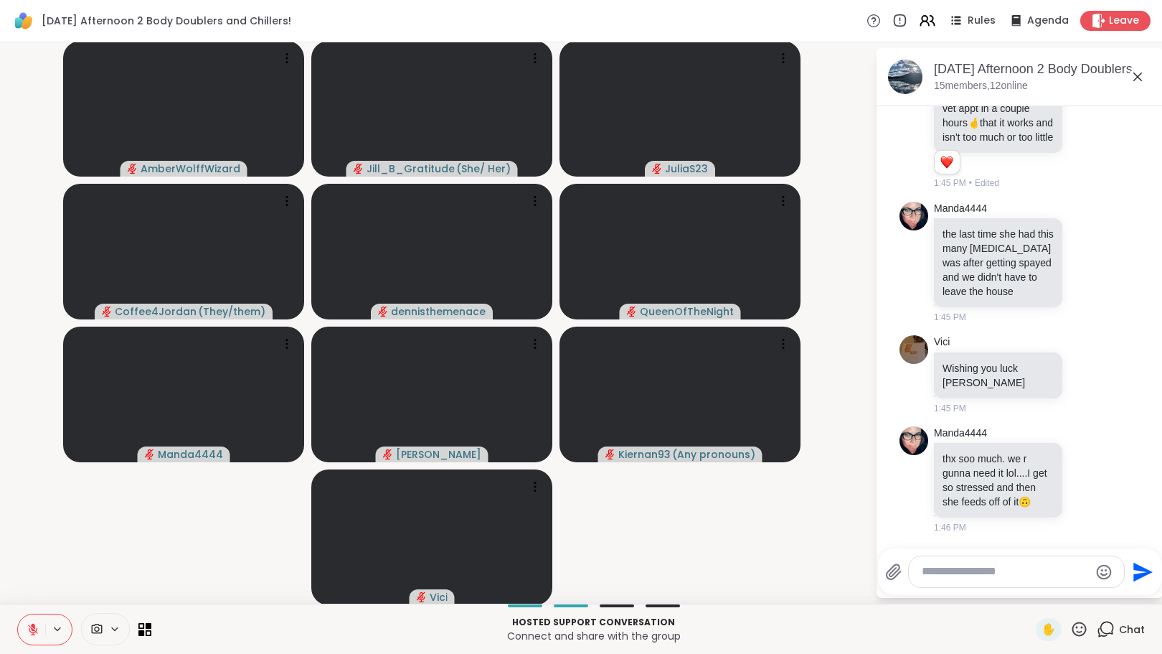
click at [1014, 577] on textarea "Type your message" at bounding box center [1005, 571] width 167 height 15
type textarea "**********"
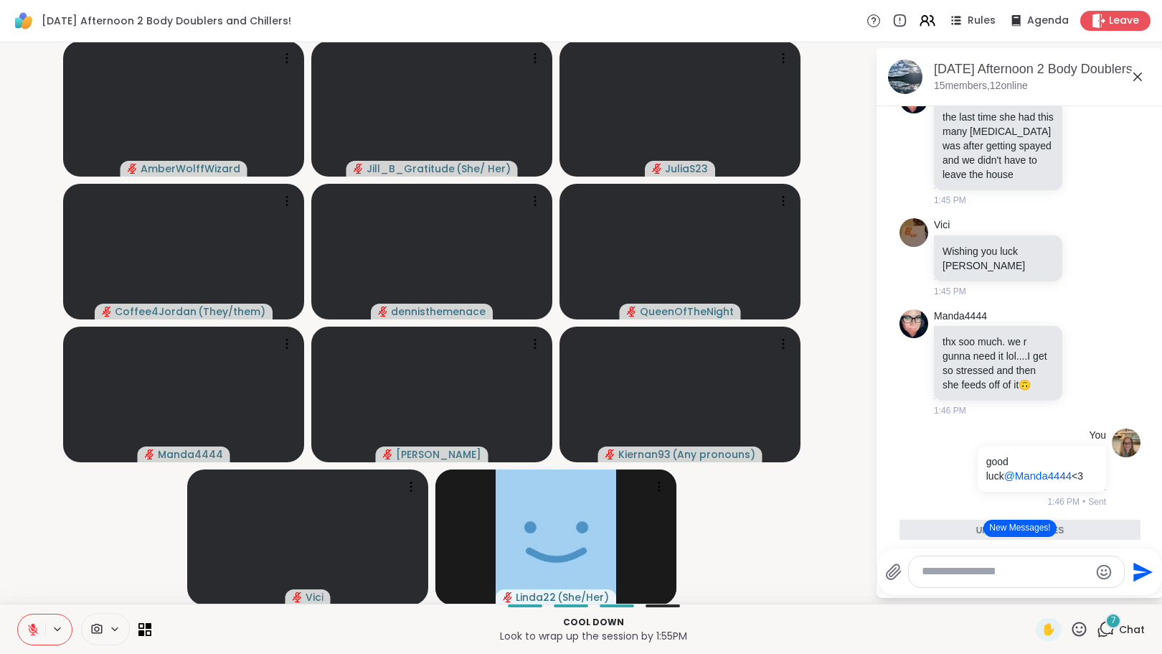
scroll to position [4395, 0]
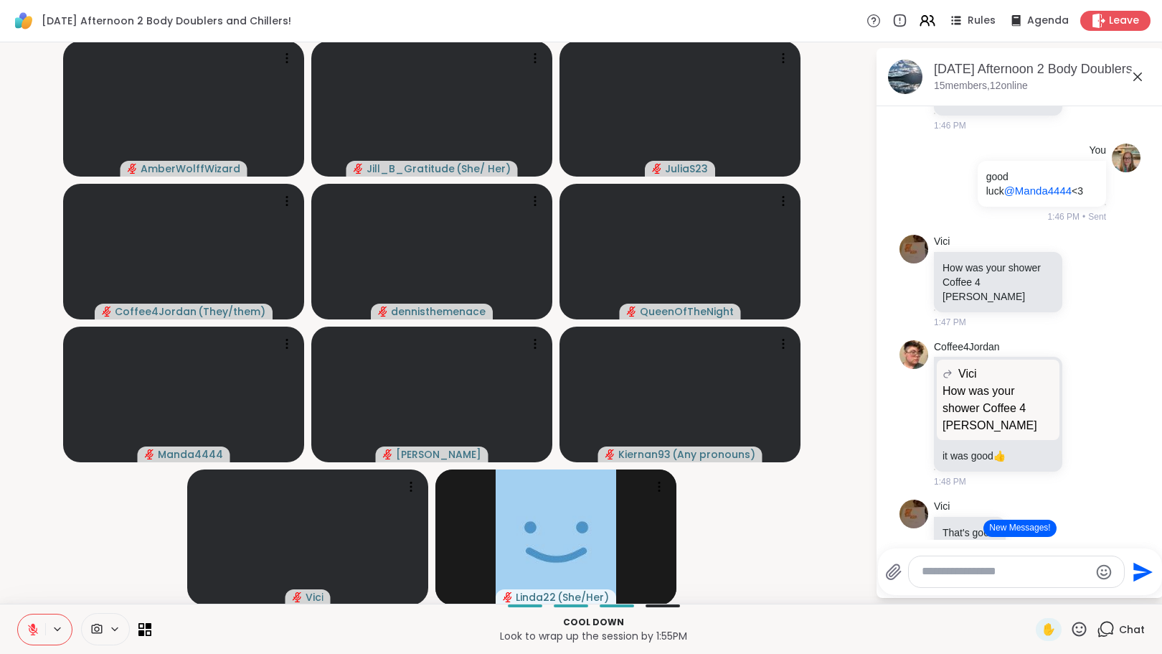
click at [1009, 524] on button "New Messages!" at bounding box center [1020, 527] width 72 height 17
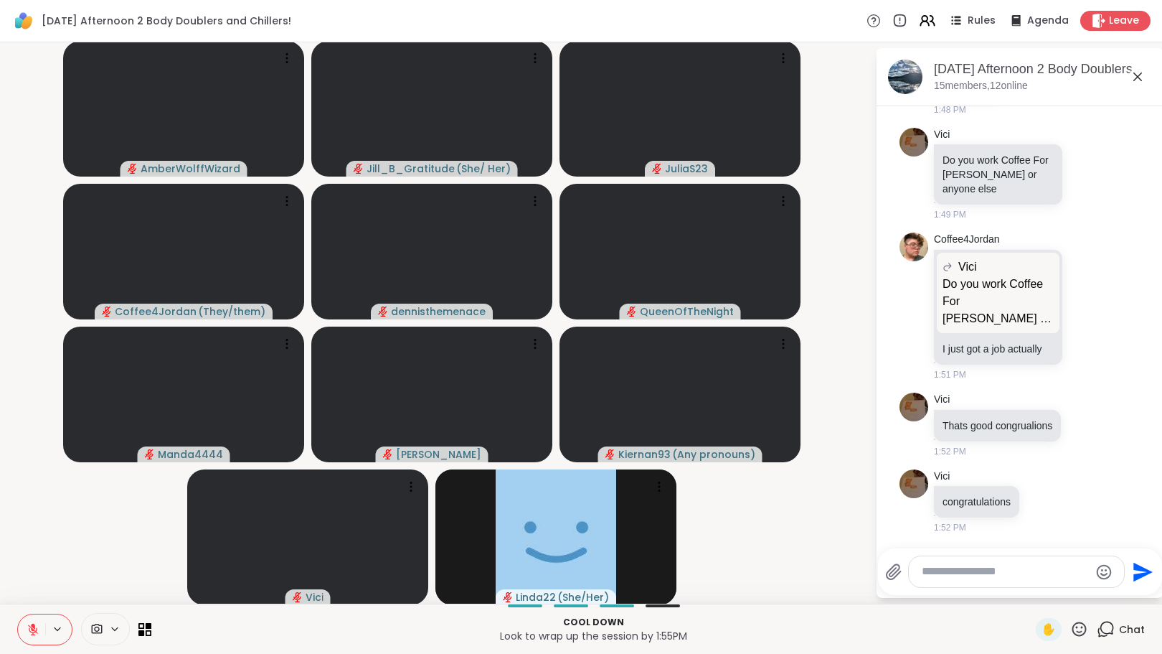
click at [984, 574] on textarea "Type your message" at bounding box center [1005, 571] width 167 height 15
type textarea "**********"
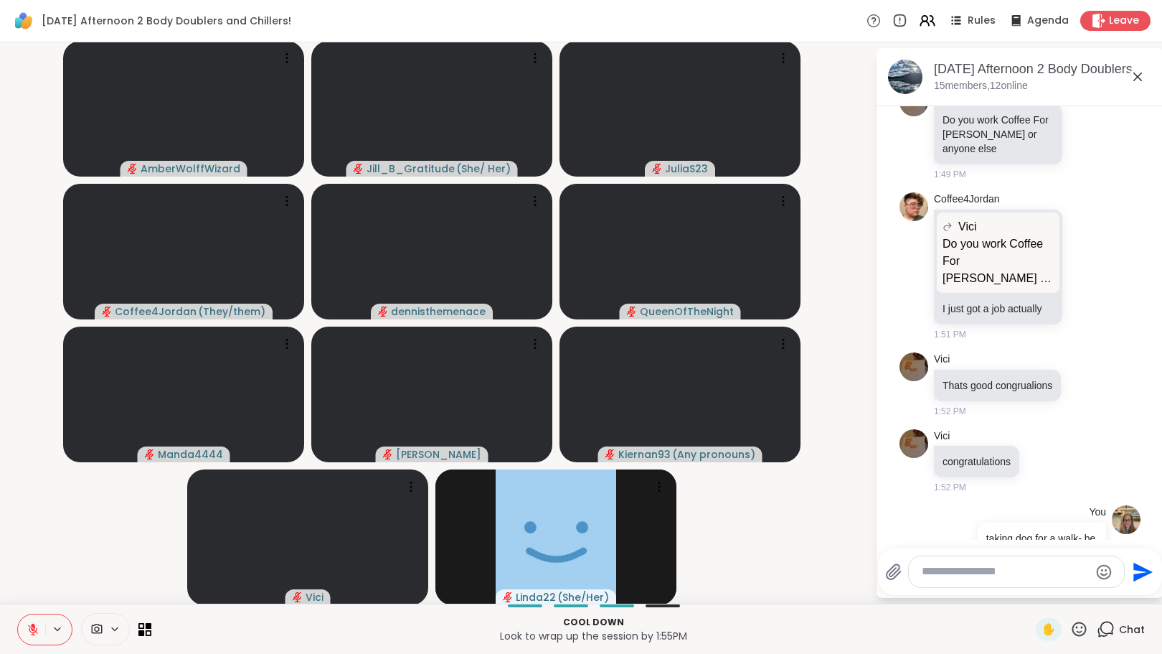
scroll to position [4975, 0]
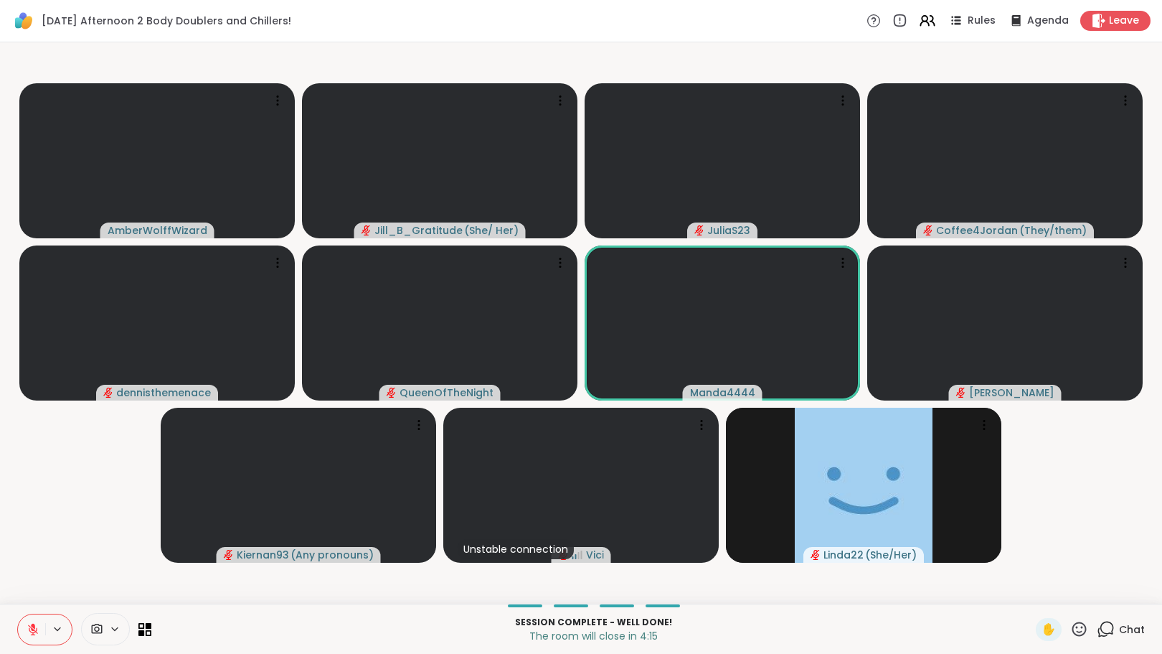
click at [29, 628] on icon at bounding box center [33, 629] width 10 height 10
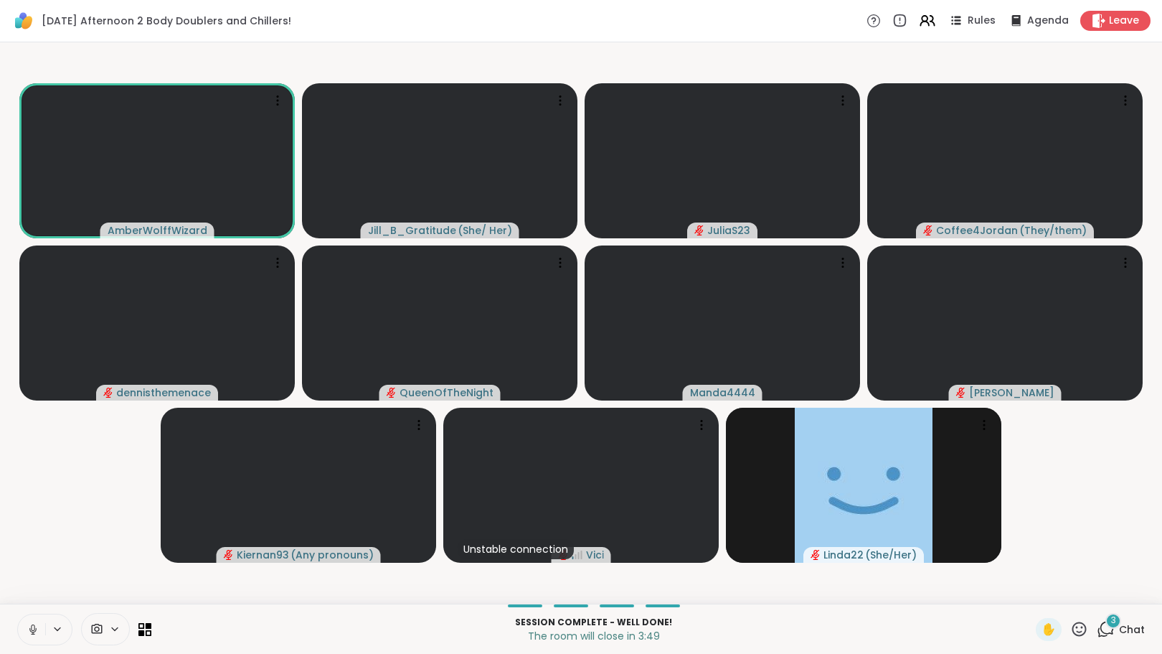
click at [32, 635] on icon at bounding box center [33, 629] width 13 height 13
click at [1111, 621] on span "3" at bounding box center [1113, 620] width 5 height 12
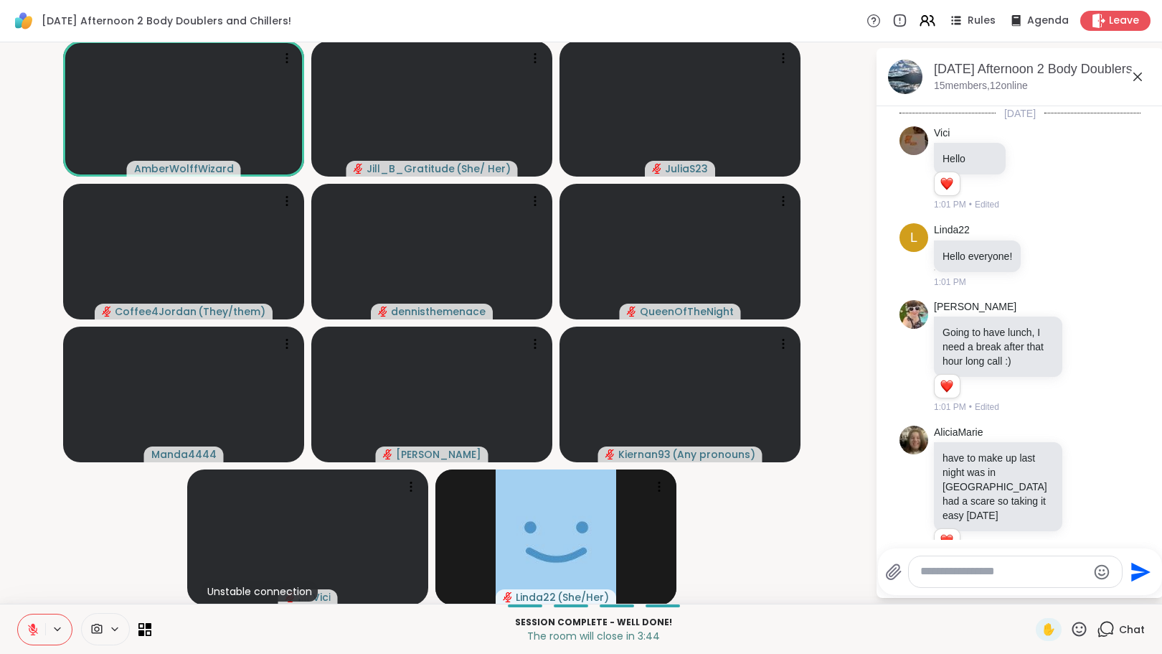
scroll to position [5331, 0]
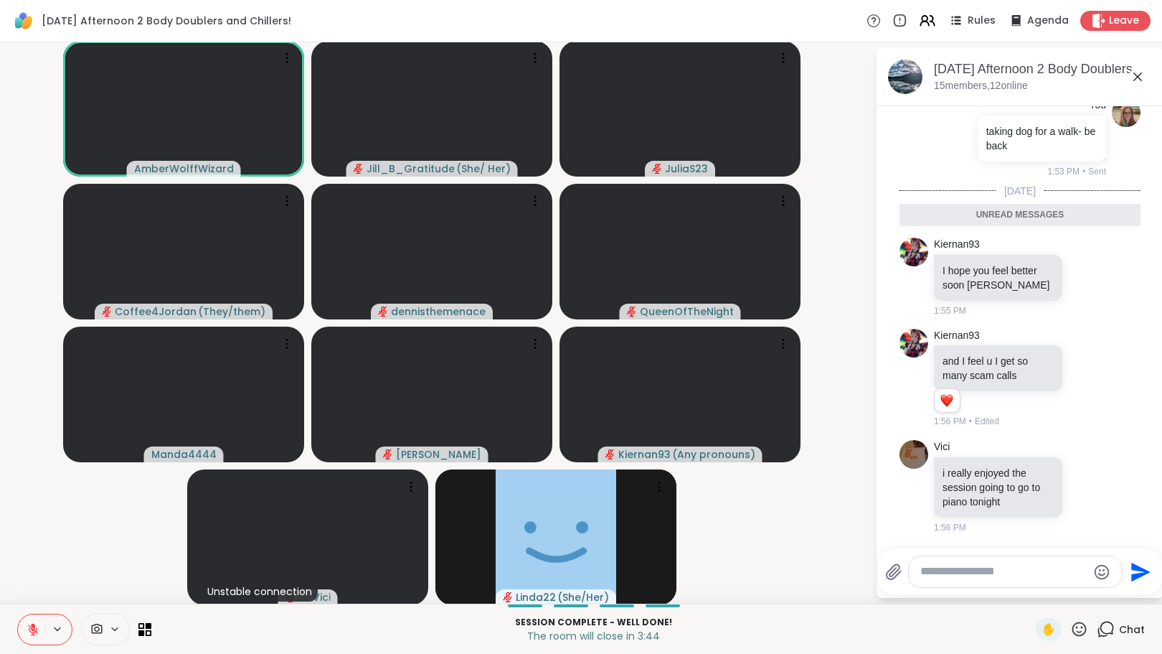
click at [1025, 574] on textarea "Type your message" at bounding box center [1003, 571] width 167 height 15
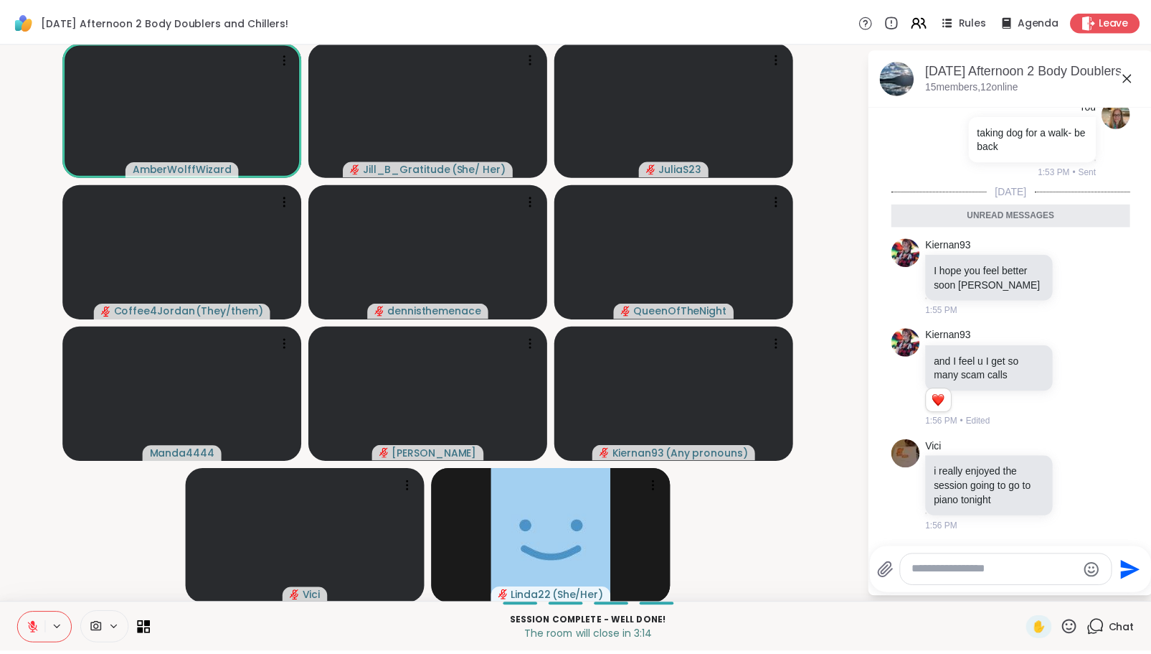
scroll to position [5351, 0]
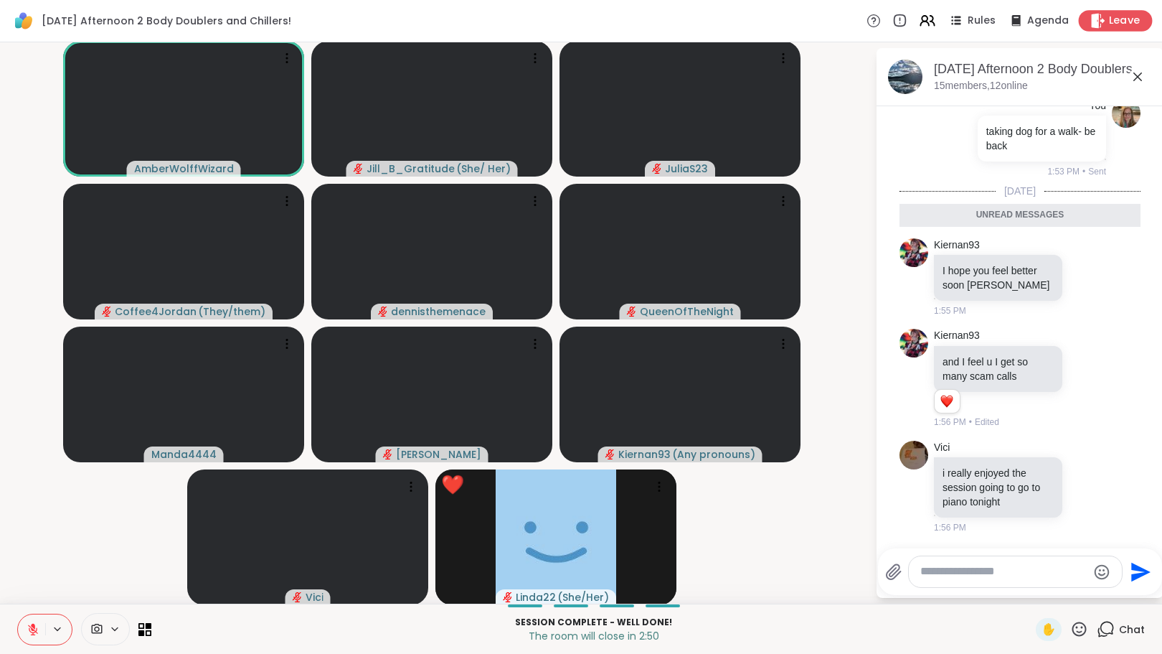
click at [1092, 20] on icon at bounding box center [1099, 20] width 14 height 15
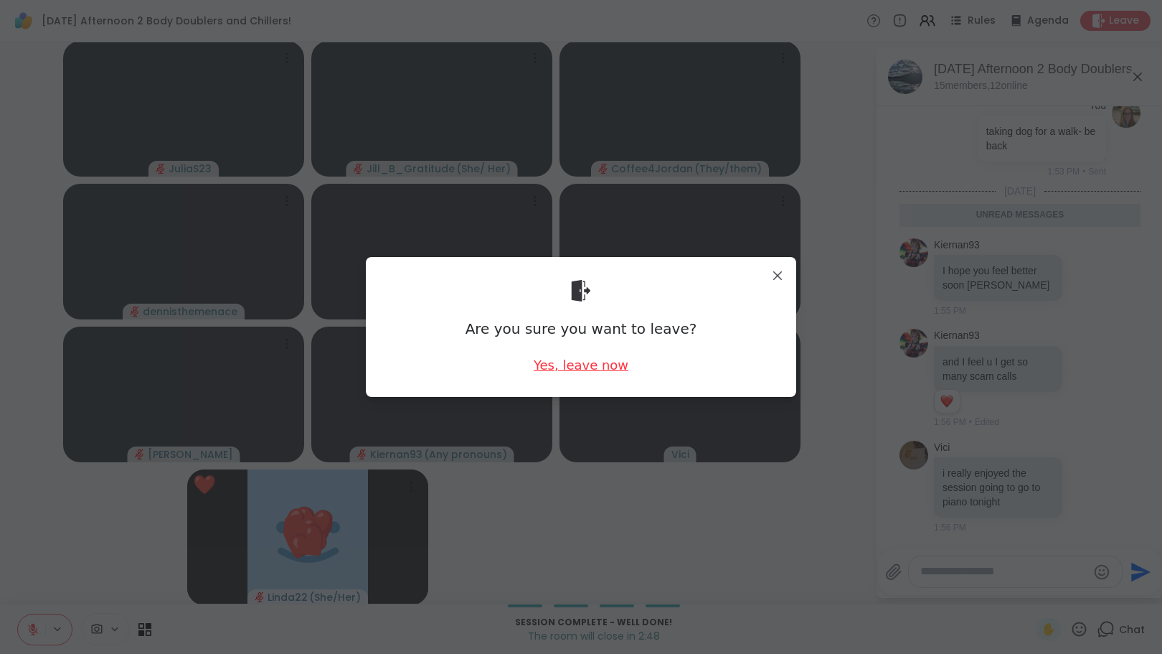
click at [579, 364] on div "Yes, leave now" at bounding box center [581, 365] width 95 height 18
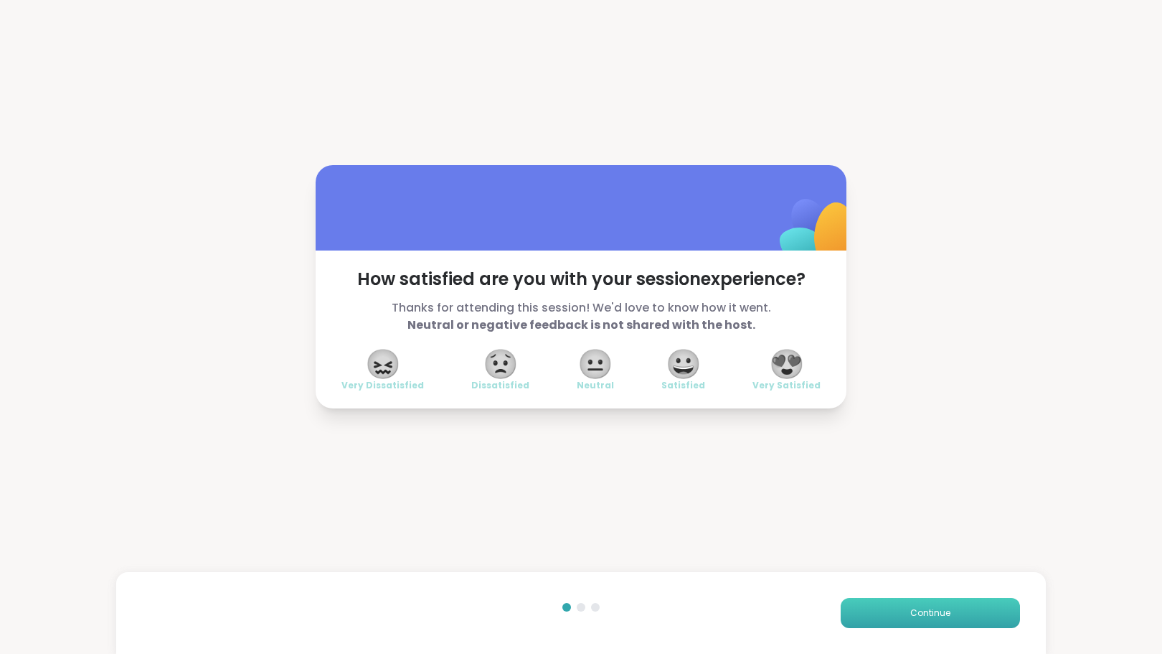
click at [897, 616] on button "Continue" at bounding box center [930, 613] width 179 height 30
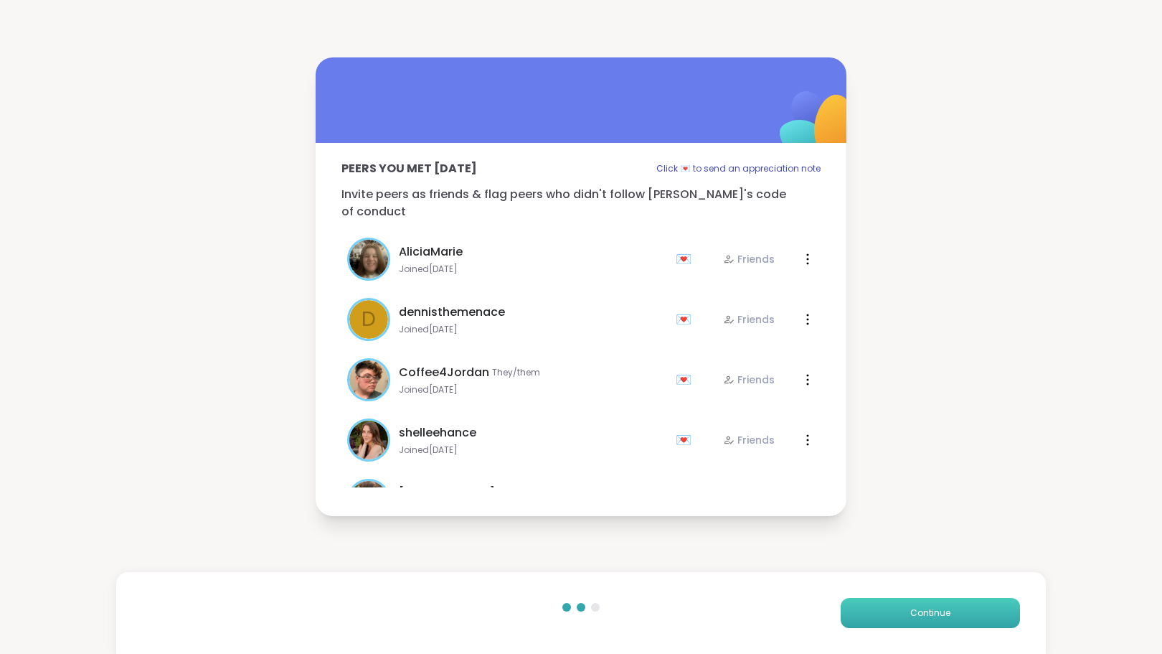
click at [897, 616] on button "Continue" at bounding box center [930, 613] width 179 height 30
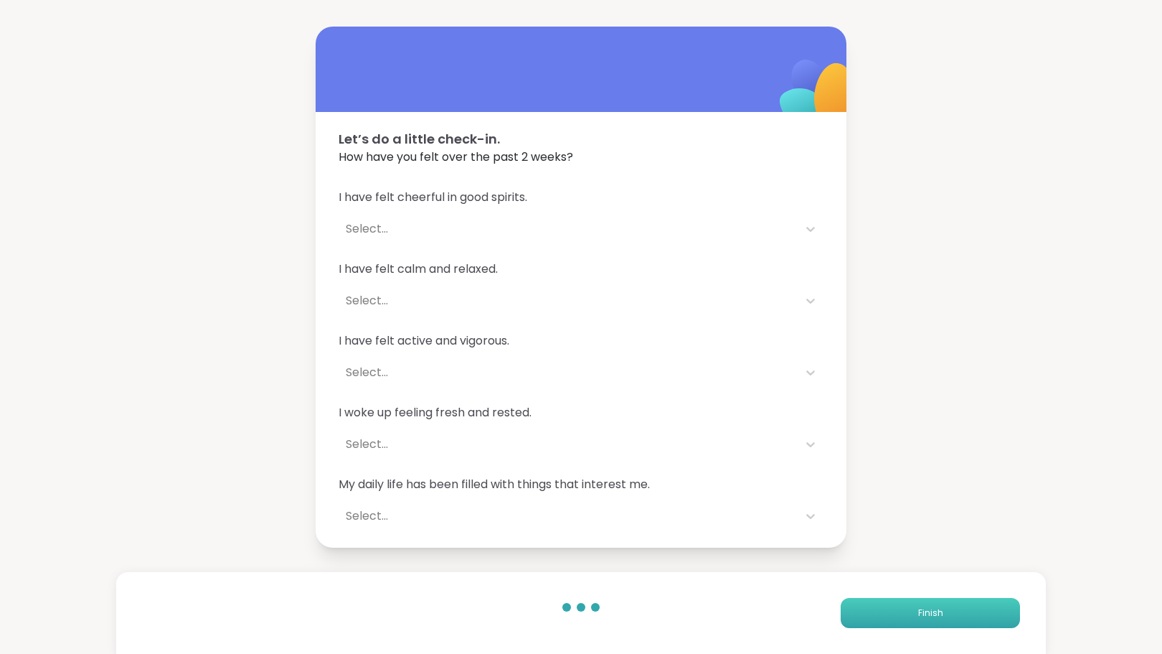
click at [897, 616] on button "Finish" at bounding box center [930, 613] width 179 height 30
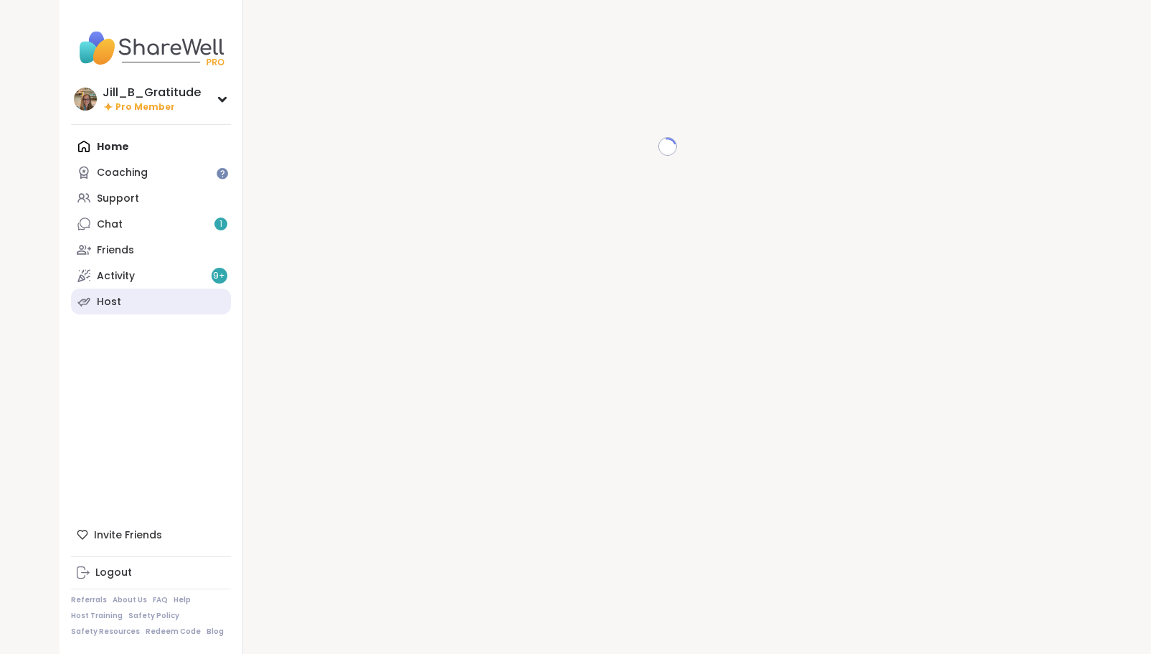
click at [174, 302] on link "Host" at bounding box center [151, 301] width 160 height 26
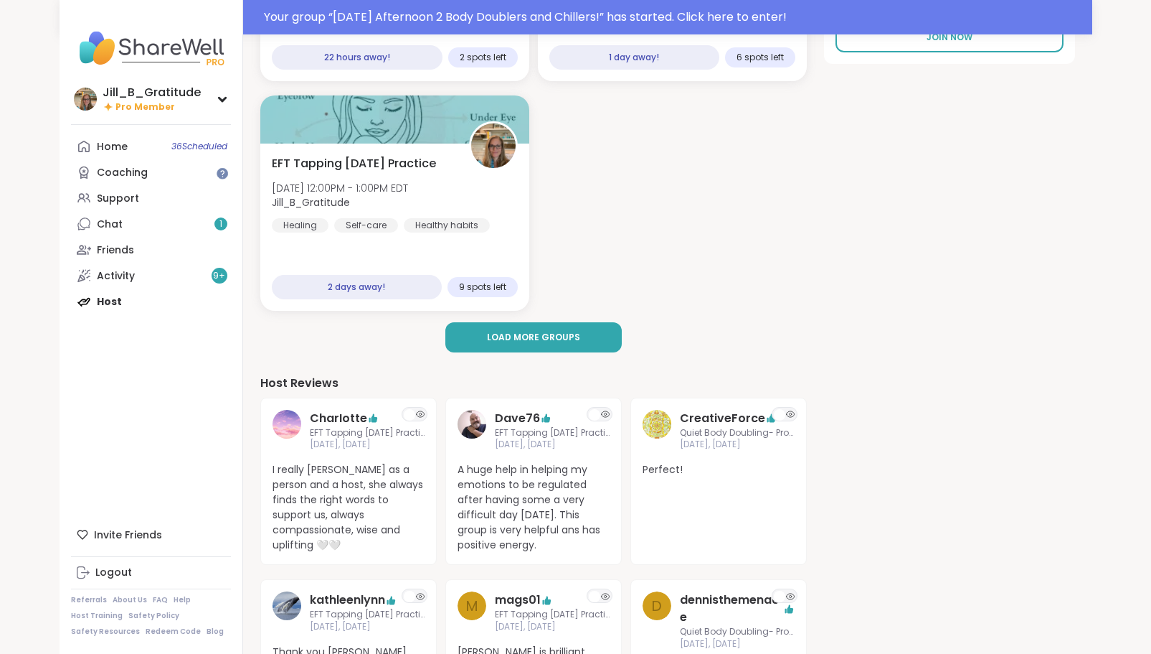
scroll to position [316, 0]
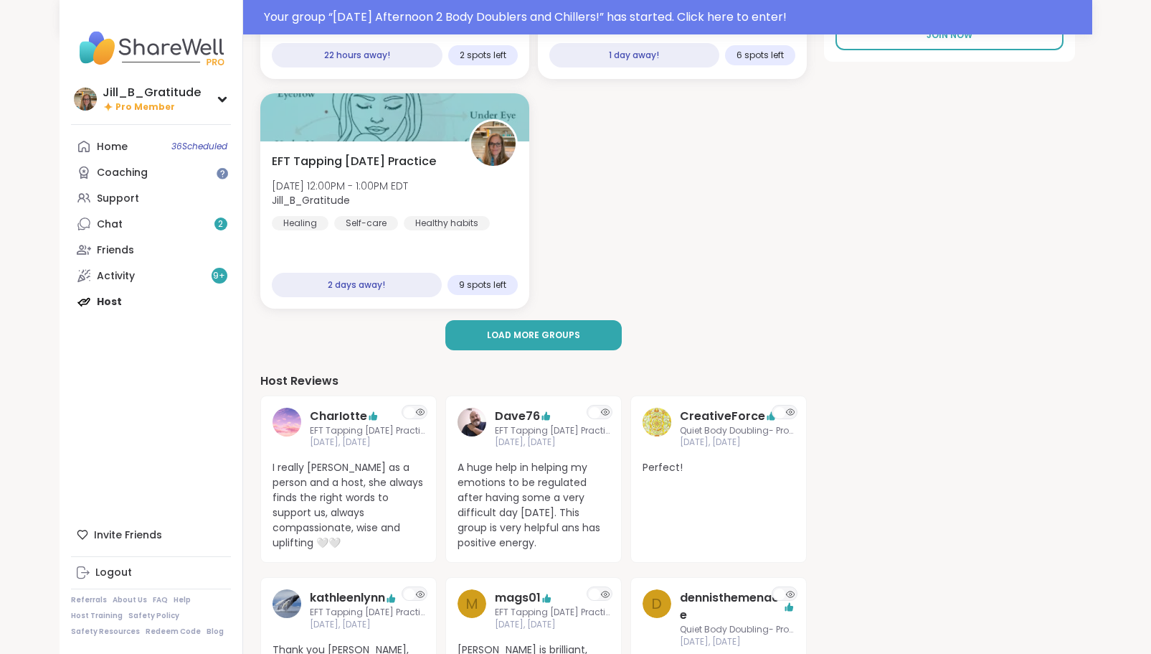
click at [1129, 22] on div "Your group “ Tuesday Afternoon 2 Body Doublers and Chillers! ” has started. Cli…" at bounding box center [575, 634] width 1151 height 1900
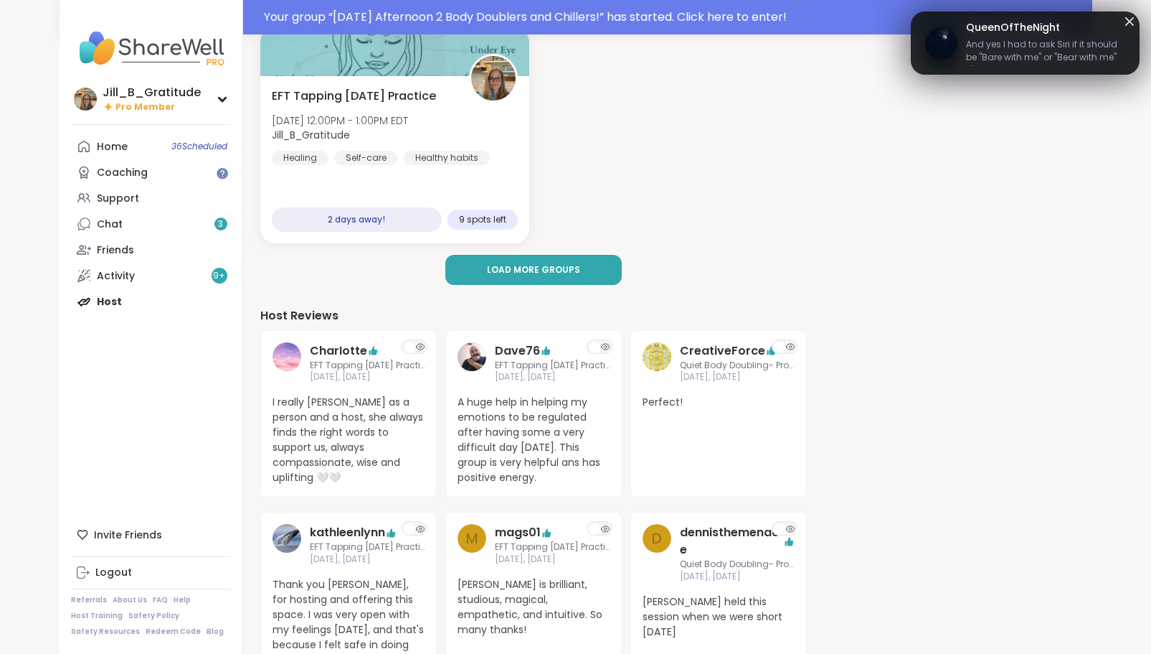
scroll to position [382, 0]
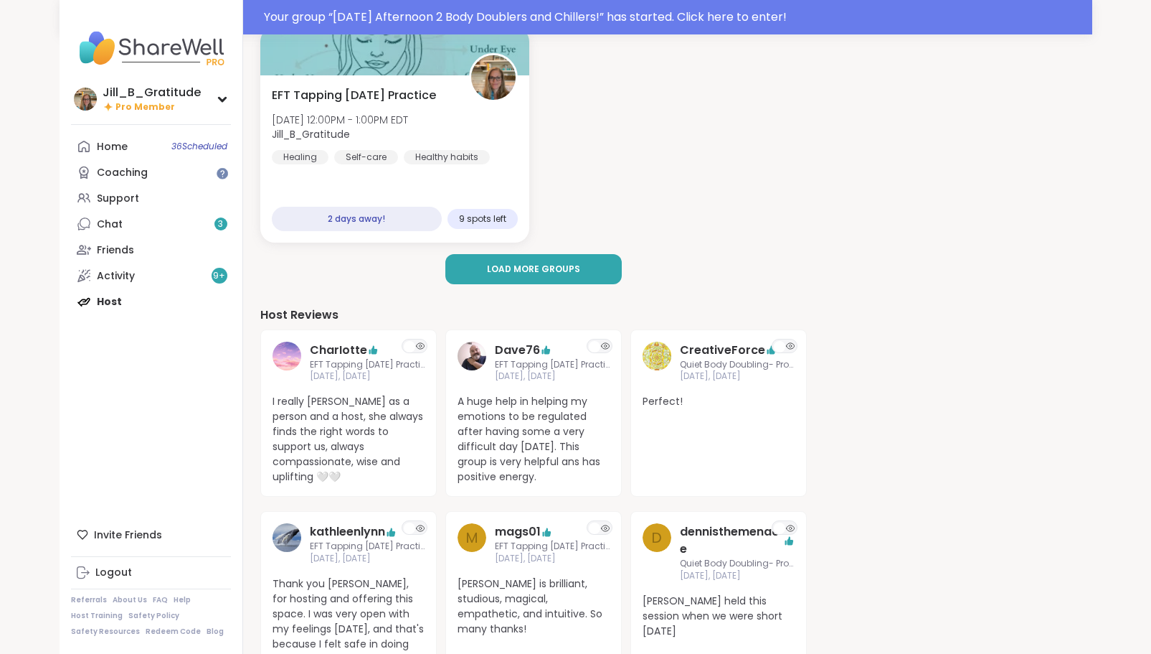
click at [1130, 20] on div "Your group “ Tuesday Afternoon 2 Body Doublers and Chillers! ” has started. Cli…" at bounding box center [575, 568] width 1151 height 1900
click at [104, 272] on div "Activity 9 +" at bounding box center [116, 276] width 38 height 14
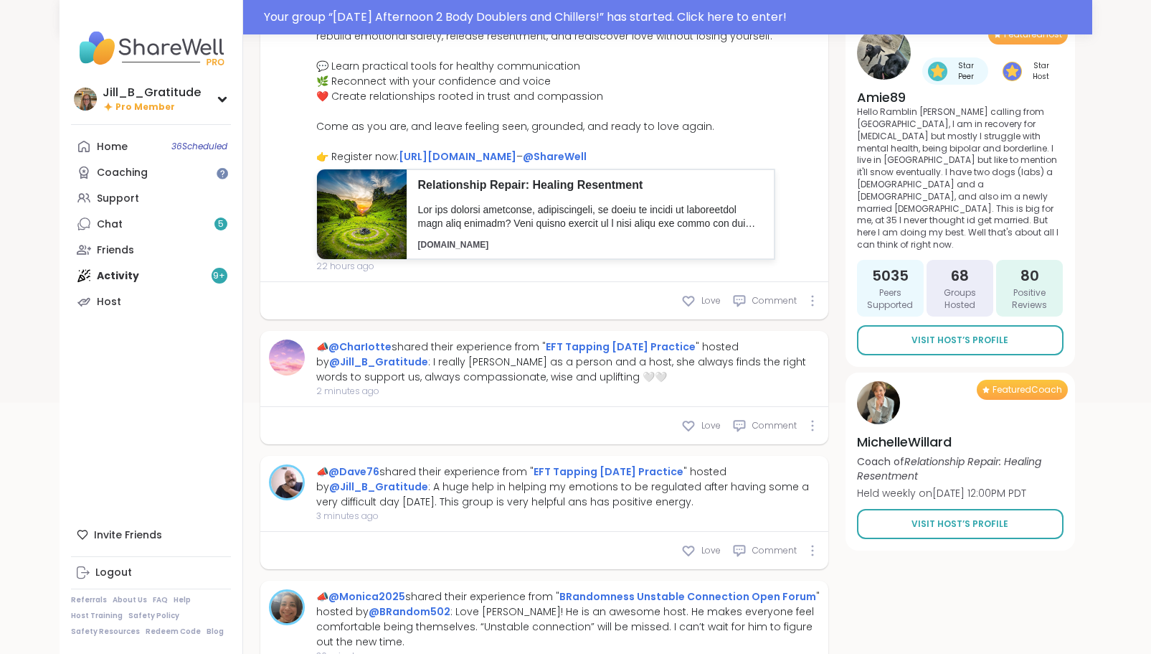
scroll to position [331, 0]
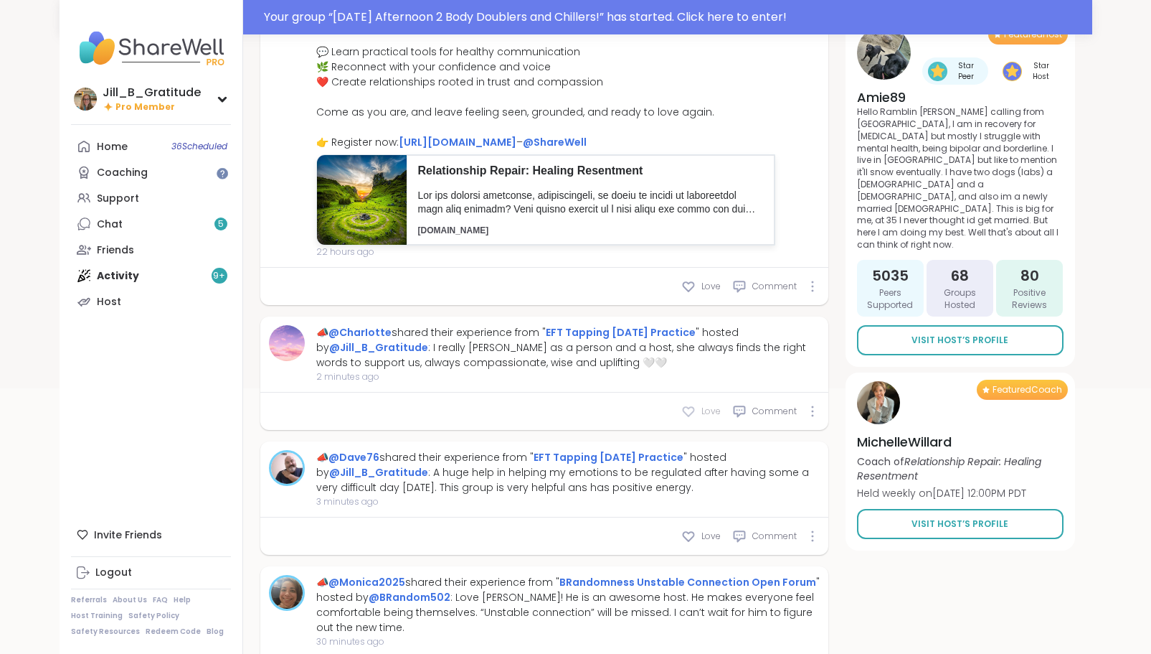
click at [689, 418] on icon at bounding box center [689, 411] width 14 height 14
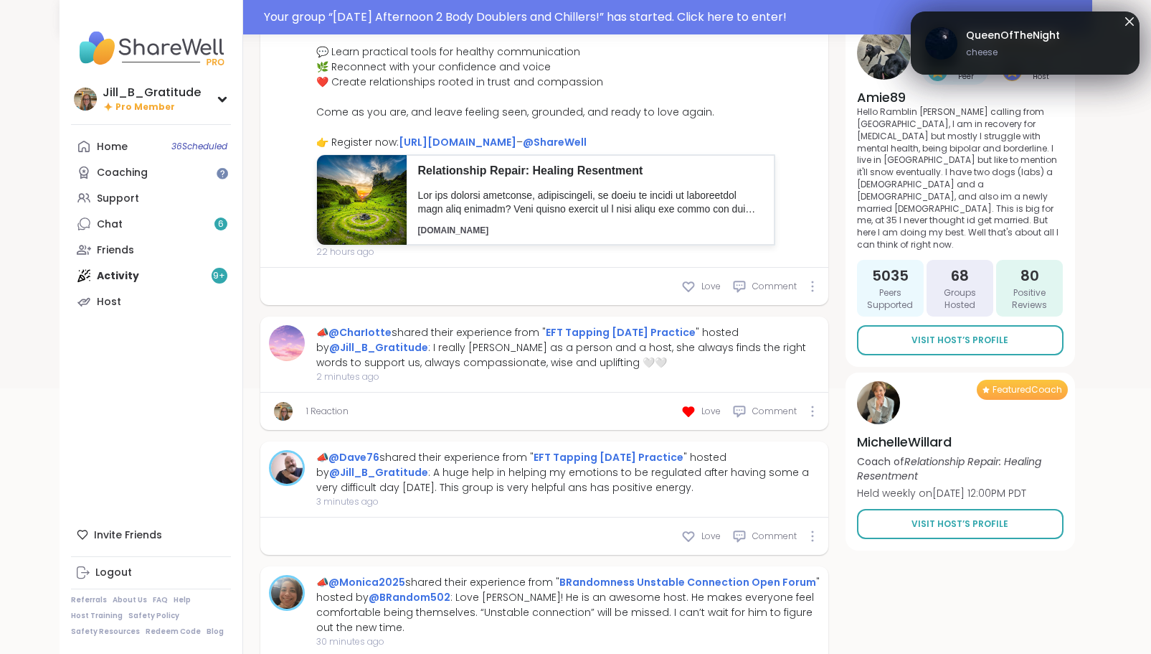
click at [1128, 19] on icon at bounding box center [1130, 21] width 9 height 9
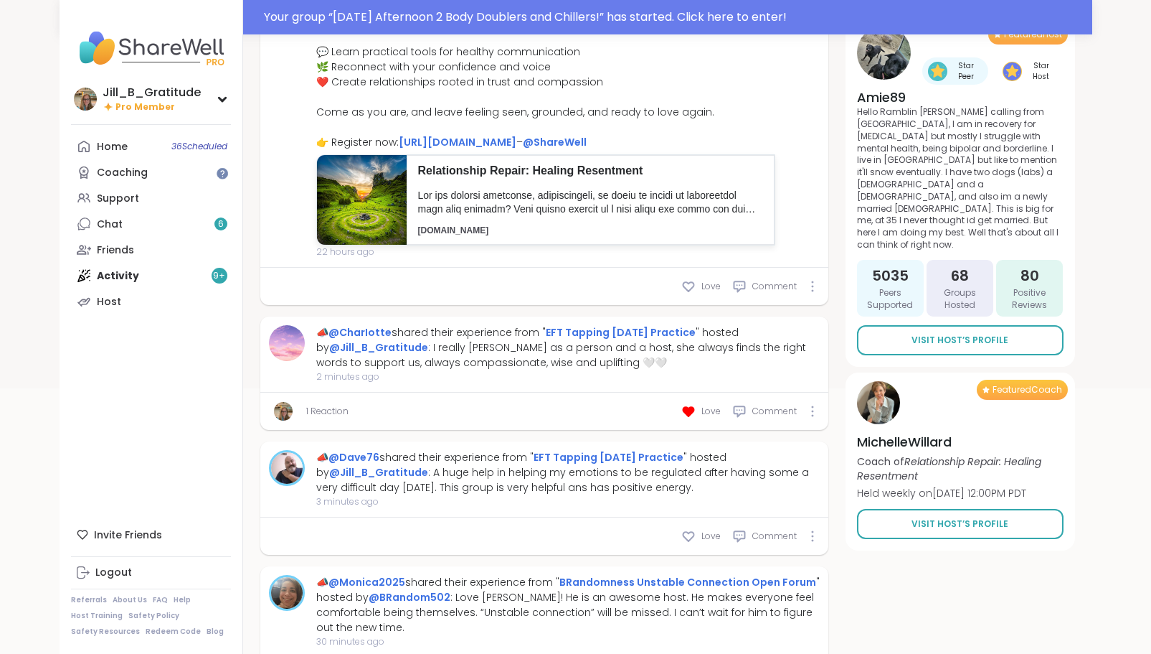
drag, startPoint x: 1146, startPoint y: 133, endPoint x: 1152, endPoint y: 178, distance: 45.7
click at [1151, 178] on html "Your group “ Tuesday Afternoon 2 Body Doublers and Chillers! ” has started. Cli…" at bounding box center [575, 29] width 1151 height 720
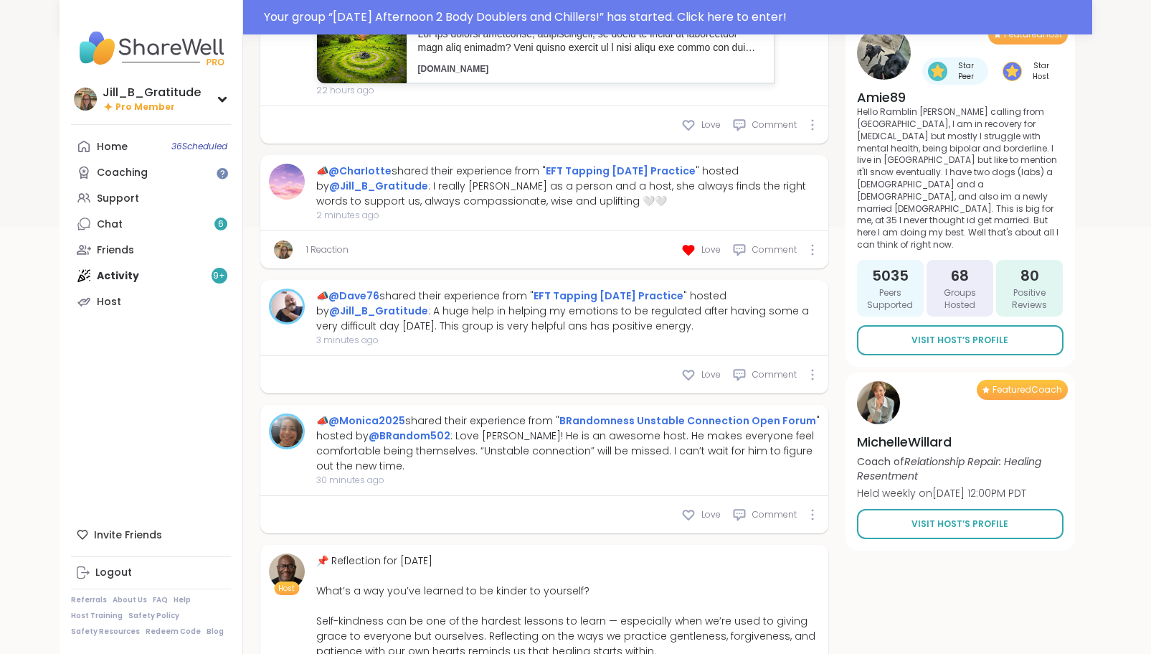
scroll to position [569, 0]
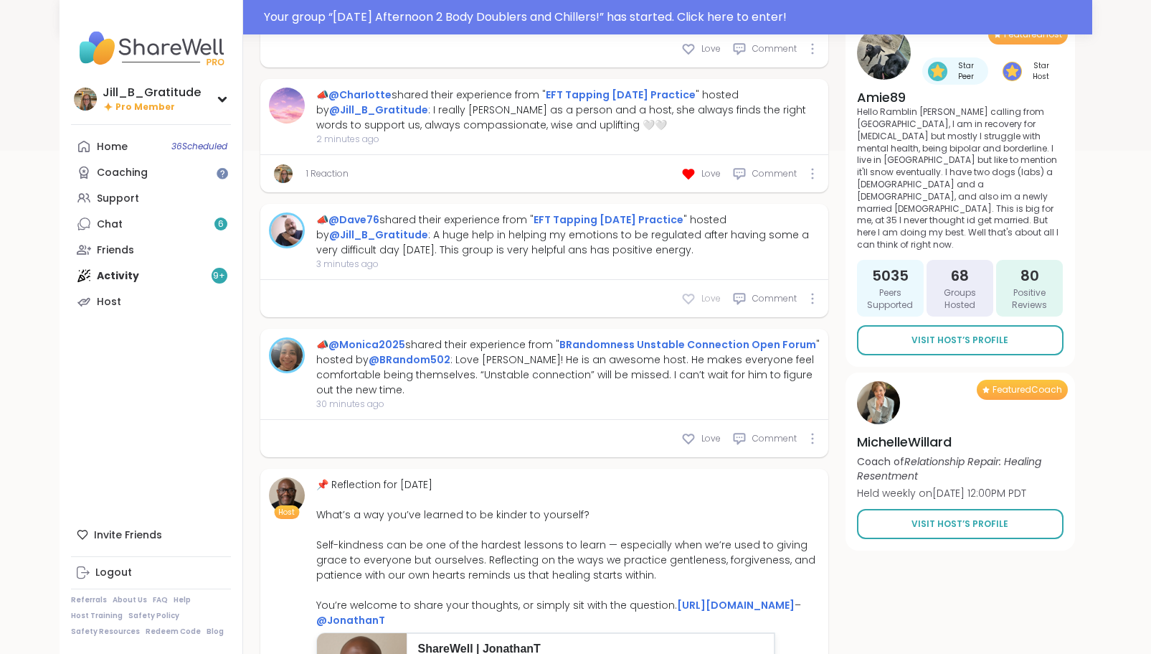
click at [690, 306] on icon at bounding box center [689, 298] width 14 height 14
type textarea "*"
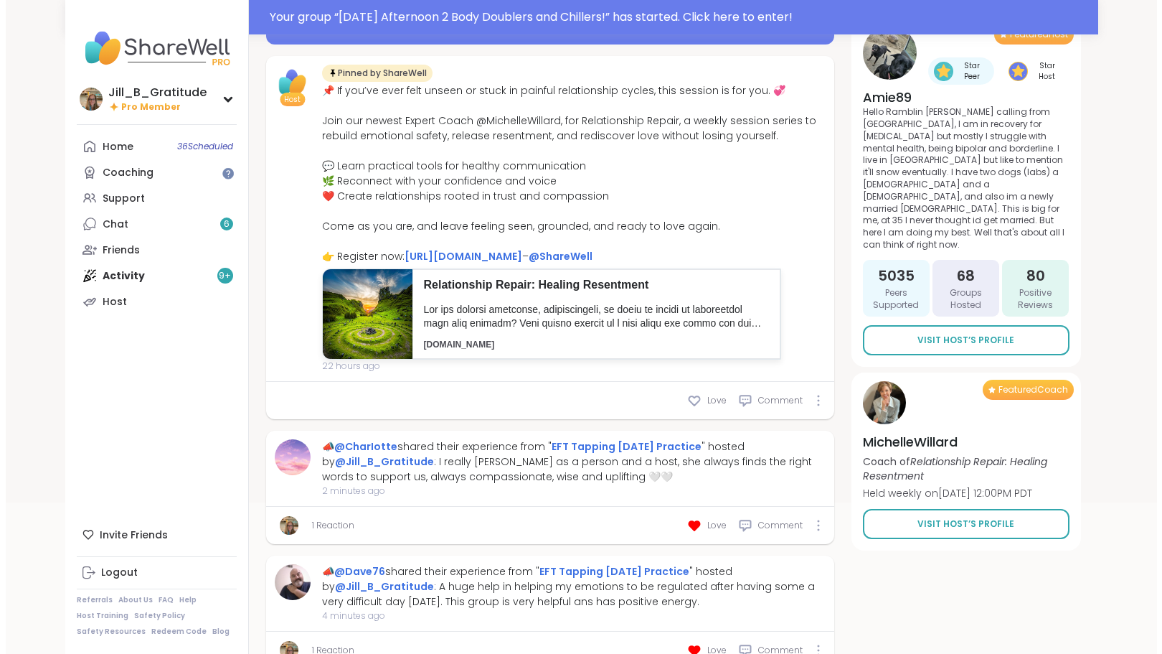
scroll to position [0, 0]
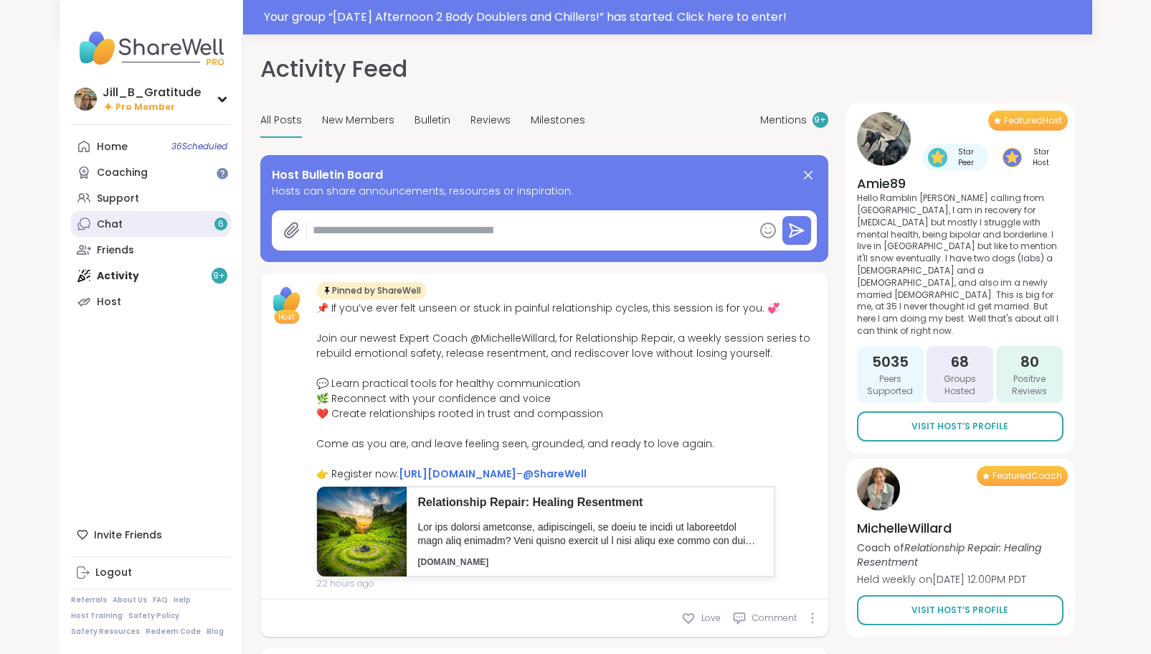
click at [202, 218] on link "Chat 6" at bounding box center [151, 224] width 160 height 26
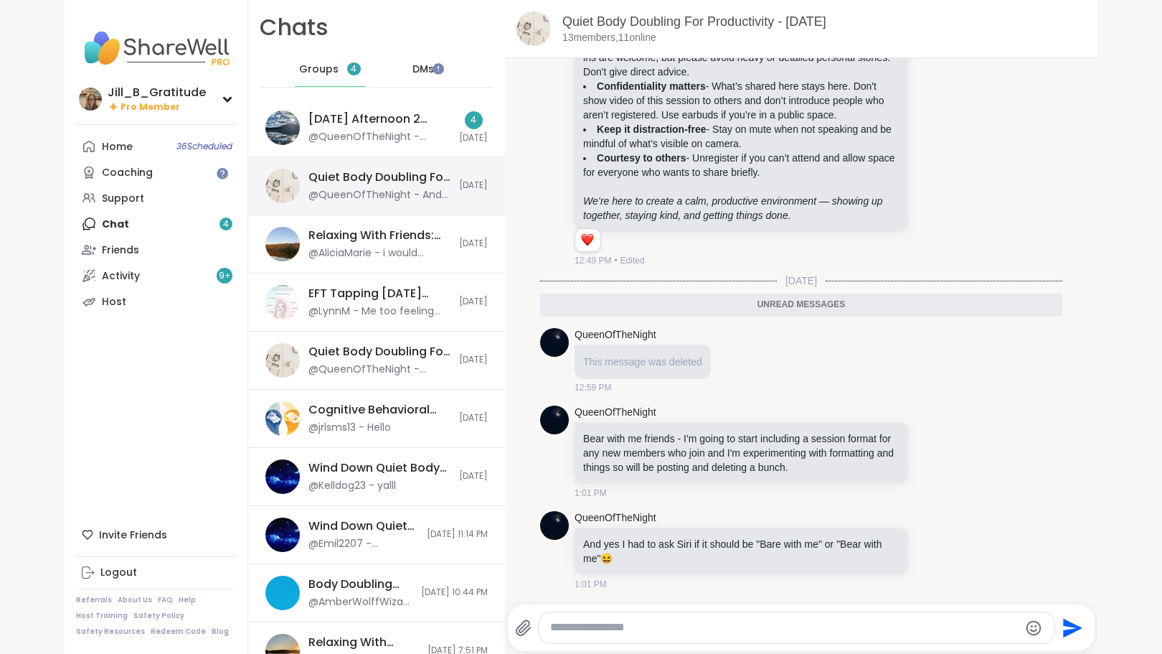
click at [352, 191] on div "@QueenOfTheNight - And yes I had to ask Siri if it should be "Bare with me" or …" at bounding box center [379, 195] width 142 height 14
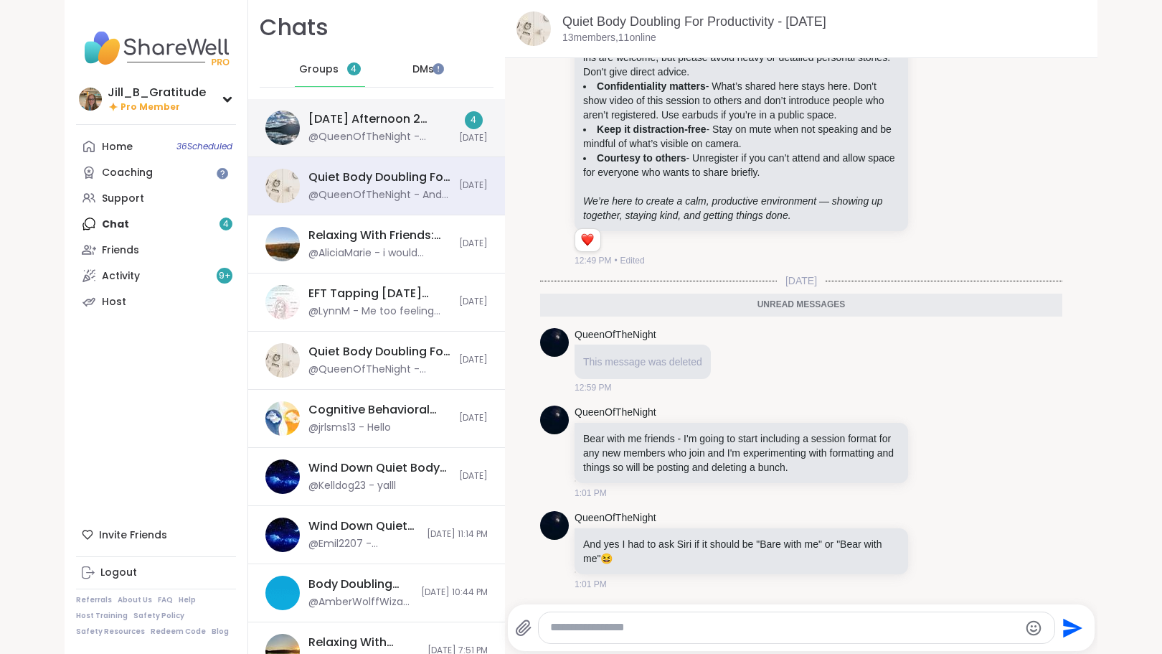
click at [367, 133] on div "@QueenOfTheNight - cheese" at bounding box center [379, 137] width 142 height 14
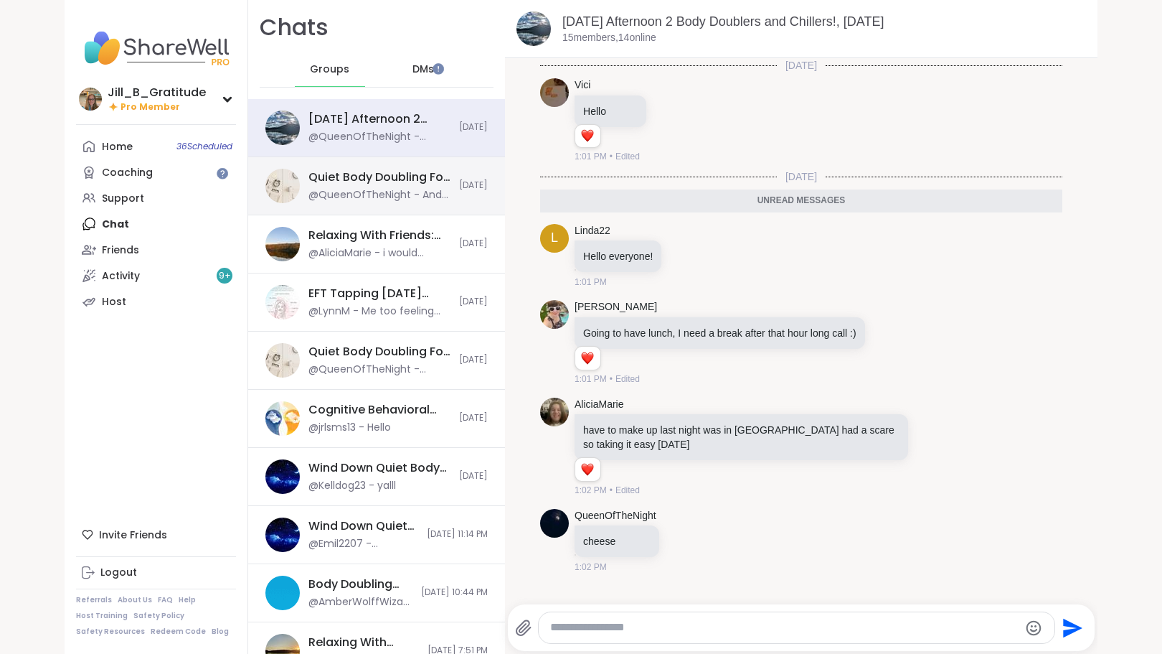
click at [377, 183] on div "Quiet Body Doubling For Productivity - [DATE]" at bounding box center [379, 177] width 142 height 16
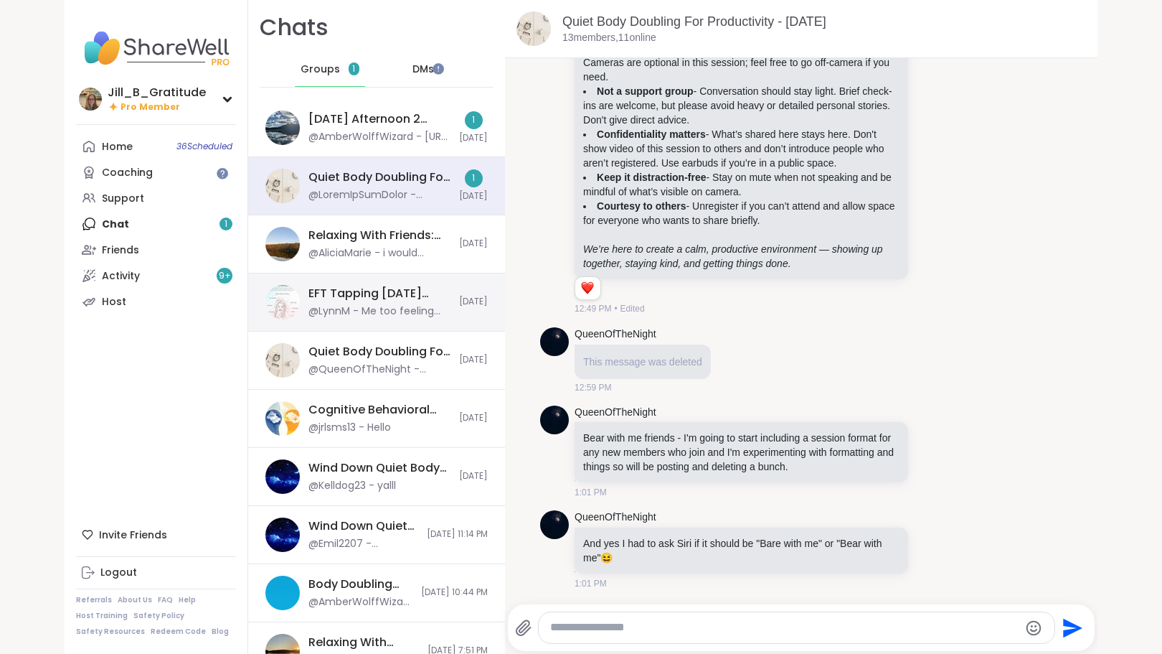
scroll to position [469, 0]
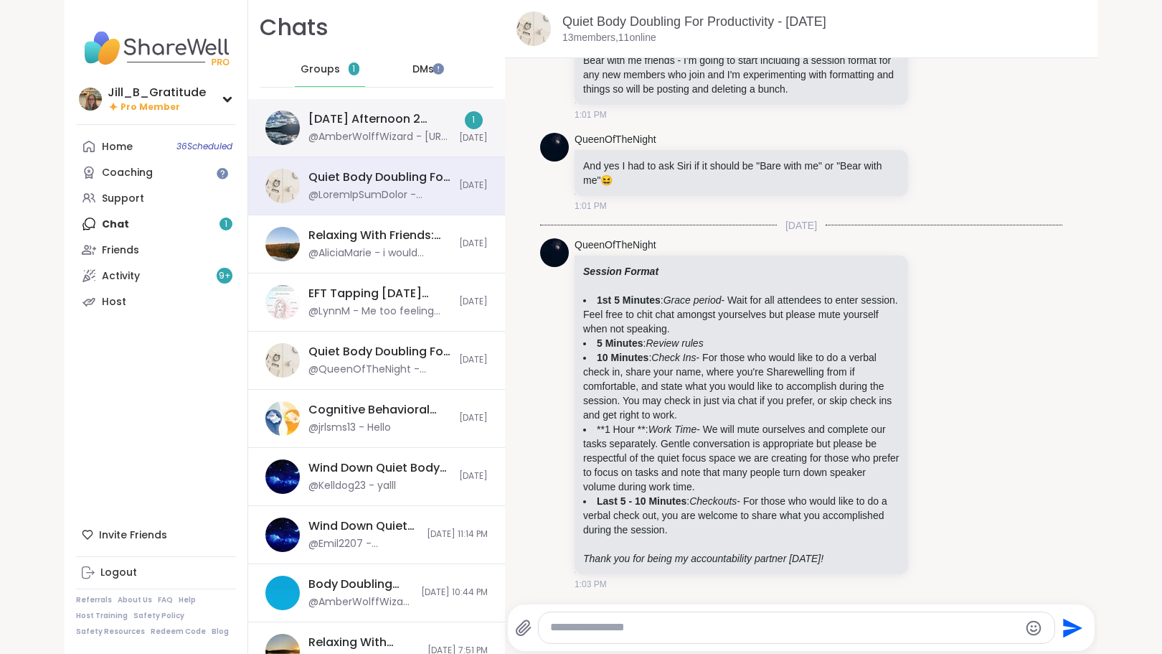
click at [308, 121] on div "Tuesday Afternoon 2 Body Doublers and Chillers!, Oct 07" at bounding box center [379, 119] width 142 height 16
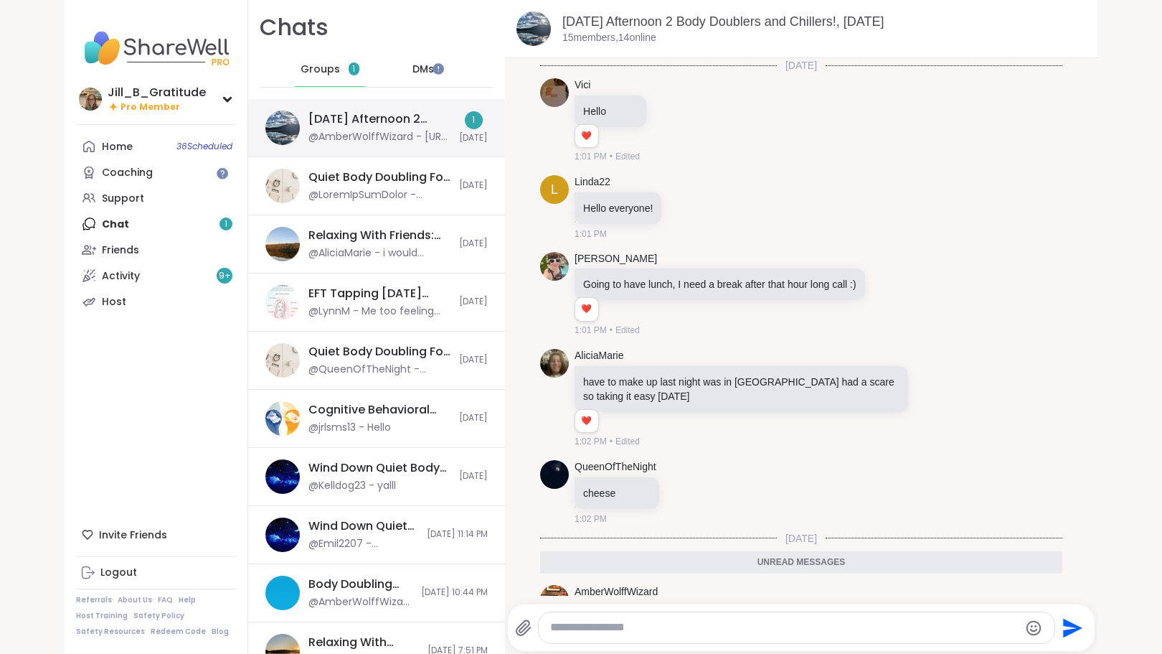
scroll to position [323, 0]
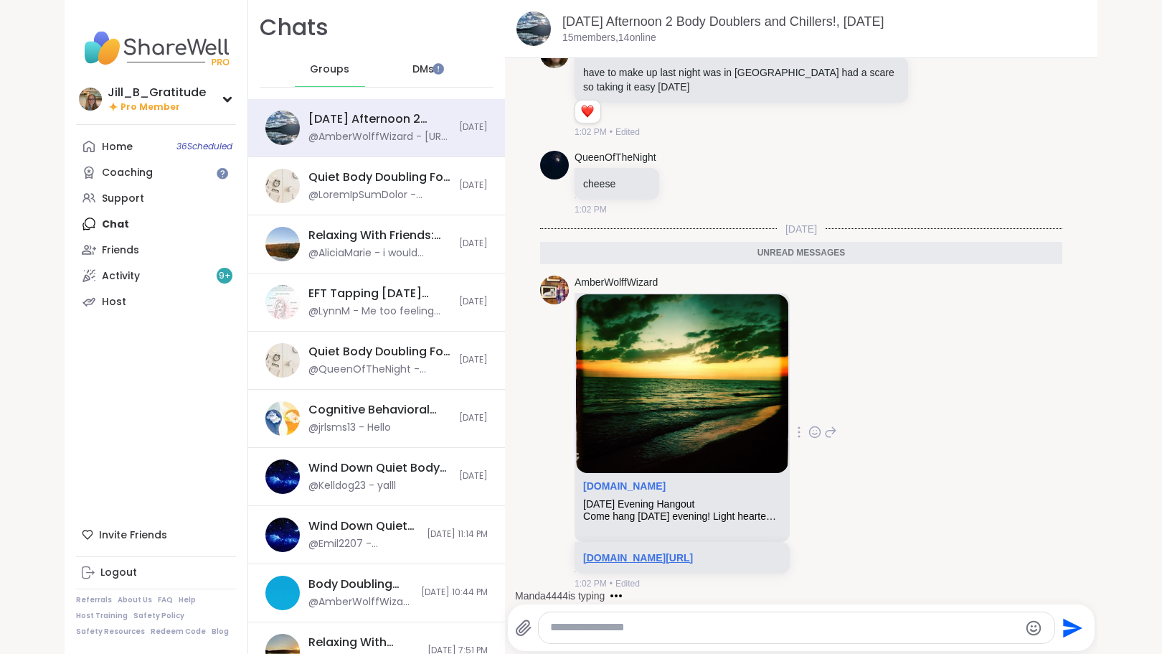
click at [623, 552] on link "sharewellnow.com/session/9393e46e-df68-40db-86f1-c1caef9ffa9a" at bounding box center [638, 557] width 110 height 11
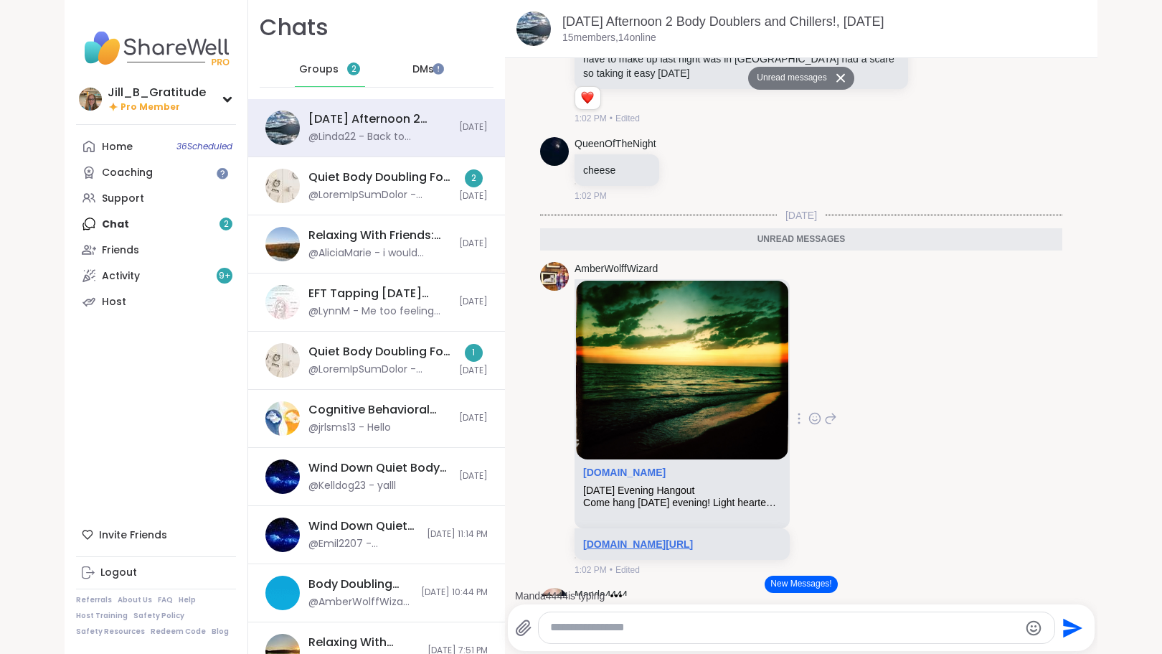
scroll to position [1868, 0]
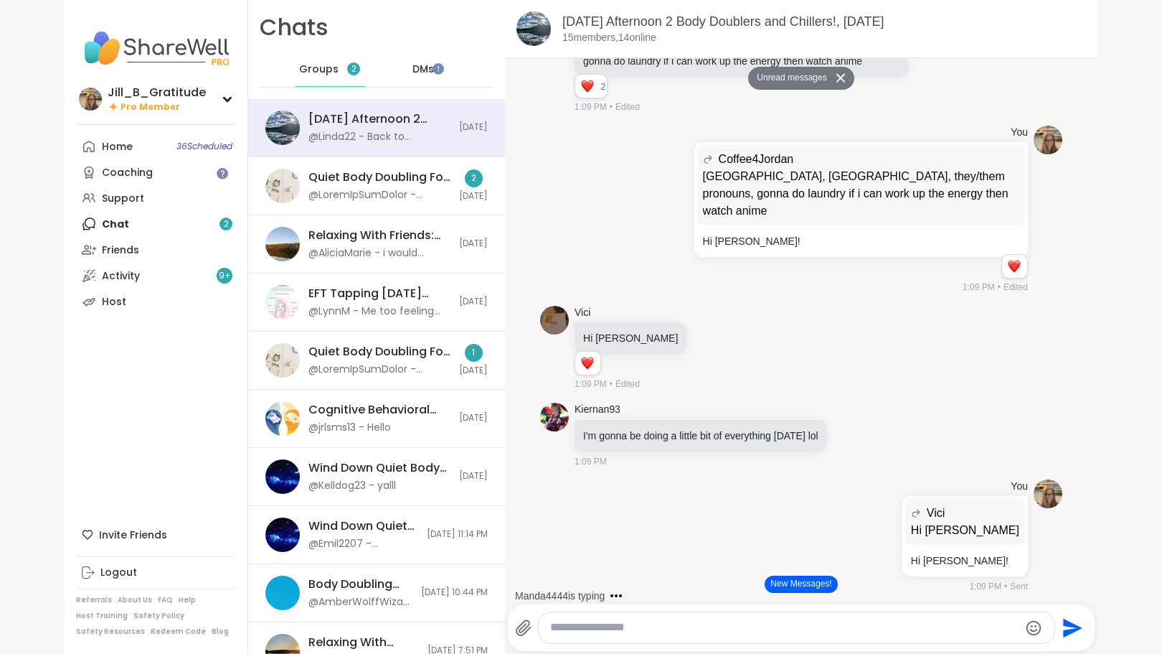
click at [778, 583] on button "New Messages!" at bounding box center [801, 583] width 72 height 17
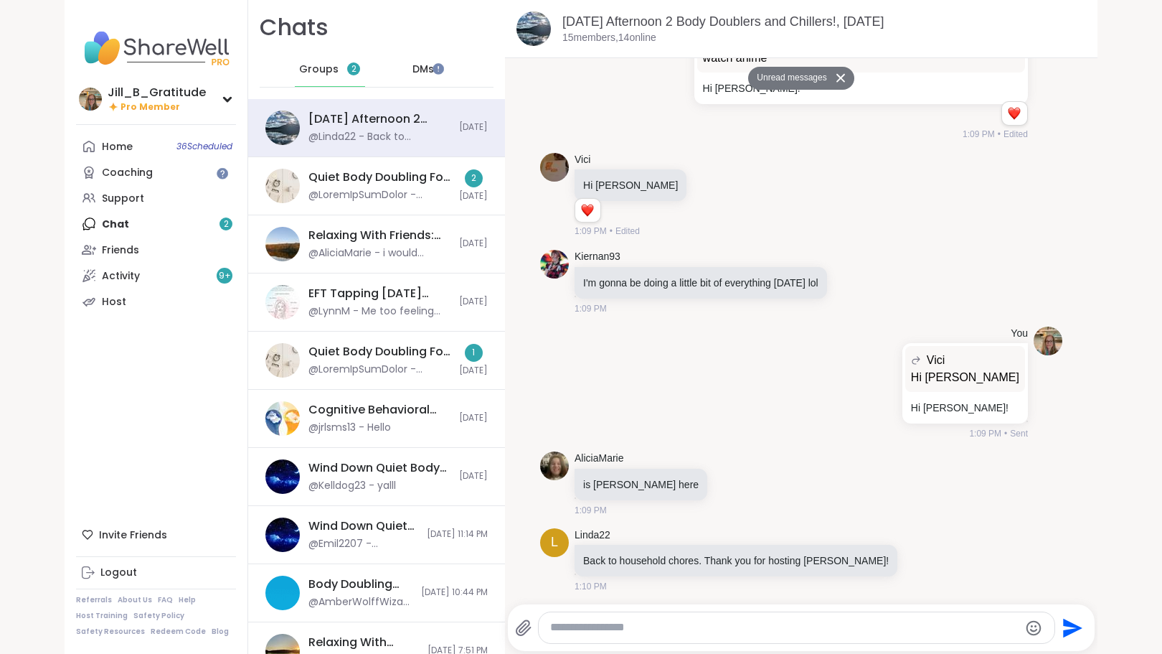
click at [197, 224] on div "Home 36 Scheduled Coaching Support Chat 2 Friends Activity 9 + Host" at bounding box center [156, 223] width 160 height 181
click at [373, 180] on div "Quiet Body Doubling For Productivity - [DATE]" at bounding box center [379, 177] width 142 height 16
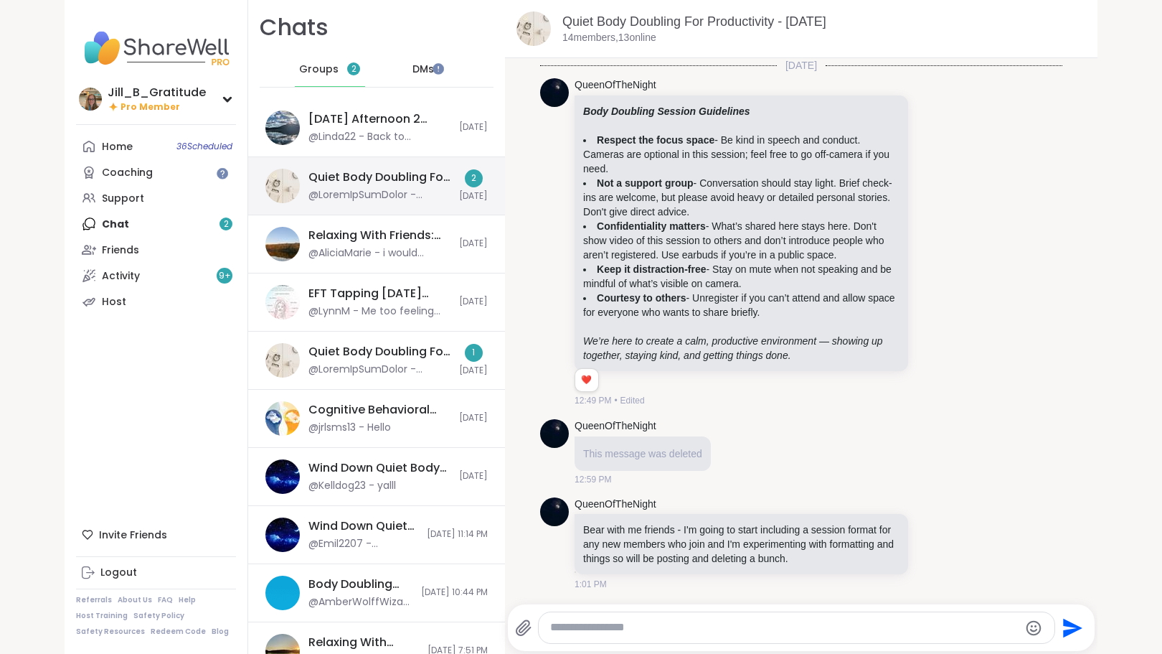
scroll to position [659, 0]
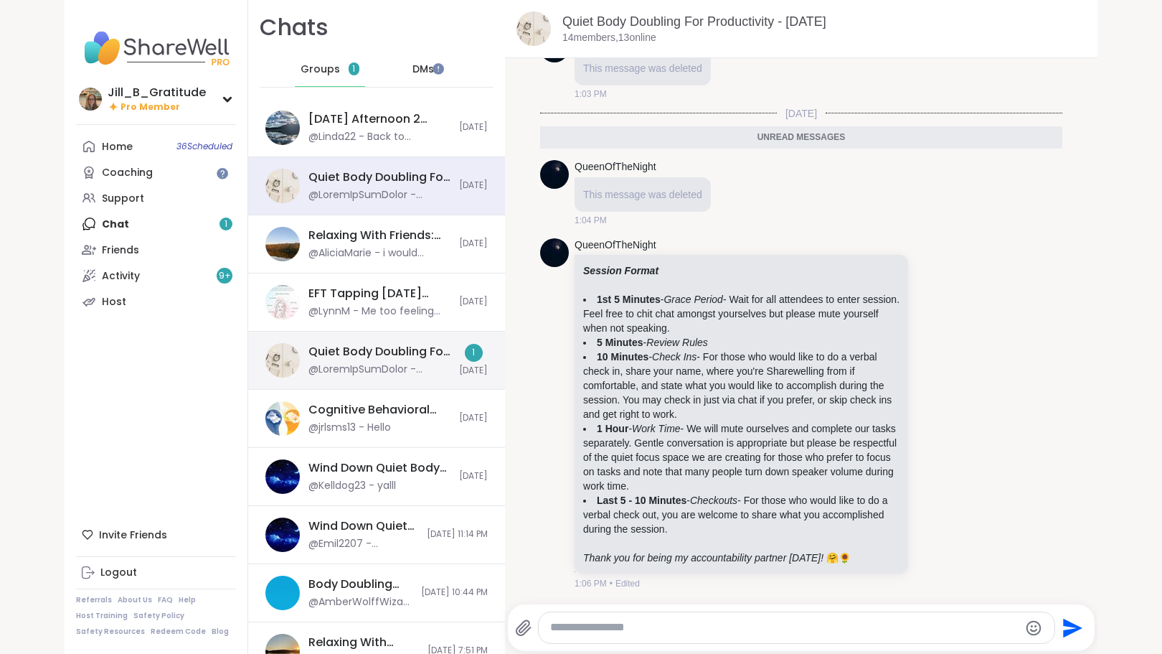
click at [384, 357] on div "Quiet Body Doubling For Productivity - [DATE]" at bounding box center [379, 352] width 142 height 16
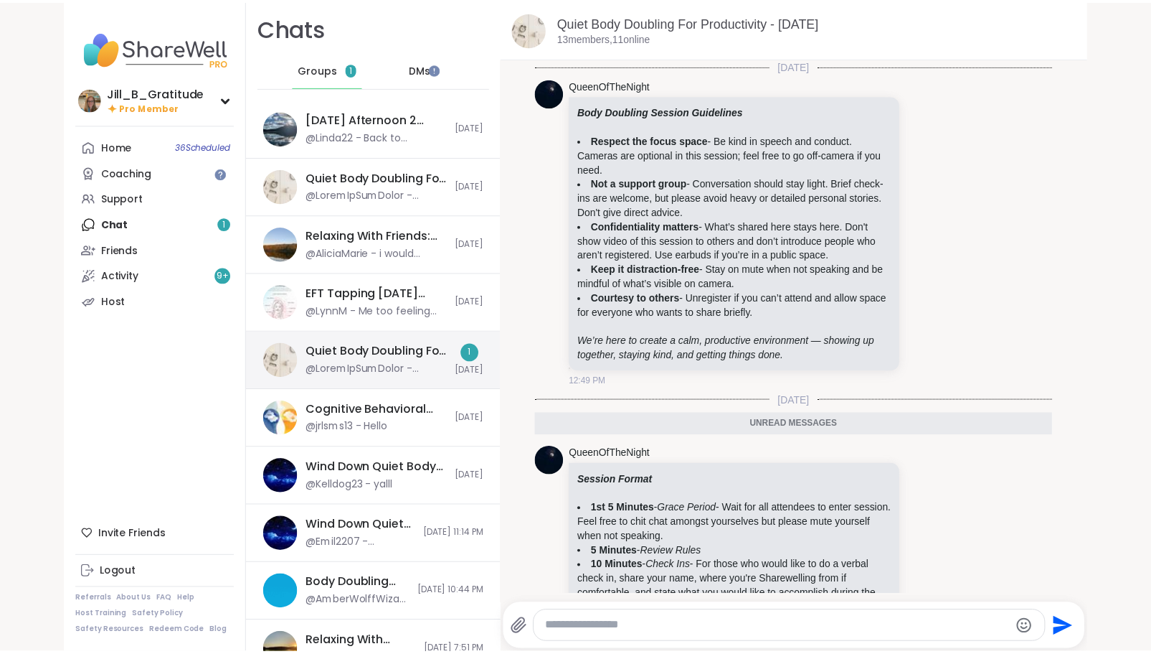
scroll to position [209, 0]
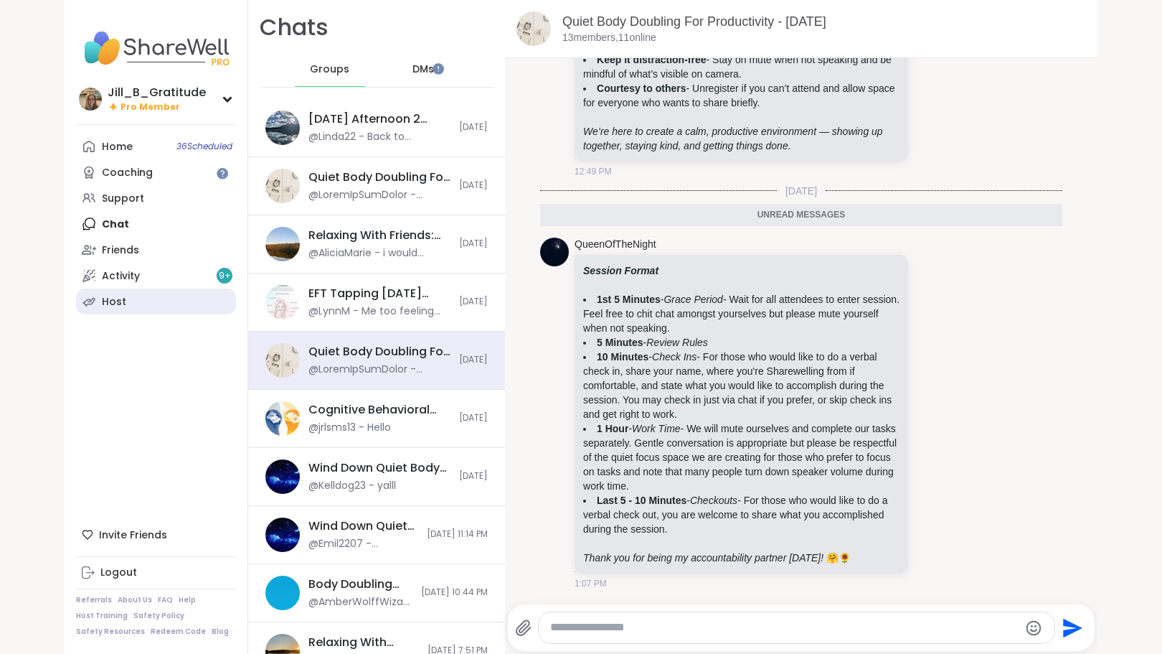
click at [192, 299] on link "Host" at bounding box center [156, 301] width 160 height 26
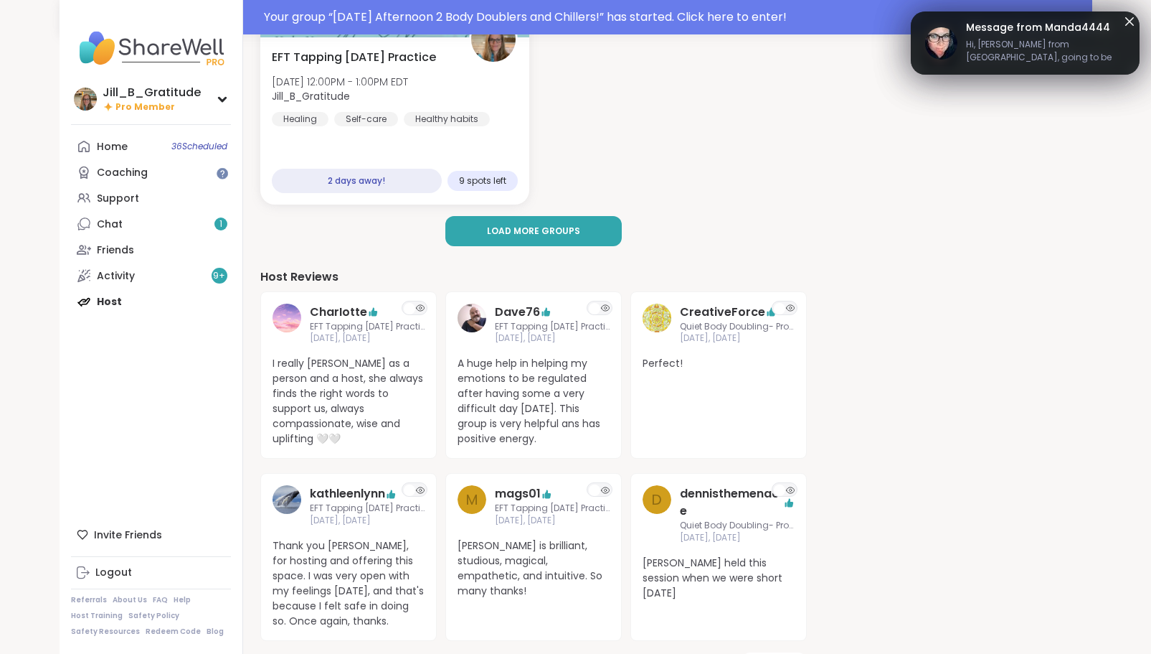
scroll to position [418, 0]
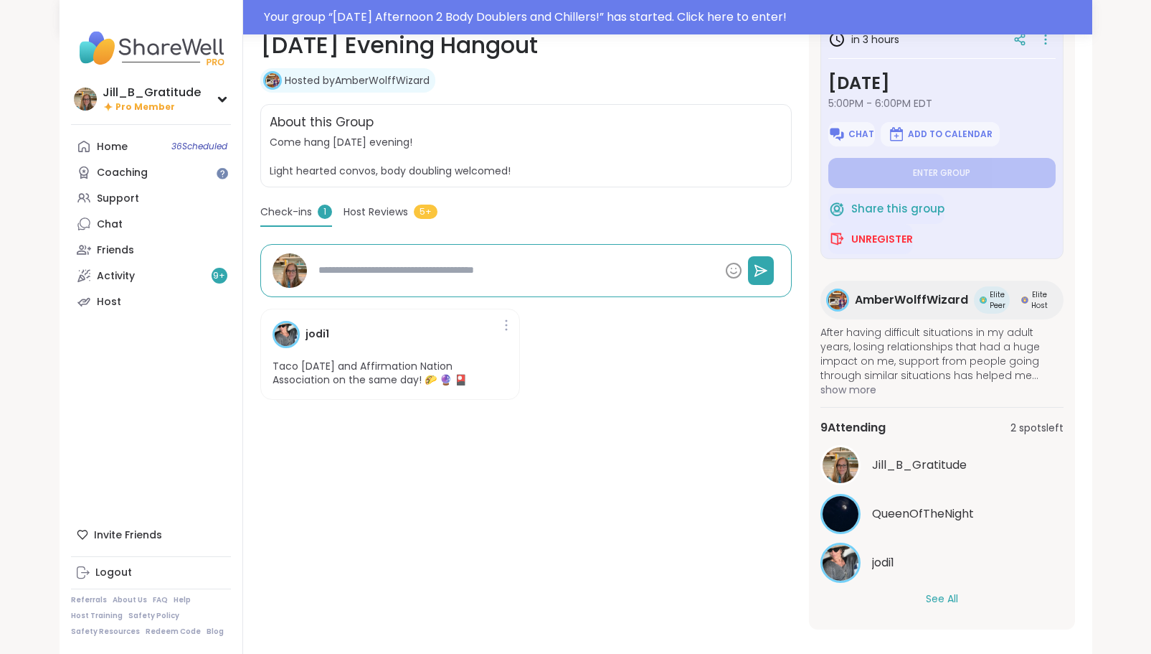
scroll to position [248, 0]
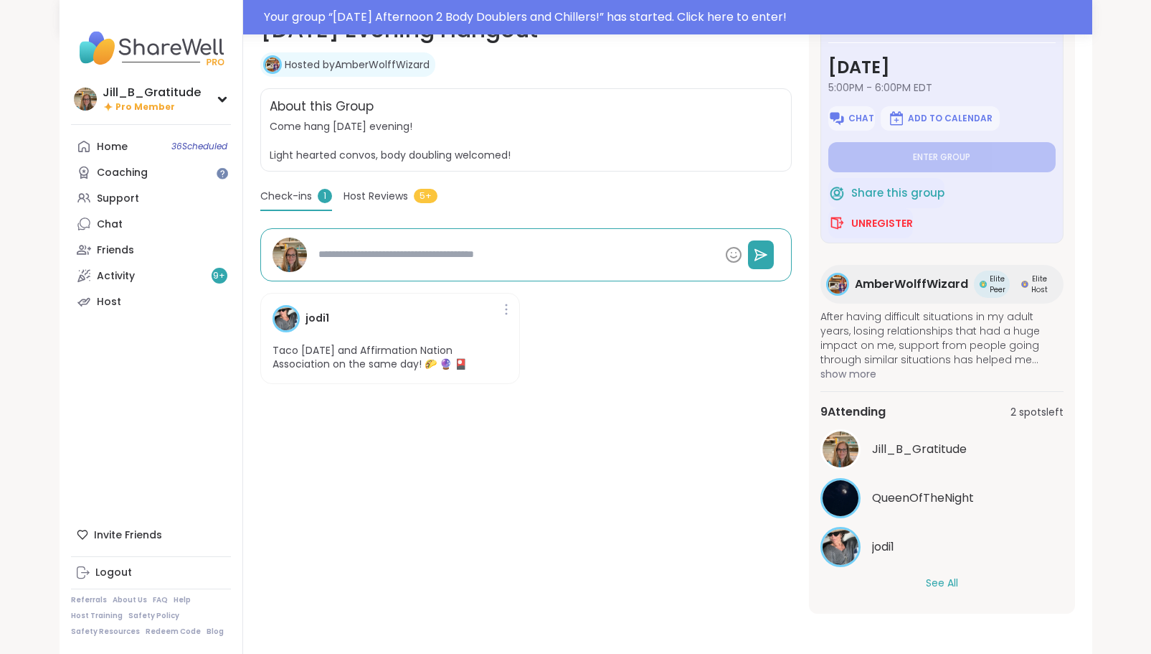
type textarea "*"
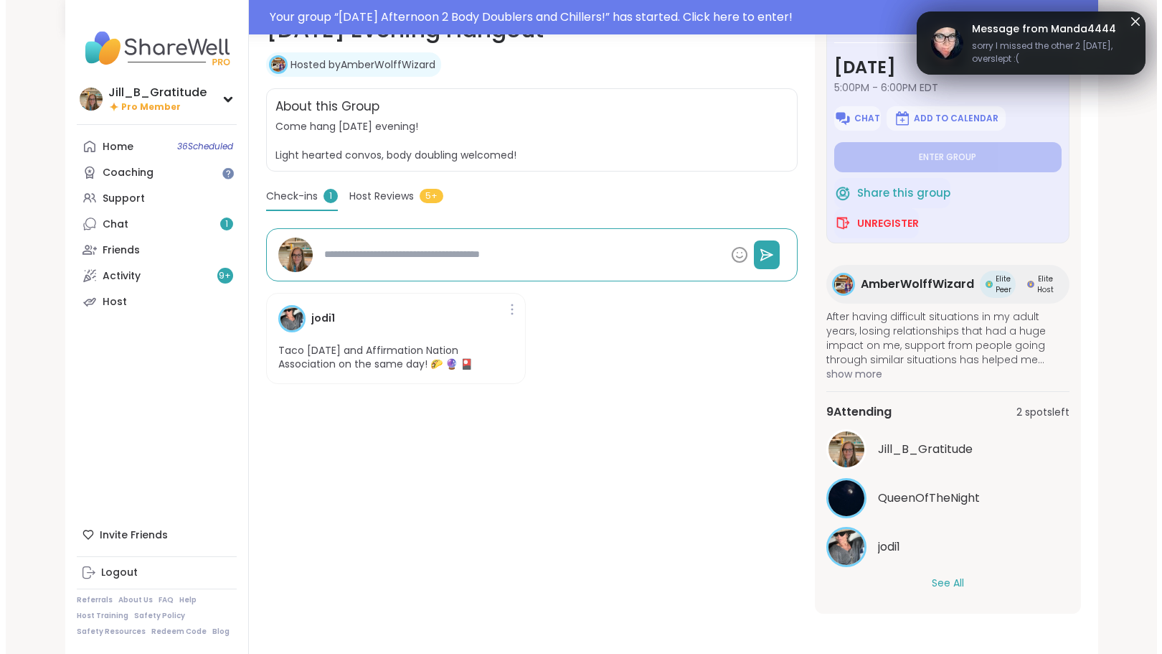
scroll to position [0, 0]
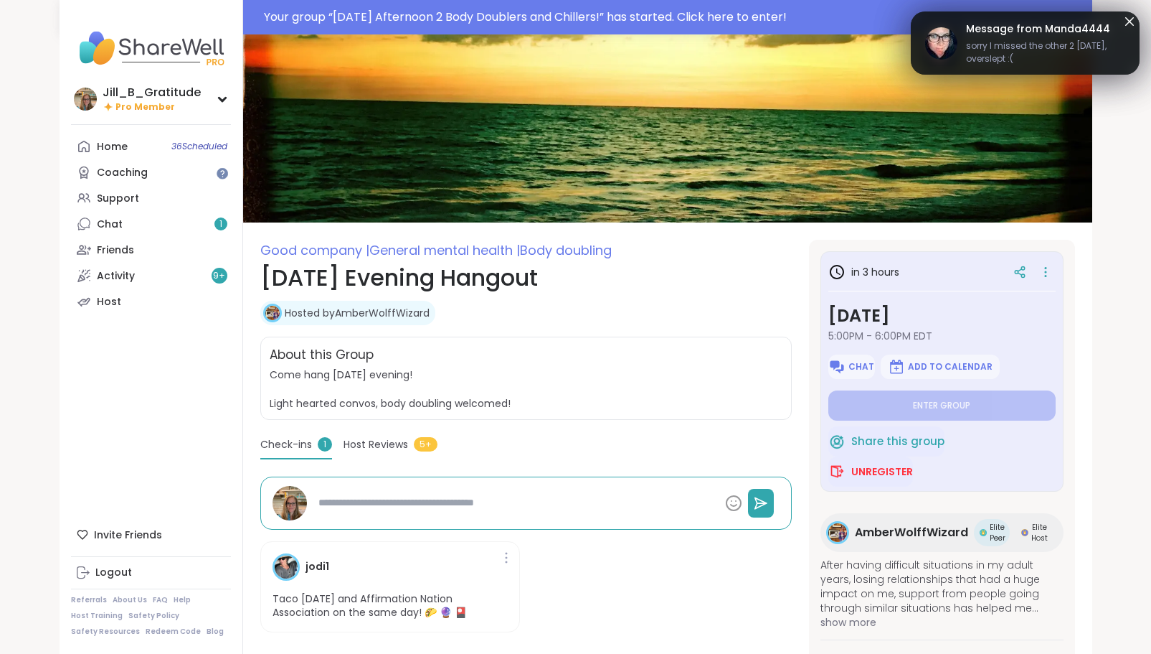
click at [1128, 19] on icon at bounding box center [1130, 21] width 9 height 9
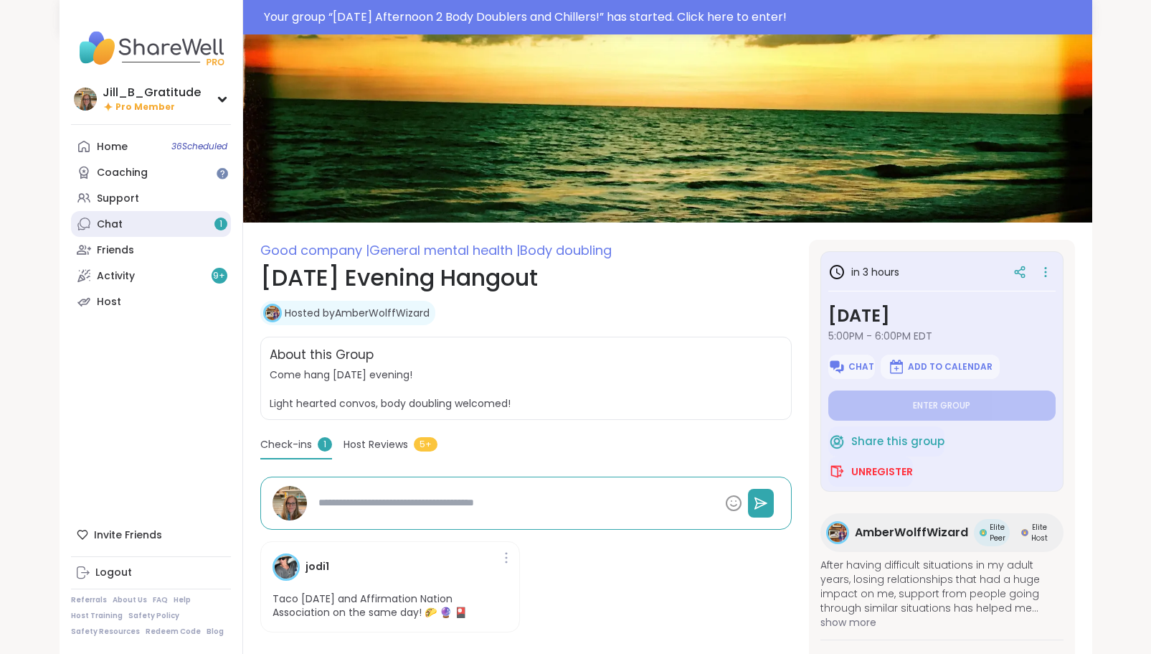
click at [181, 227] on link "Chat 1" at bounding box center [151, 224] width 160 height 26
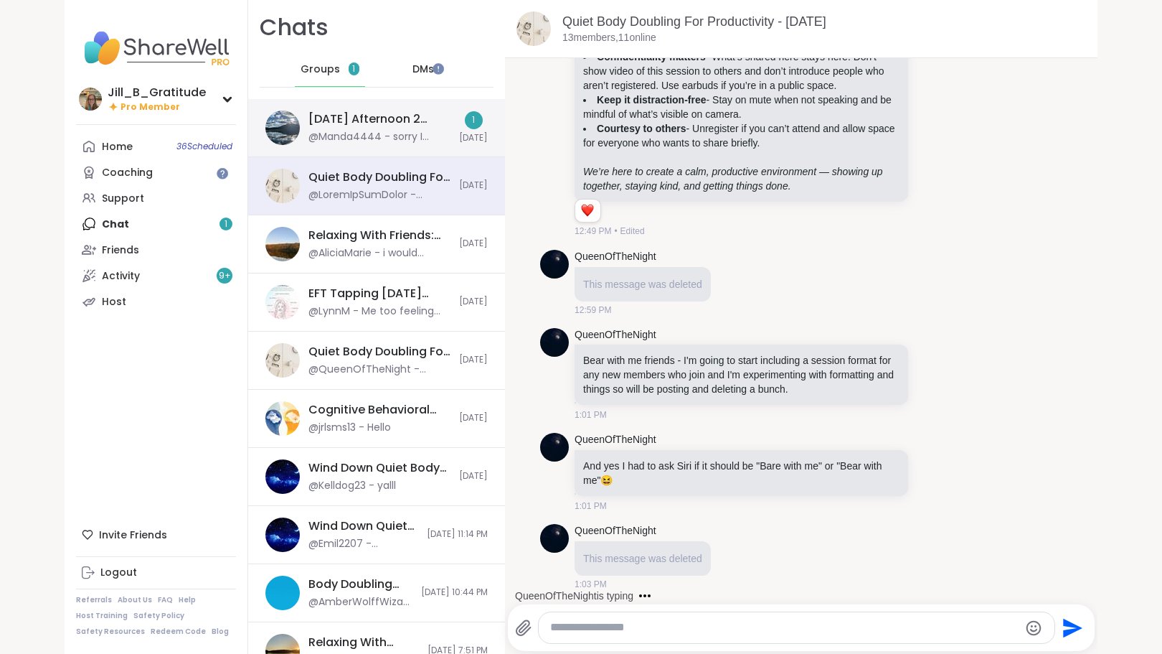
click at [320, 126] on div "Tuesday Afternoon 2 Body Doublers and Chillers!, Oct 07" at bounding box center [379, 119] width 142 height 16
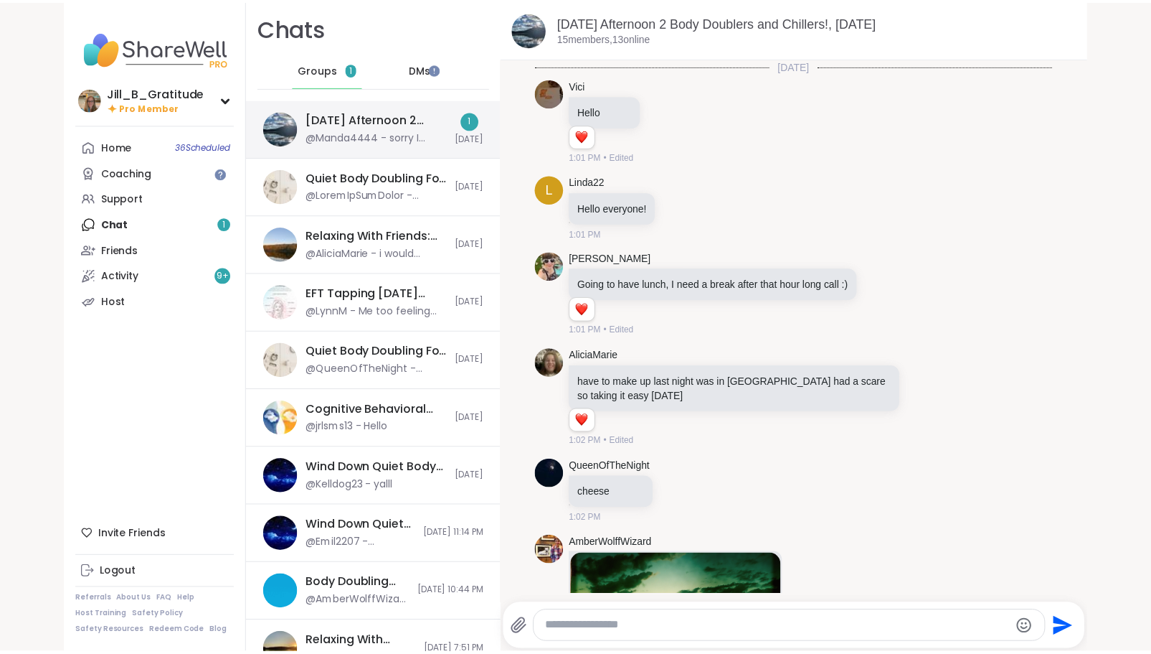
scroll to position [400, 0]
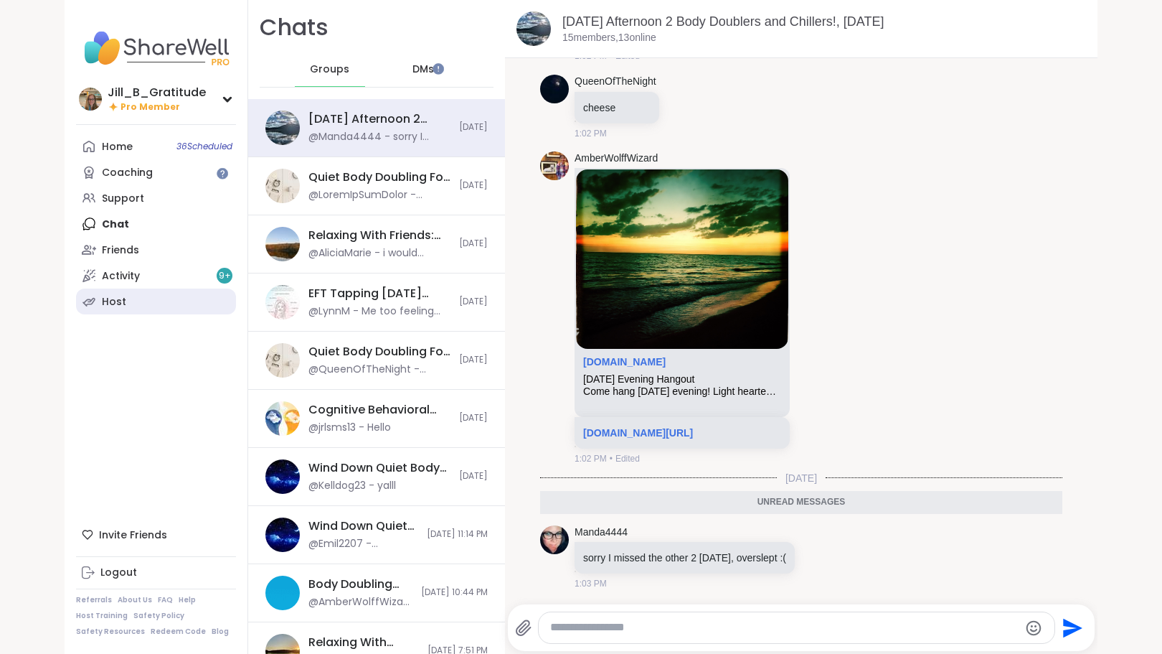
click at [165, 307] on link "Host" at bounding box center [156, 301] width 160 height 26
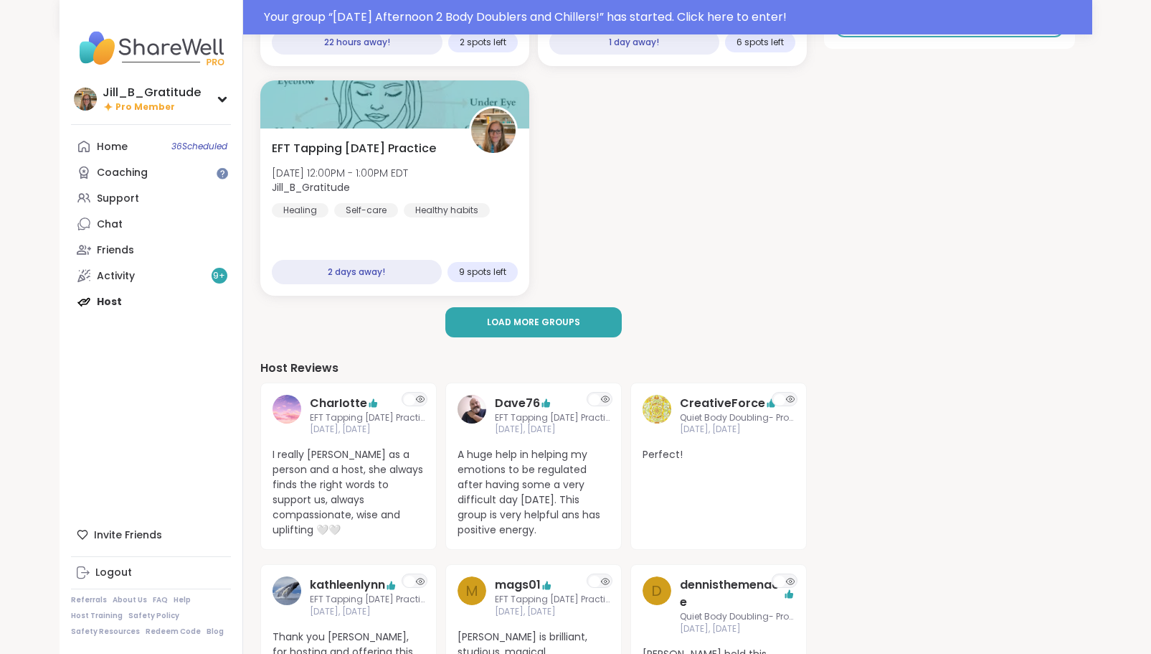
scroll to position [293, 0]
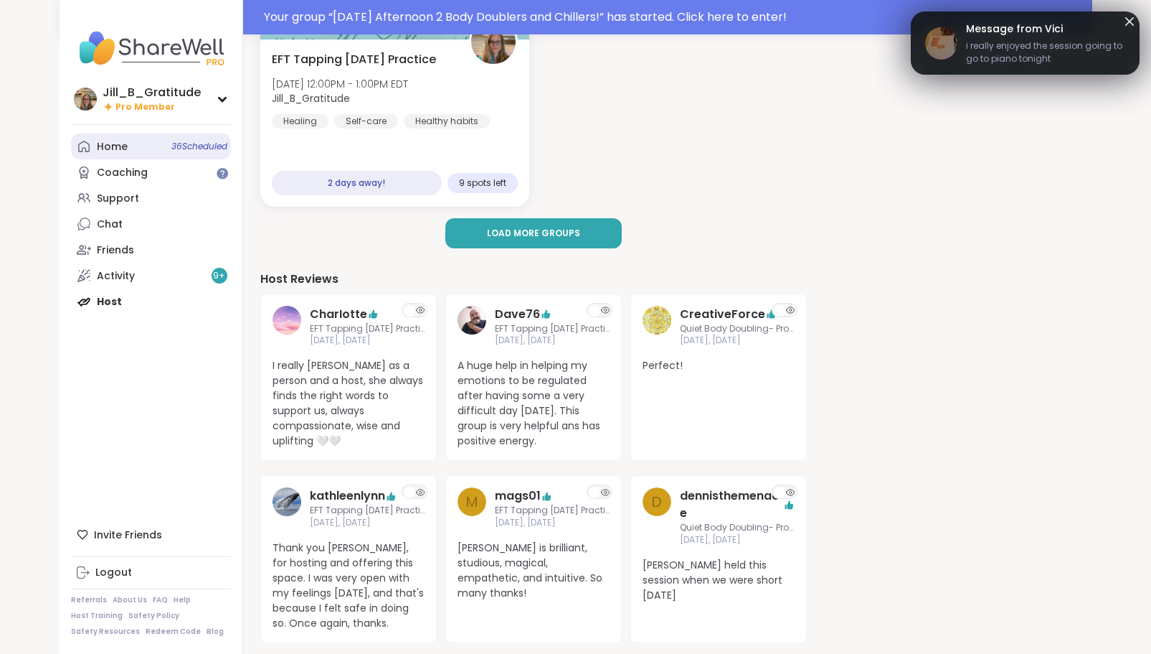
click at [174, 148] on span "36 Scheduled" at bounding box center [199, 146] width 56 height 11
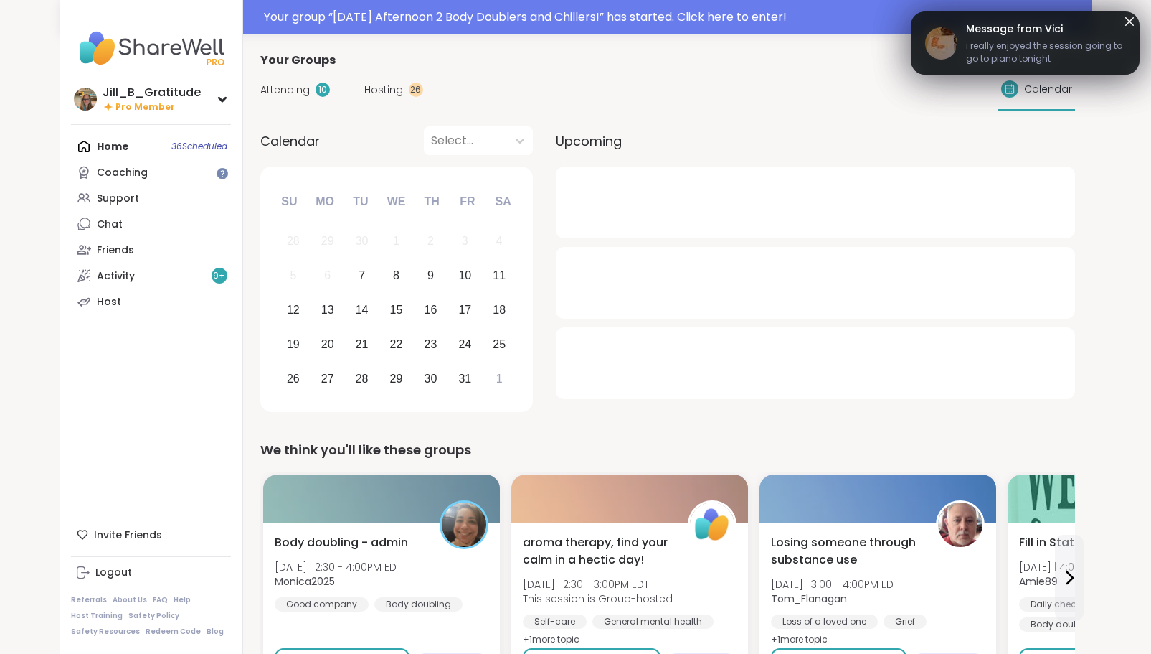
click at [306, 86] on span "Attending" at bounding box center [284, 89] width 49 height 15
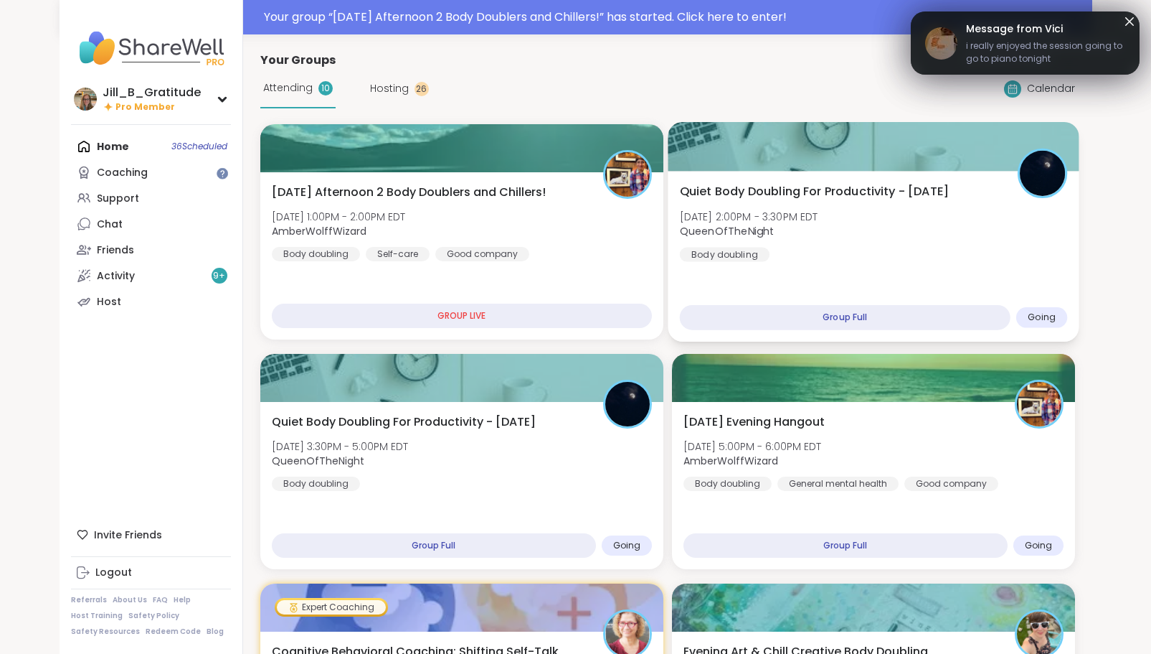
click at [864, 273] on div "Quiet Body Doubling For Productivity - [DATE] [DATE] 2:00PM - 3:30PM EDT QueenO…" at bounding box center [873, 256] width 411 height 171
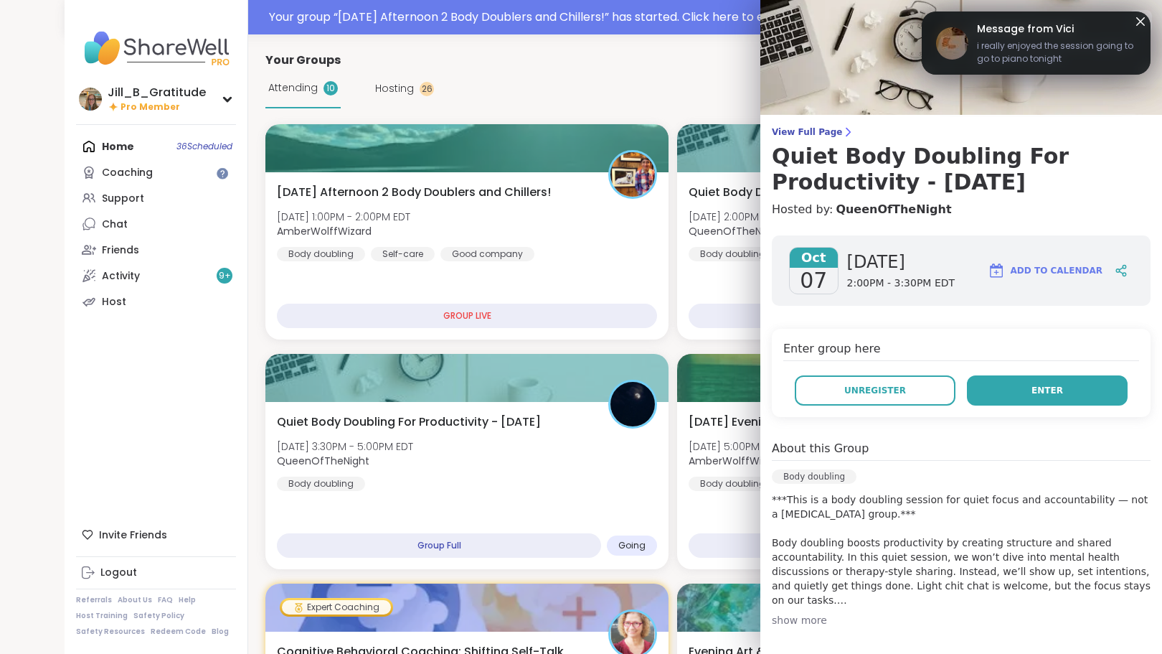
click at [1024, 400] on button "Enter" at bounding box center [1047, 390] width 161 height 30
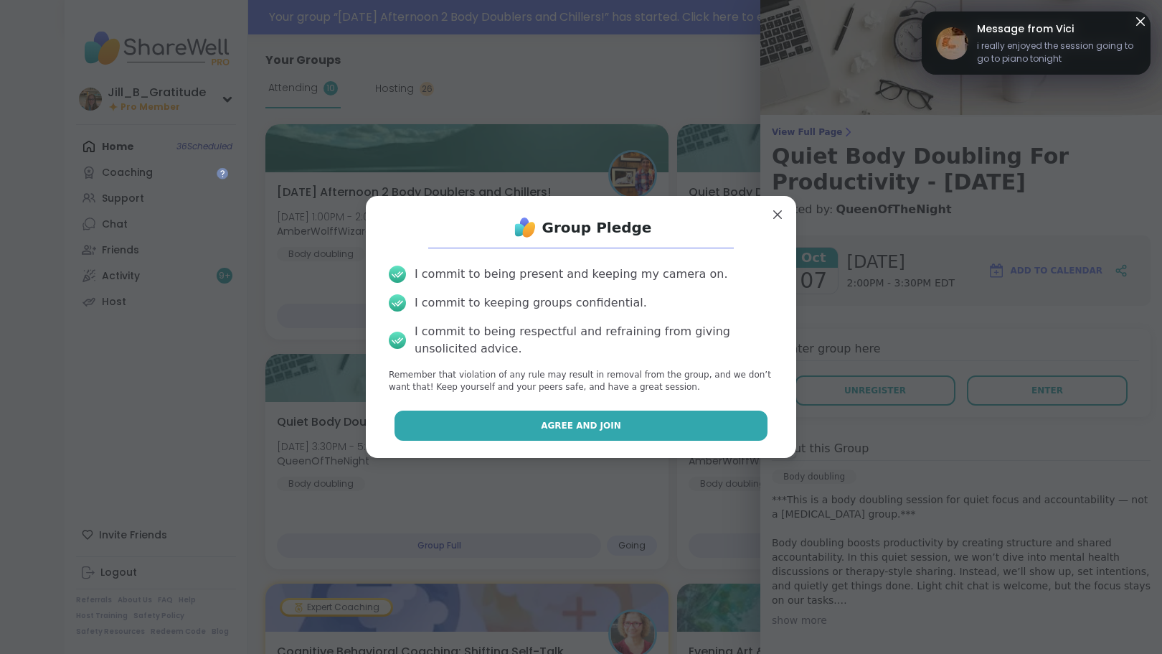
click at [667, 418] on button "Agree and Join" at bounding box center [582, 425] width 374 height 30
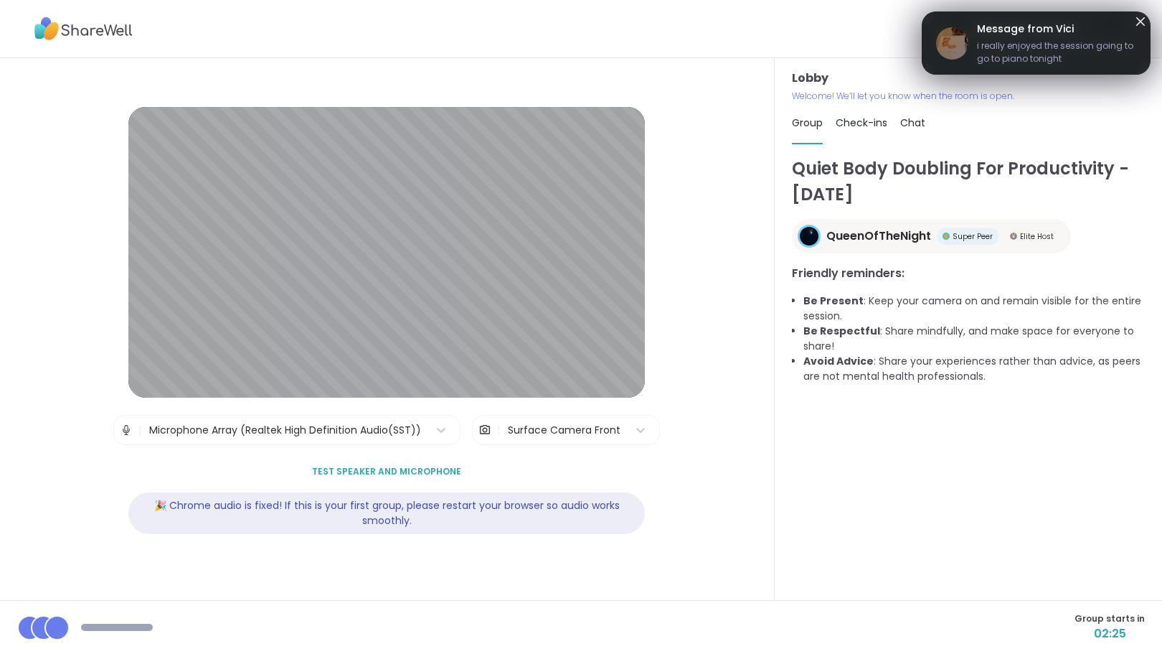
click at [1132, 18] on icon at bounding box center [1140, 21] width 17 height 17
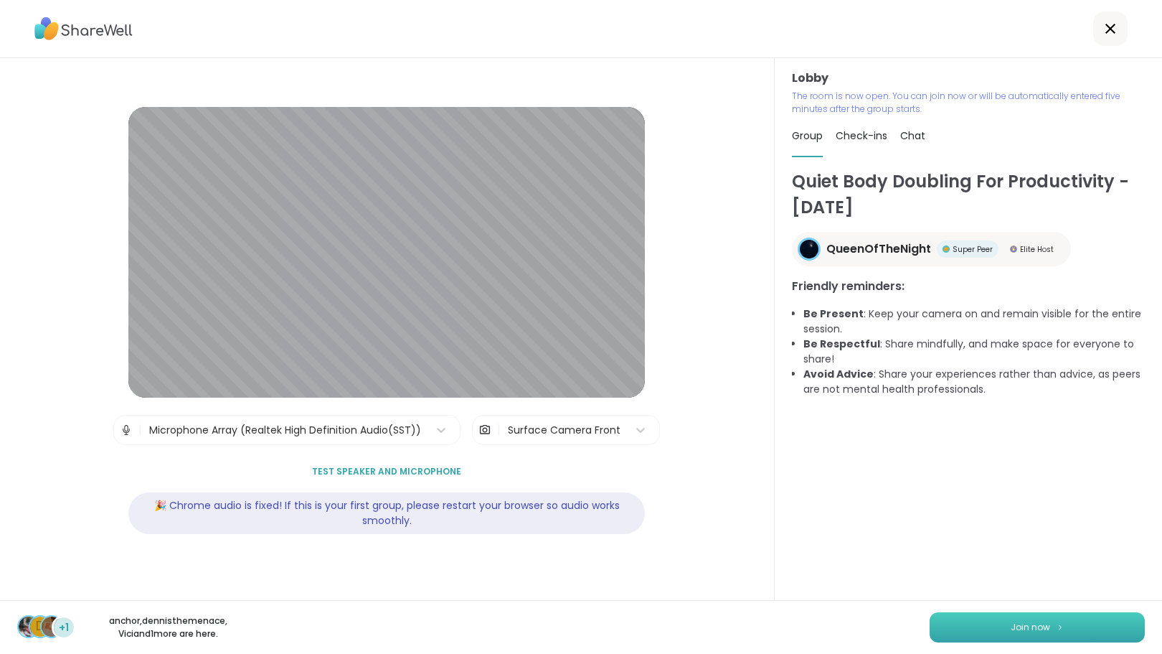
click at [1021, 623] on span "Join now" at bounding box center [1030, 627] width 39 height 13
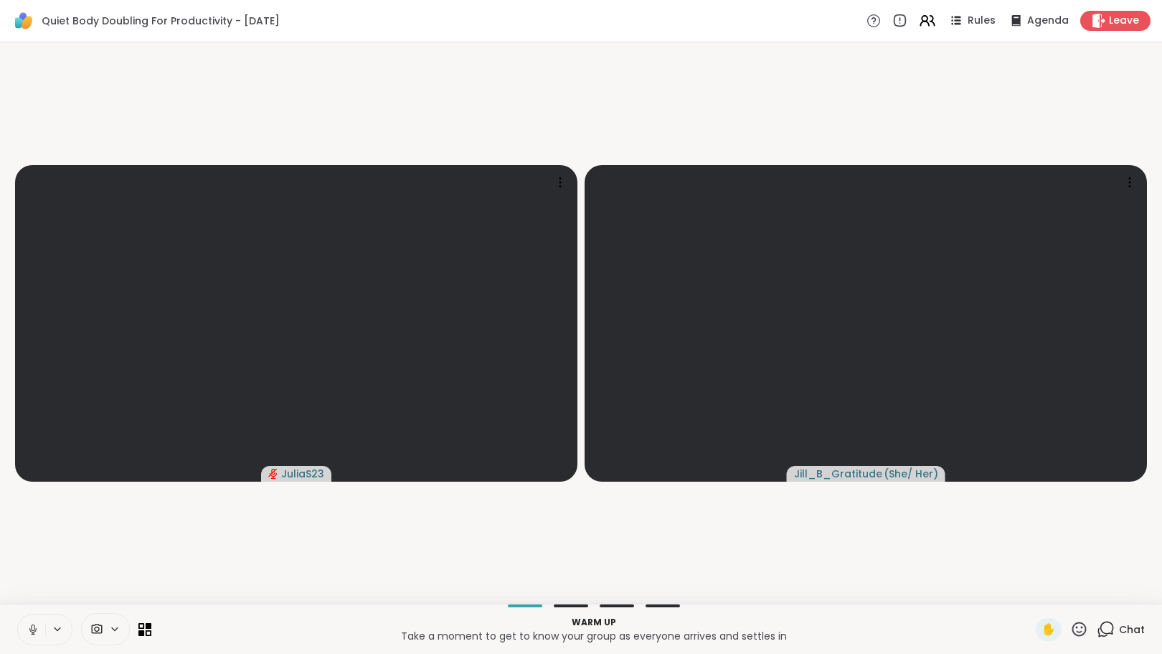
click at [1100, 633] on icon at bounding box center [1107, 627] width 14 height 13
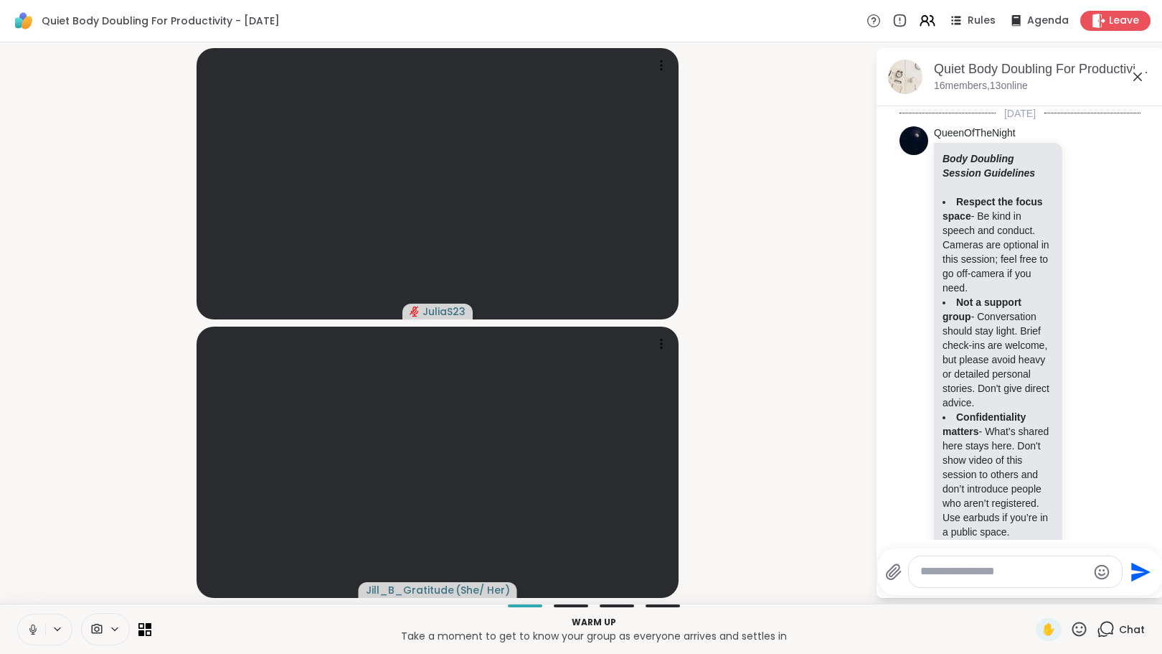
scroll to position [1832, 0]
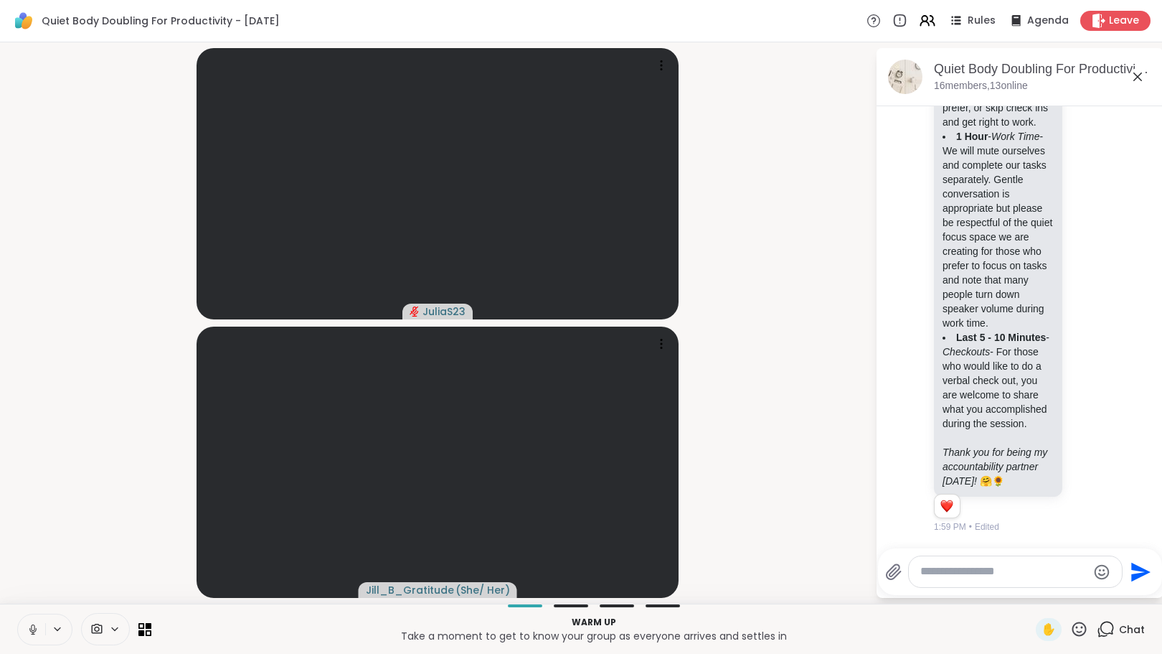
click at [1022, 585] on div at bounding box center [1015, 571] width 213 height 31
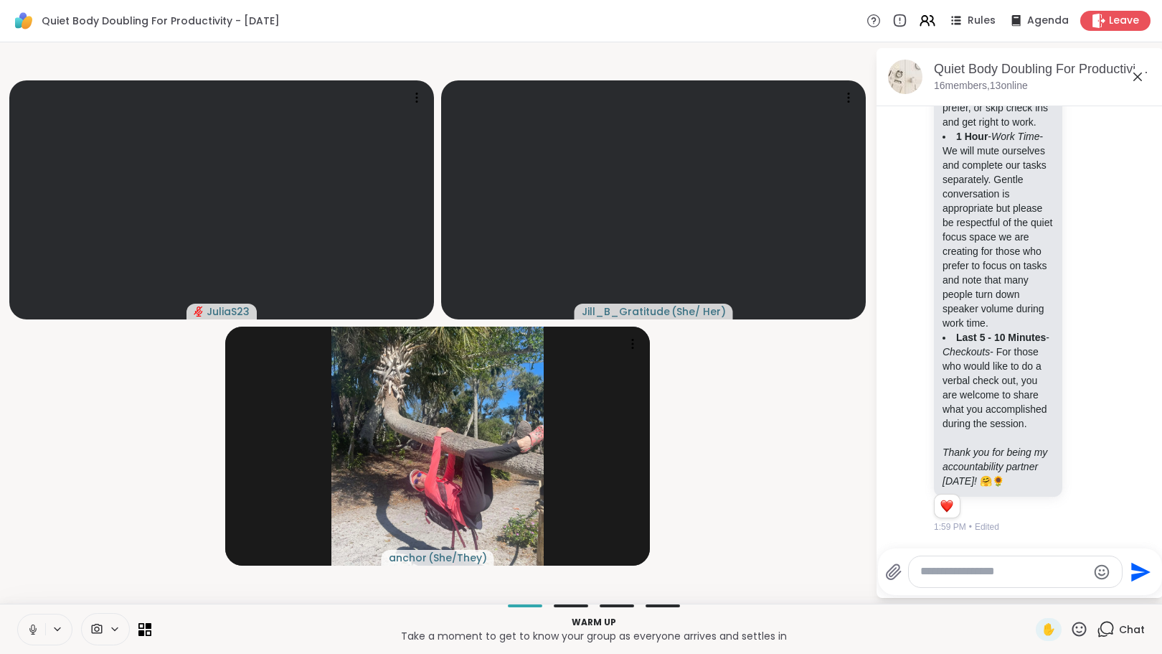
click at [1001, 577] on textarea "Type your message" at bounding box center [1003, 571] width 167 height 15
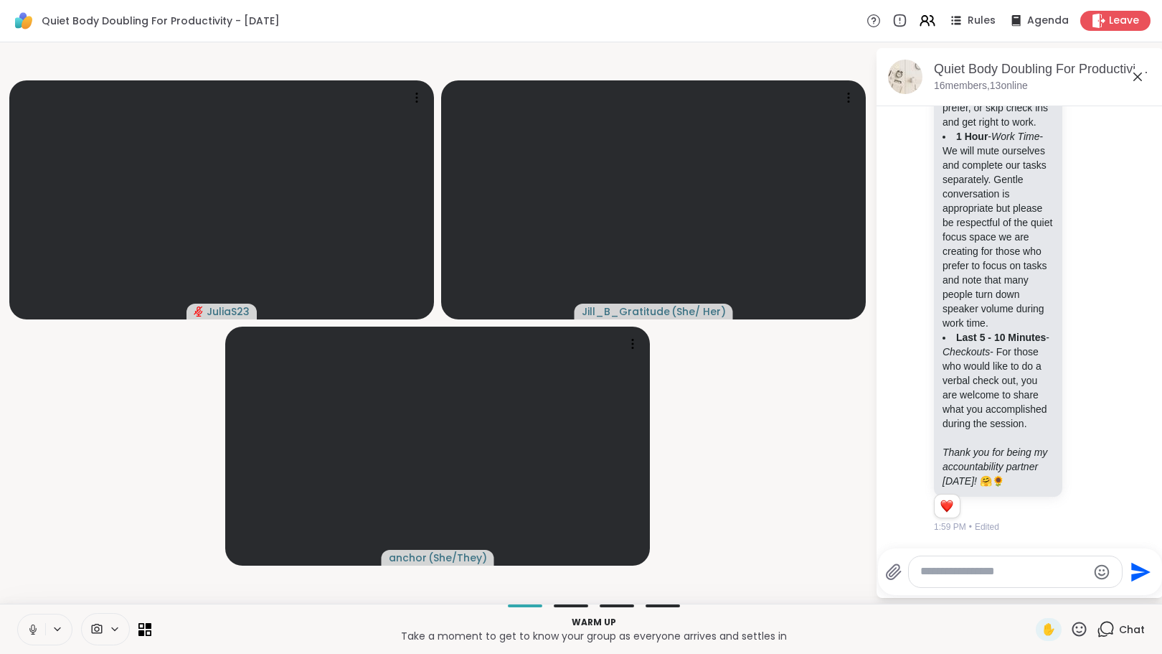
click at [1001, 577] on textarea "Type your message" at bounding box center [1003, 571] width 167 height 15
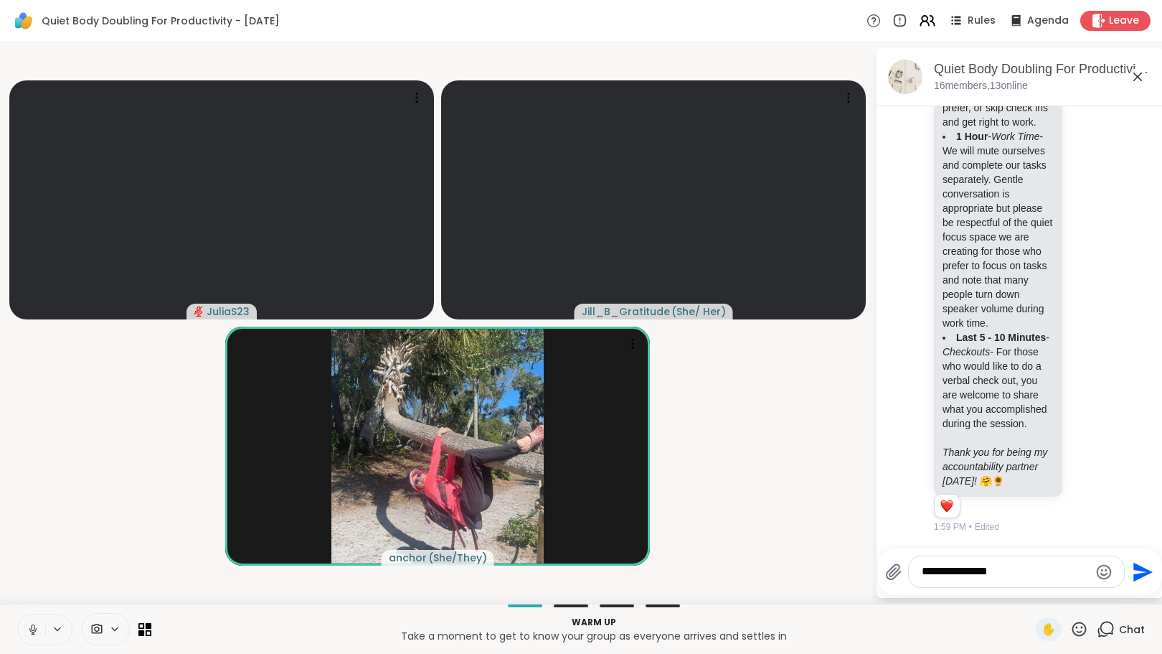
type textarea "**********"
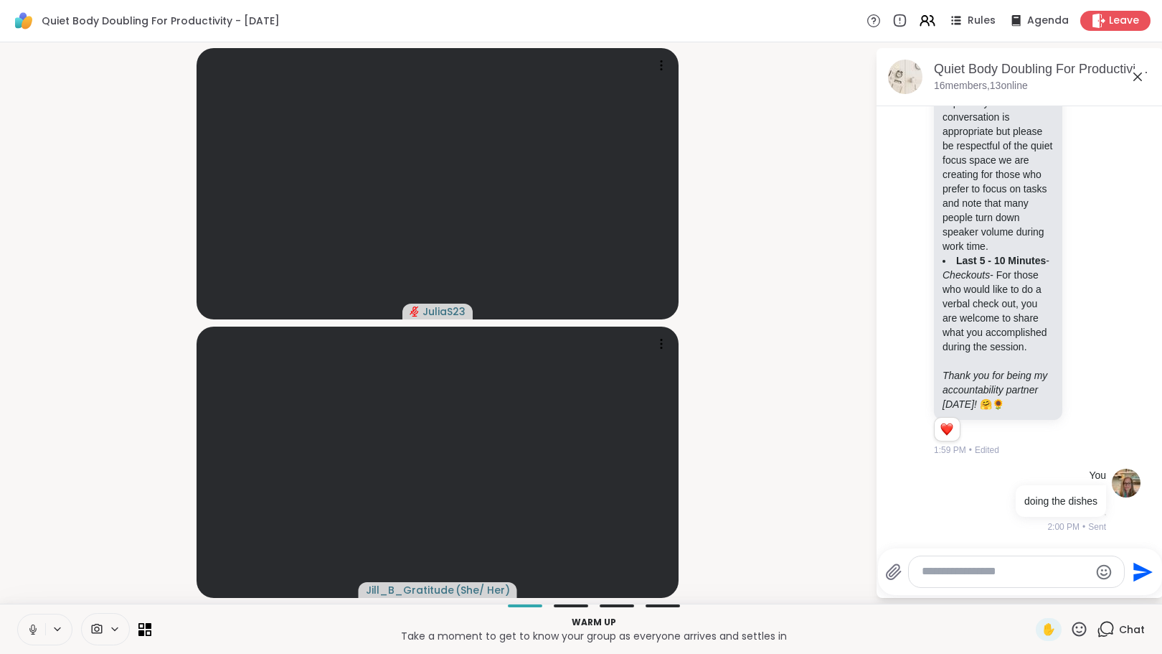
scroll to position [1908, 0]
click at [214, 631] on p "Take a moment to get to know your group as everyone arrives and settles in" at bounding box center [593, 635] width 867 height 14
click at [36, 629] on icon at bounding box center [32, 629] width 7 height 4
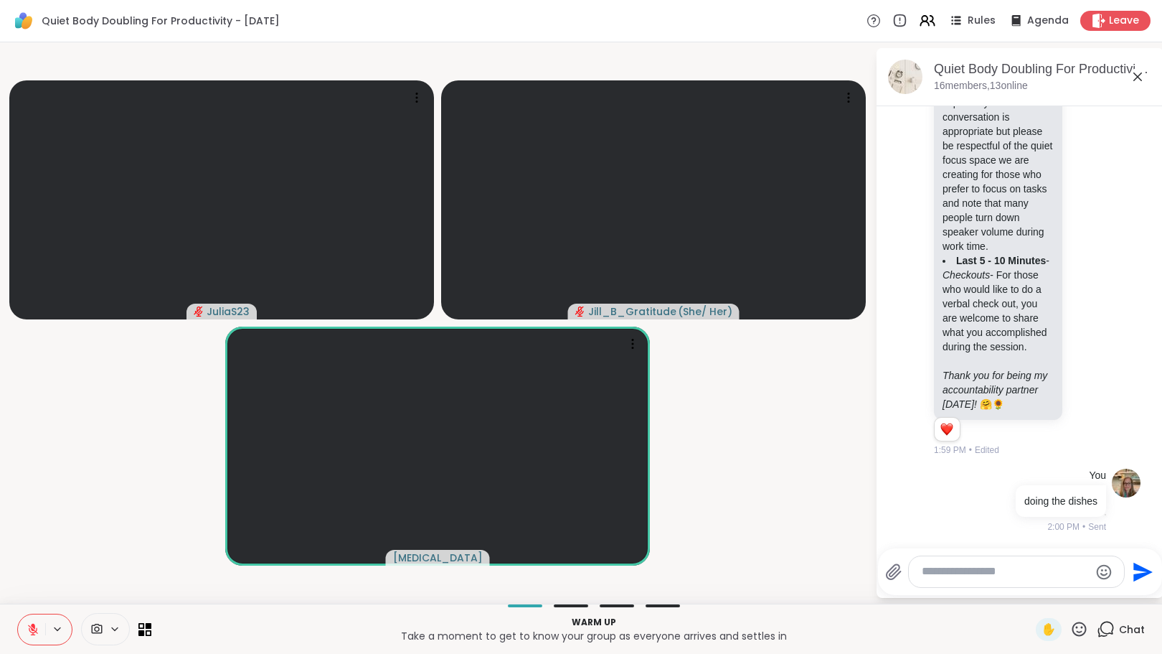
click at [36, 629] on icon at bounding box center [33, 629] width 13 height 13
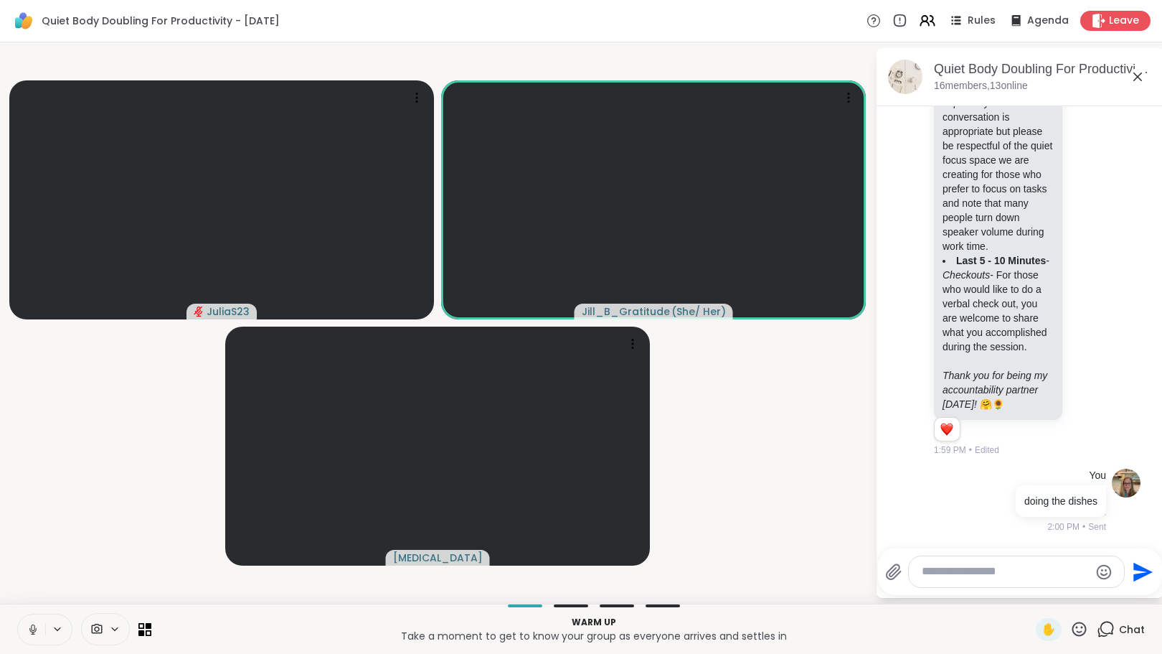
click at [36, 629] on icon at bounding box center [32, 629] width 7 height 4
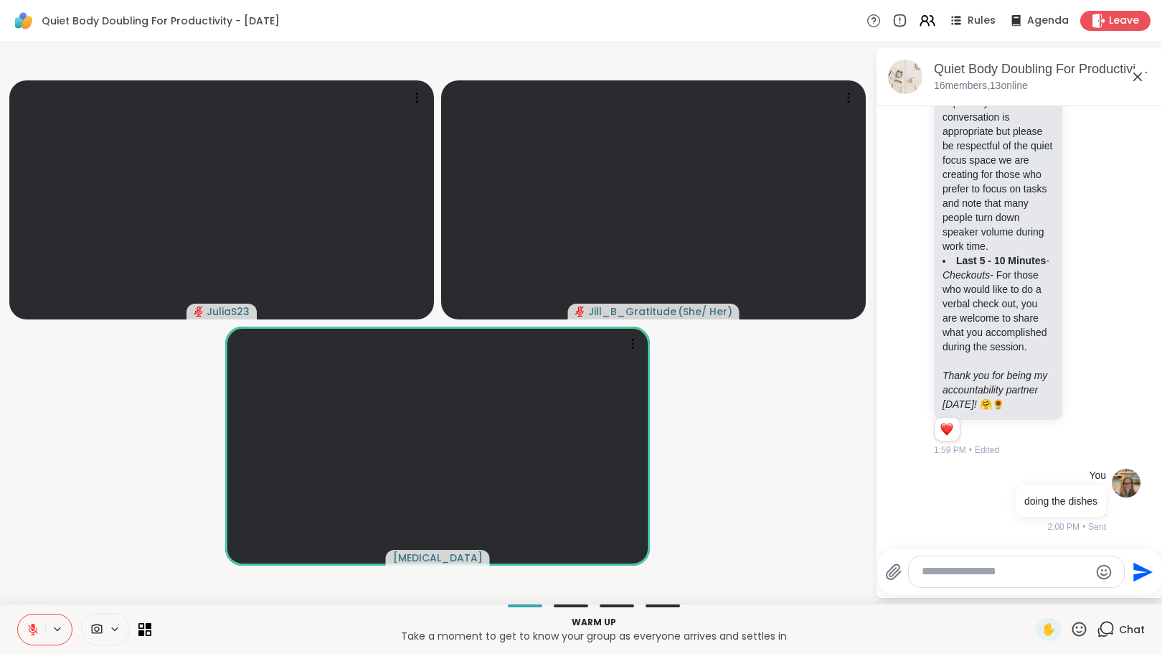
click at [36, 629] on icon at bounding box center [33, 629] width 13 height 13
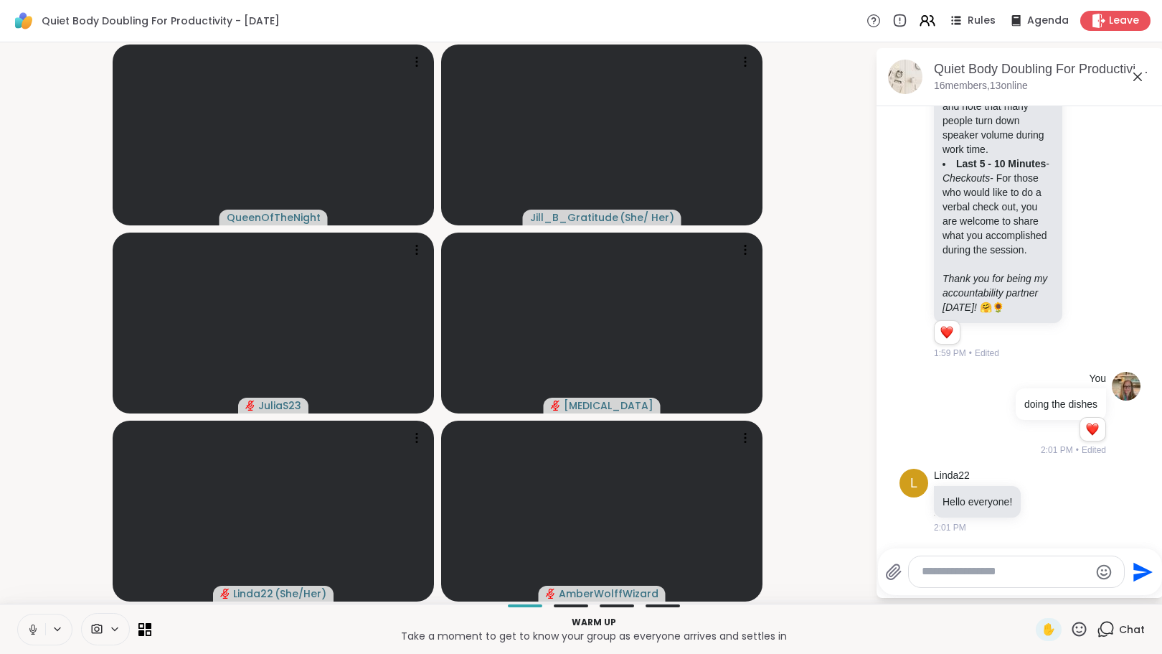
scroll to position [2006, 0]
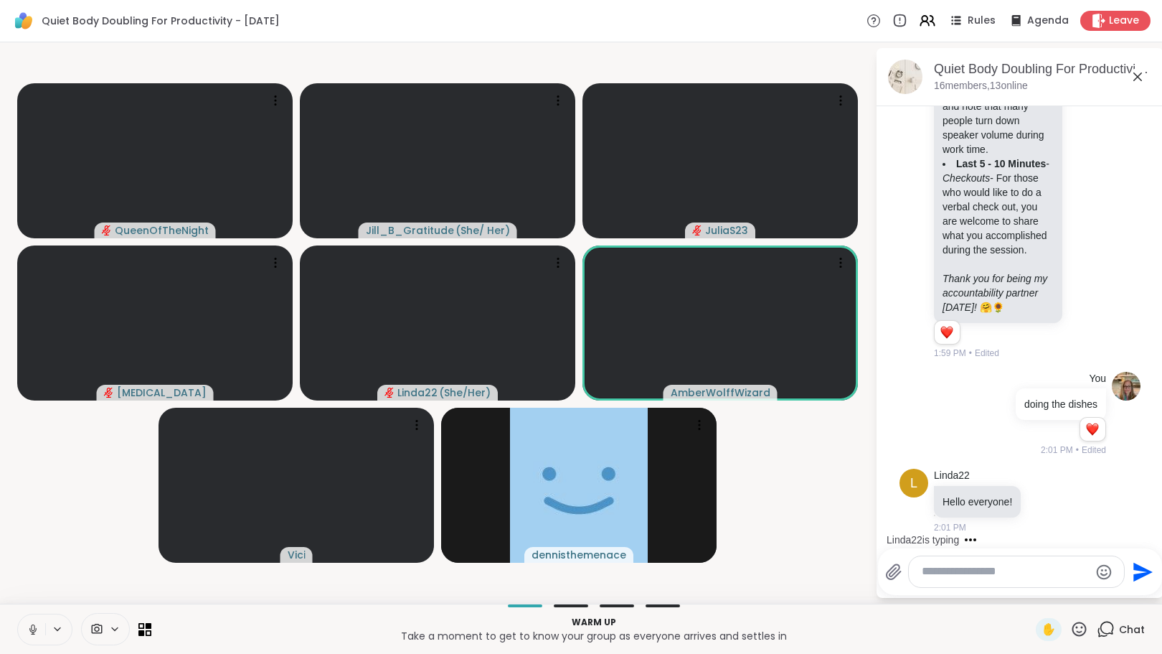
click at [0, 577] on div "QueenOfTheNight Jill_B_Gratitude ( She/ Her ) JuliaS23 [MEDICAL_DATA] Linda22 (…" at bounding box center [581, 322] width 1162 height 561
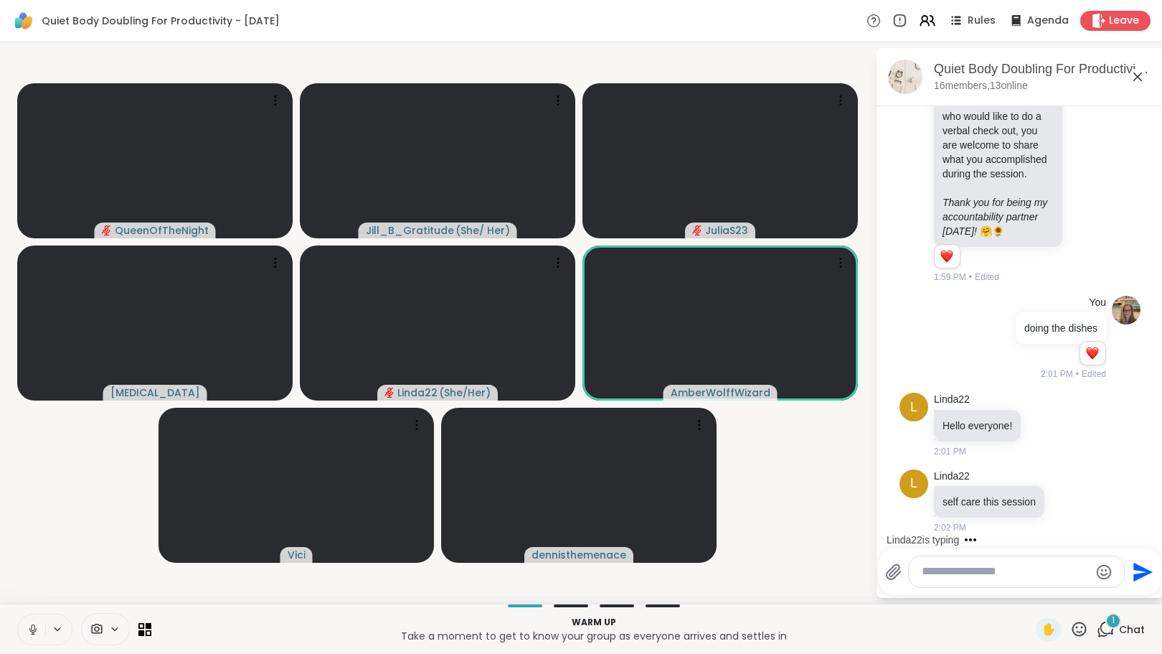
scroll to position [2082, 0]
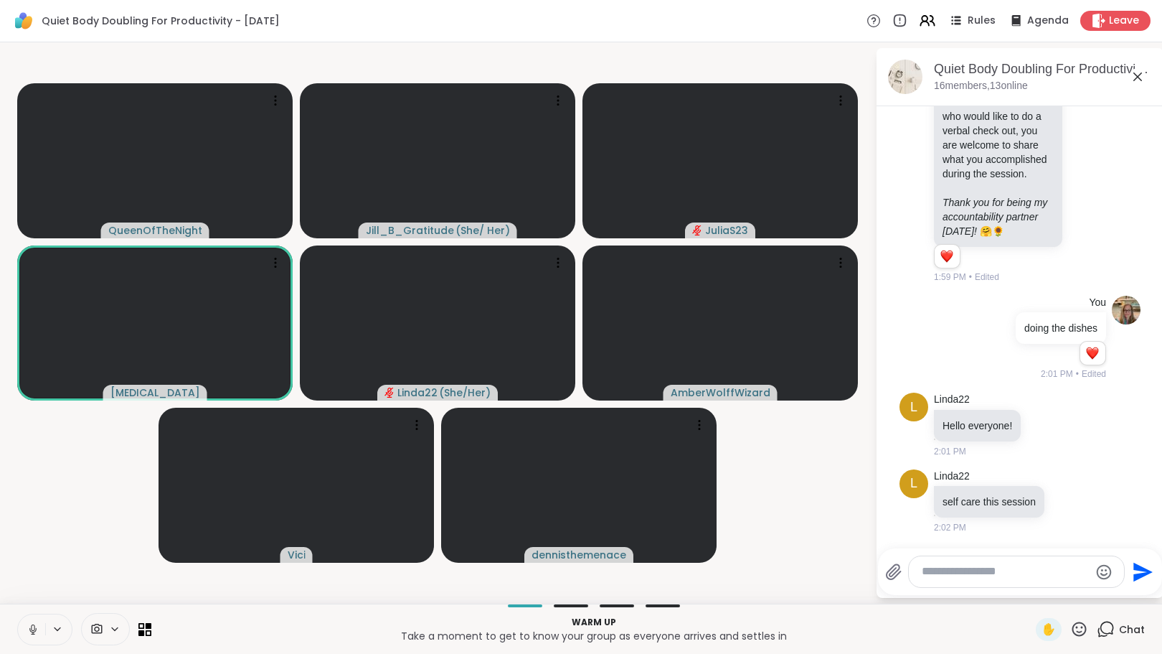
click at [31, 633] on icon at bounding box center [33, 629] width 13 height 13
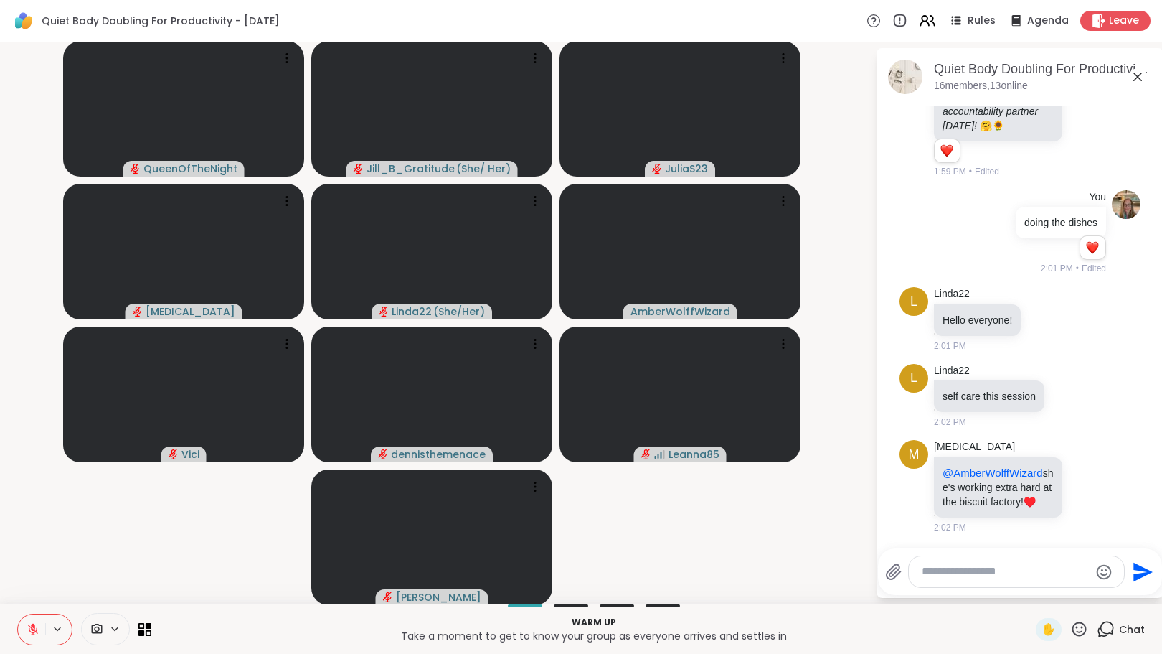
scroll to position [2222, 0]
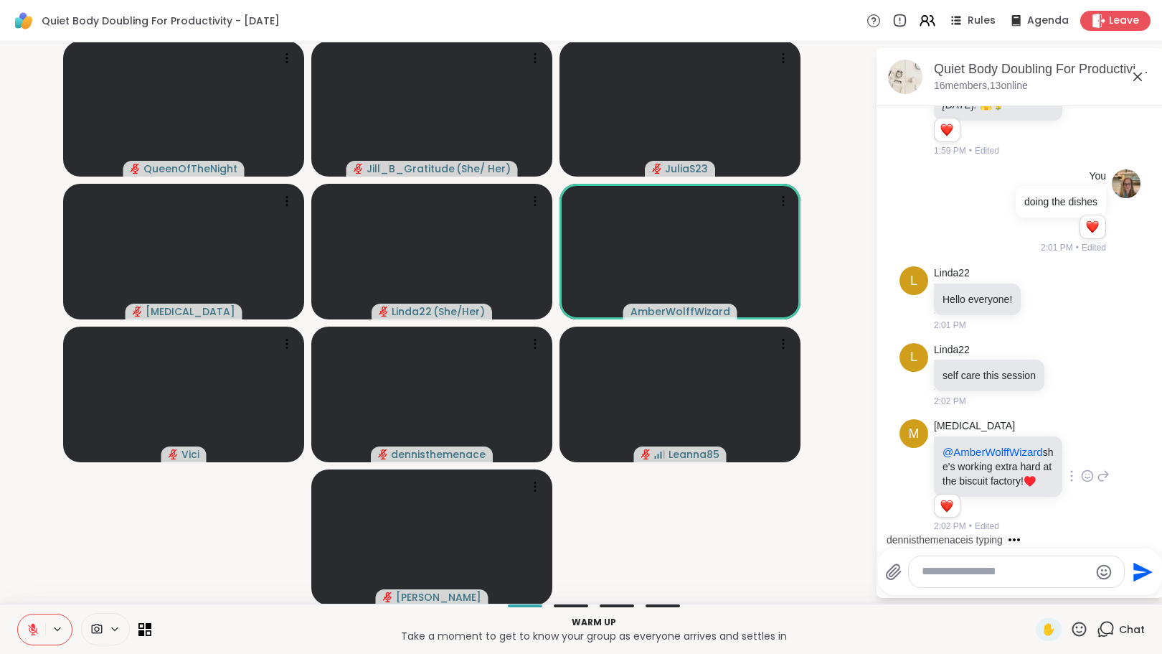
click at [1081, 468] on icon at bounding box center [1087, 475] width 13 height 14
click at [1018, 448] on div "Select Reaction: Joy" at bounding box center [1024, 452] width 13 height 13
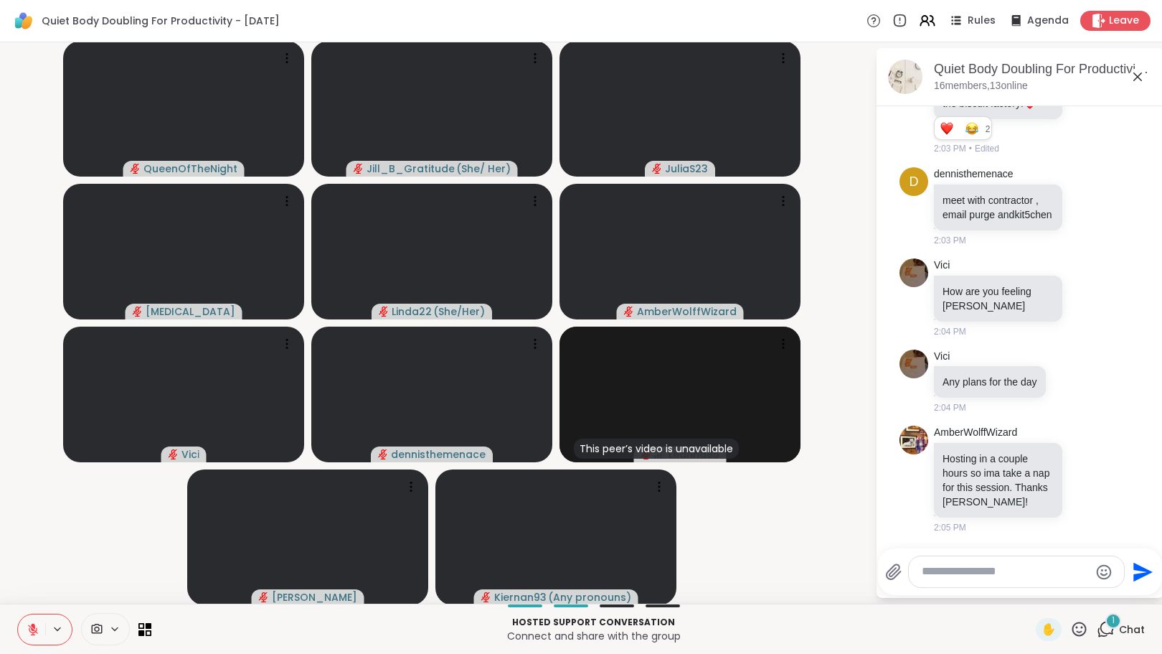
scroll to position [2614, 0]
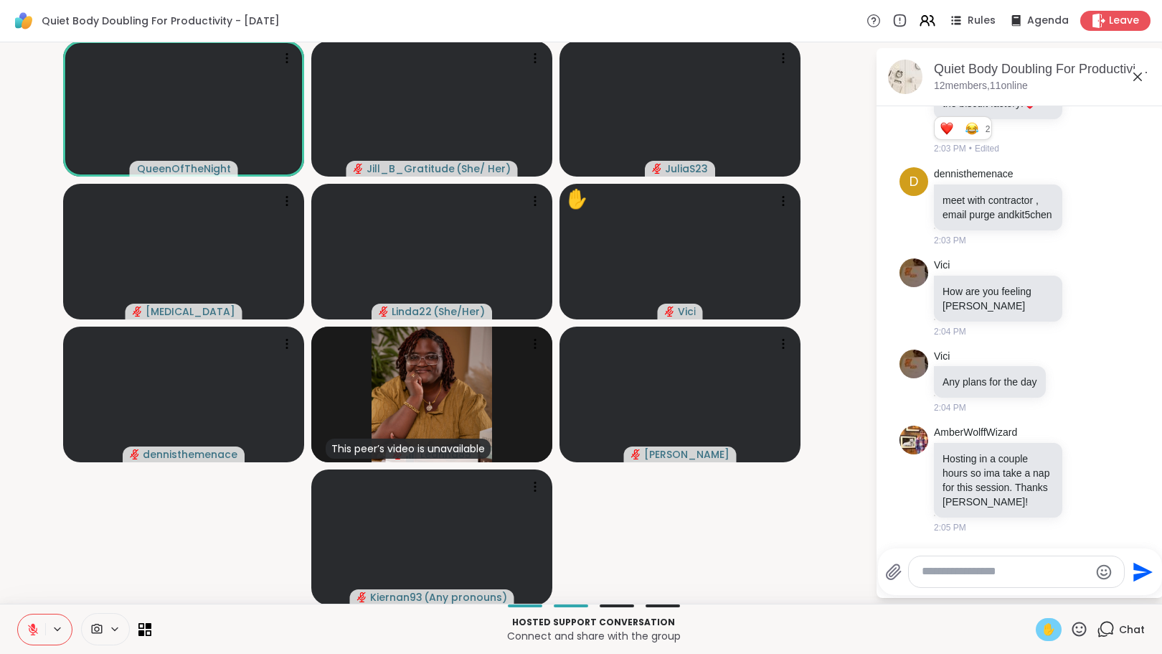
click at [1042, 623] on span "✋" at bounding box center [1049, 629] width 14 height 17
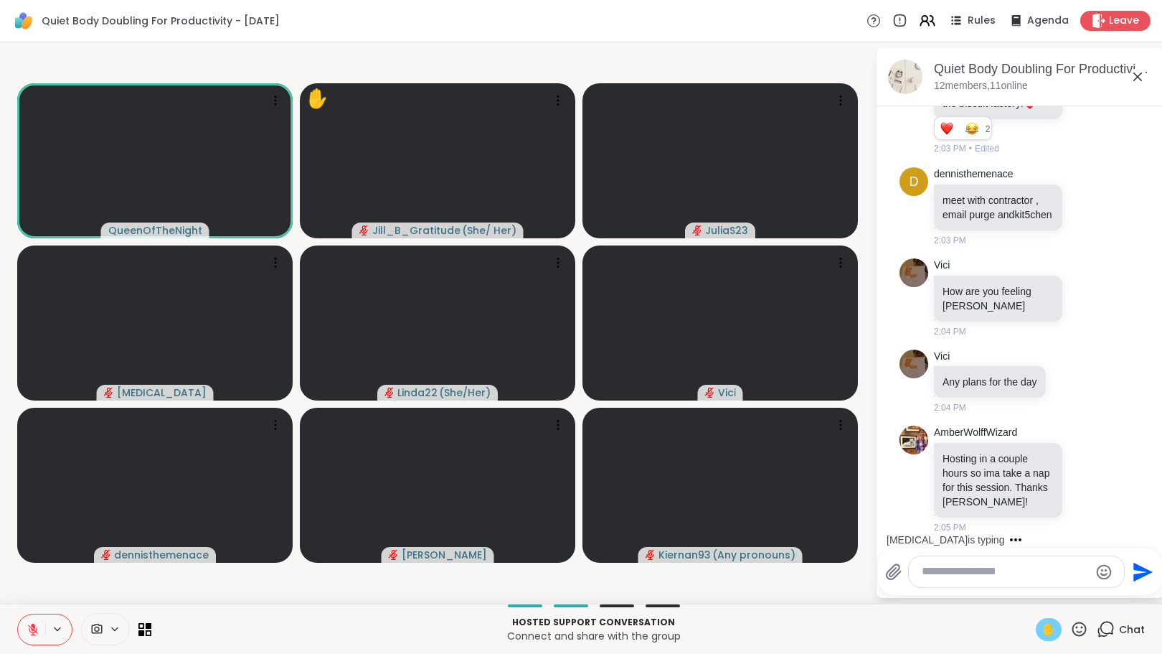
scroll to position [2719, 0]
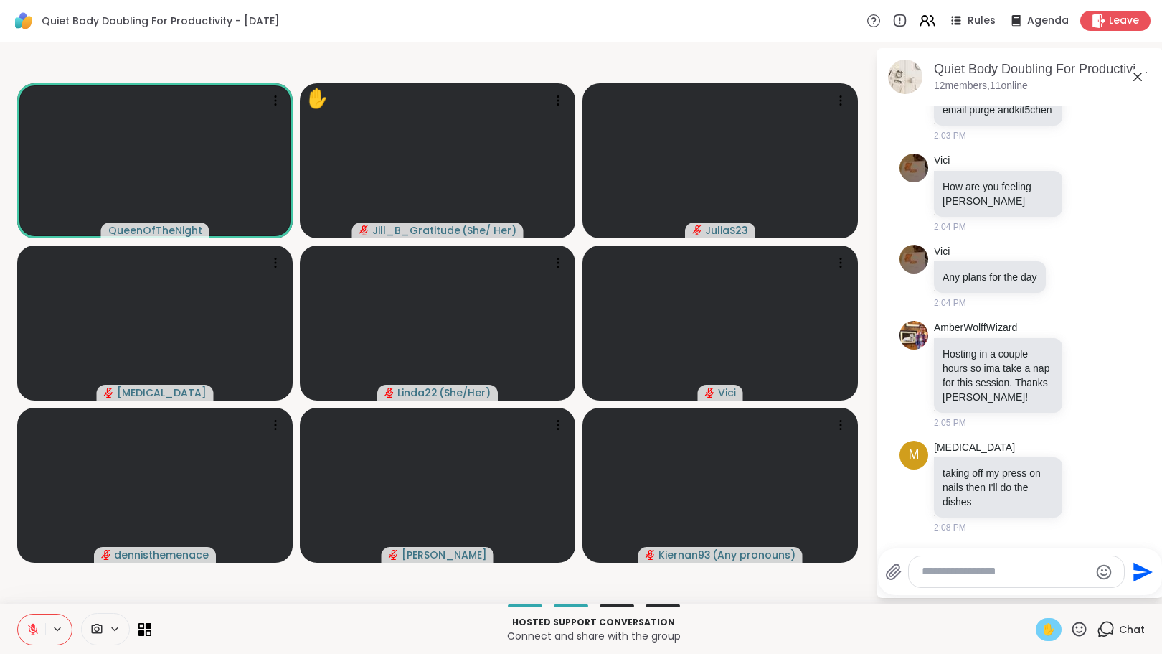
click at [33, 623] on icon at bounding box center [33, 626] width 4 height 6
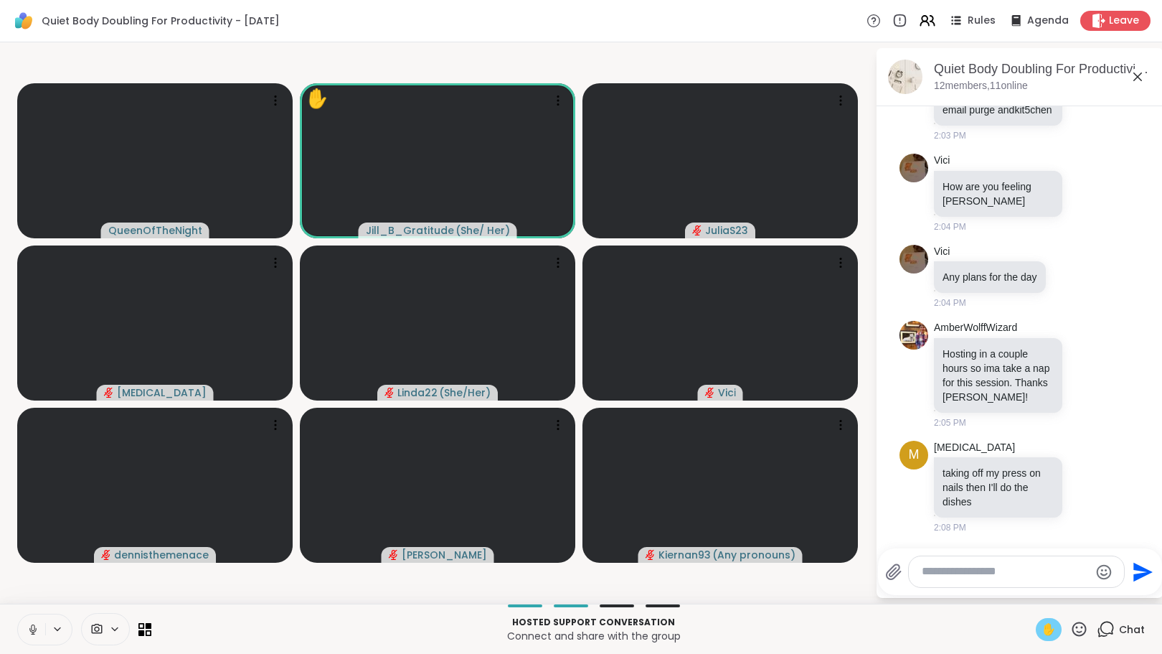
click at [31, 629] on icon at bounding box center [33, 629] width 13 height 13
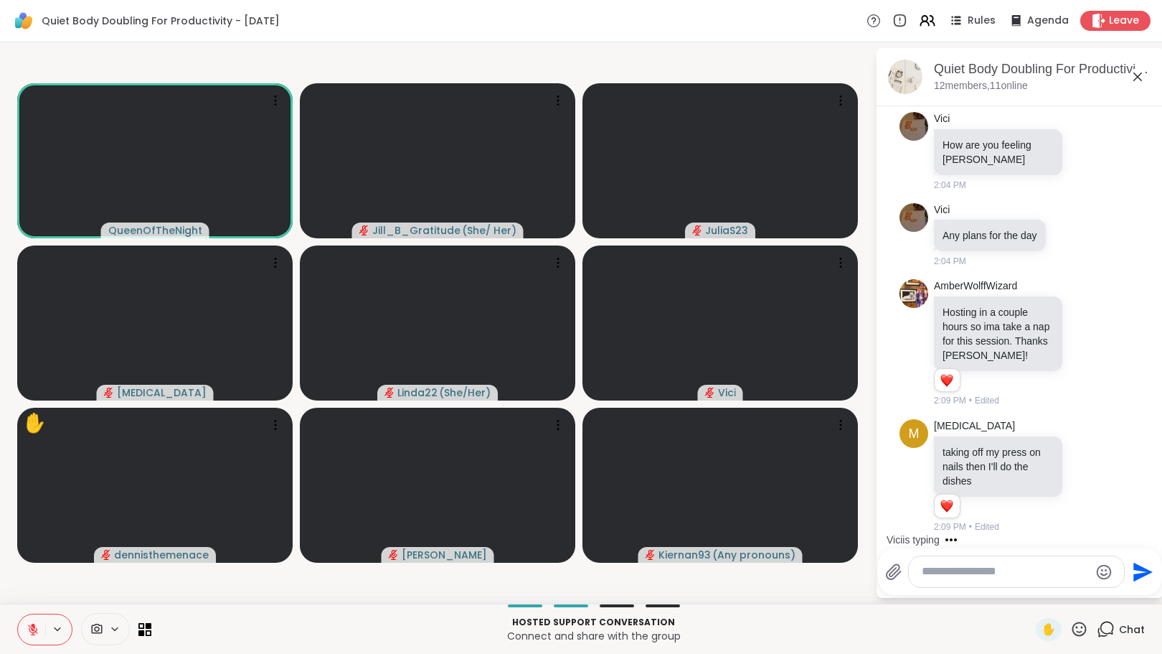
scroll to position [2836, 0]
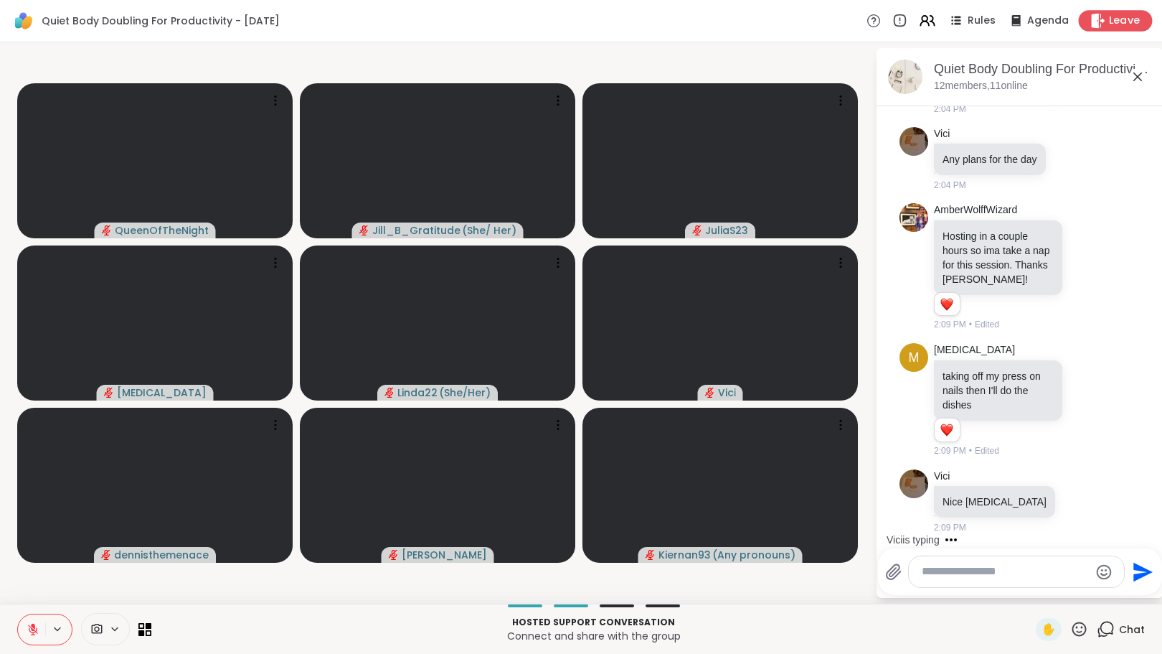
click at [1092, 22] on icon at bounding box center [1099, 20] width 14 height 15
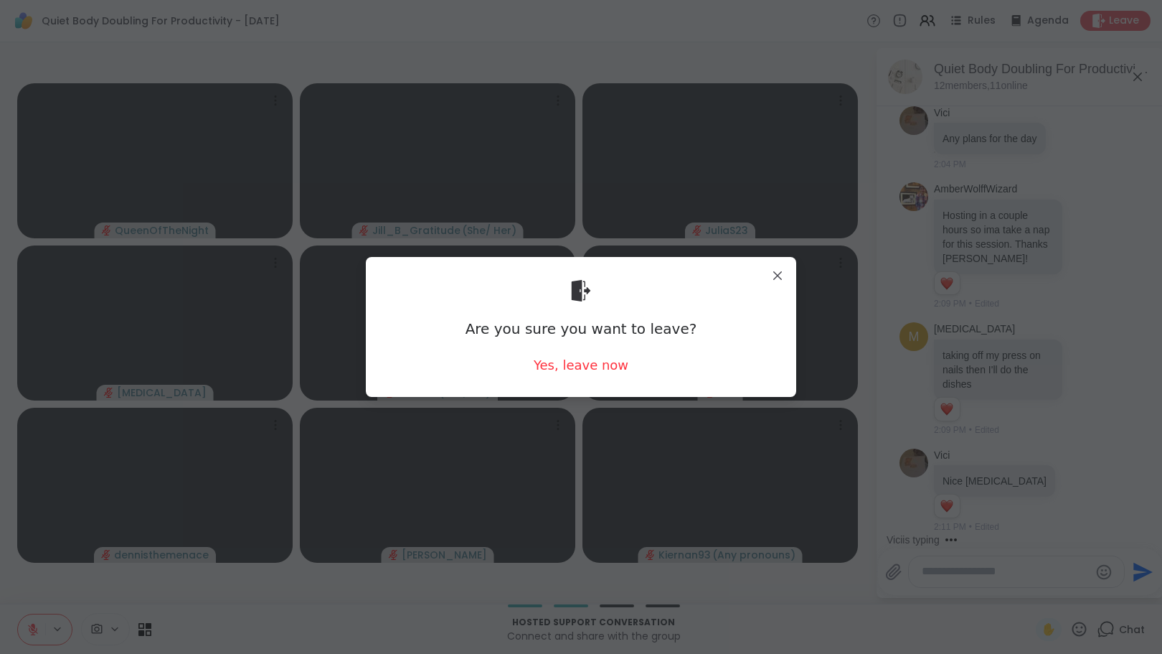
scroll to position [2857, 0]
click at [577, 367] on div "Yes, leave now" at bounding box center [581, 365] width 95 height 18
